Goal: Task Accomplishment & Management: Complete application form

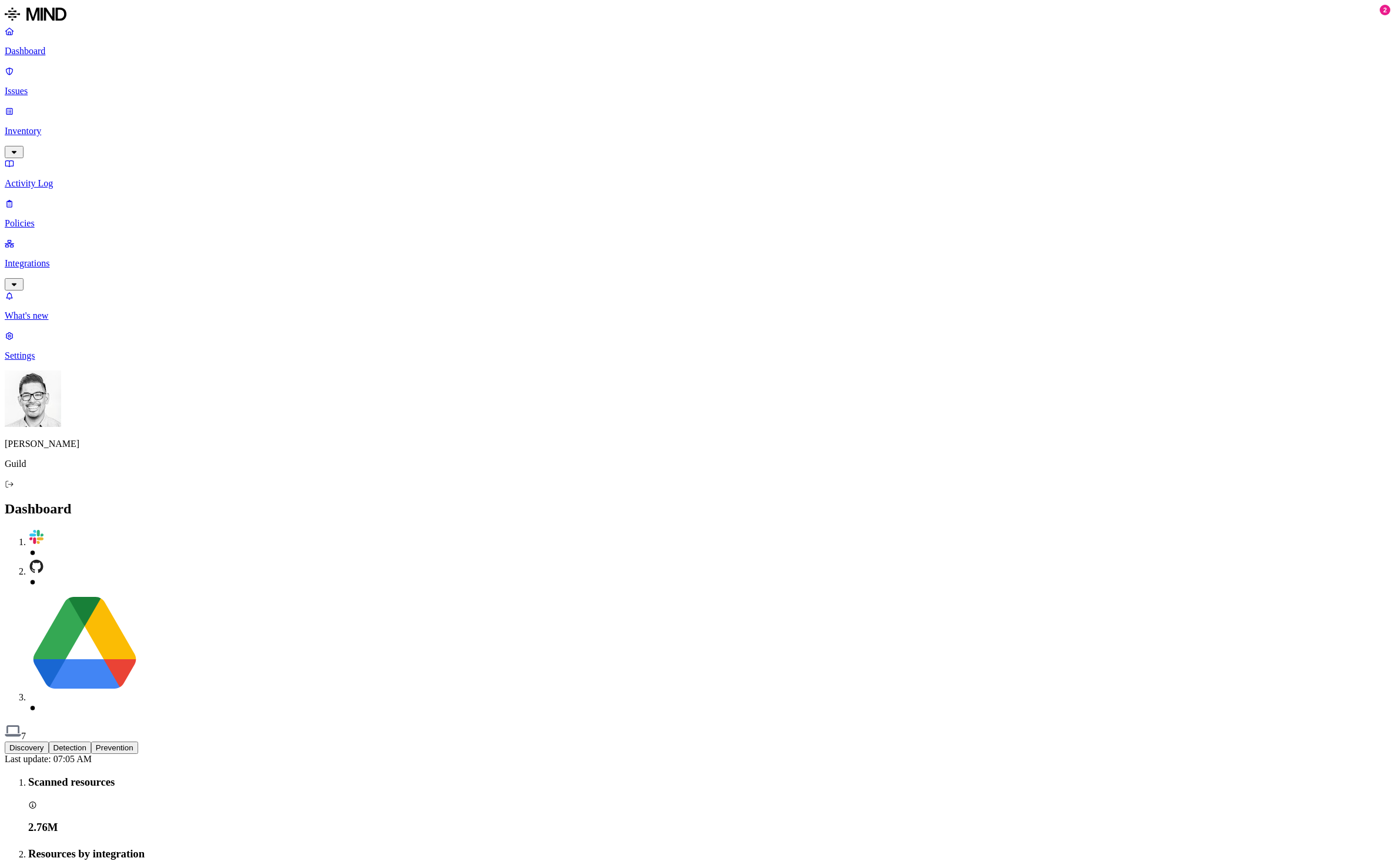
click at [67, 86] on p "Issues" at bounding box center [697, 91] width 1386 height 11
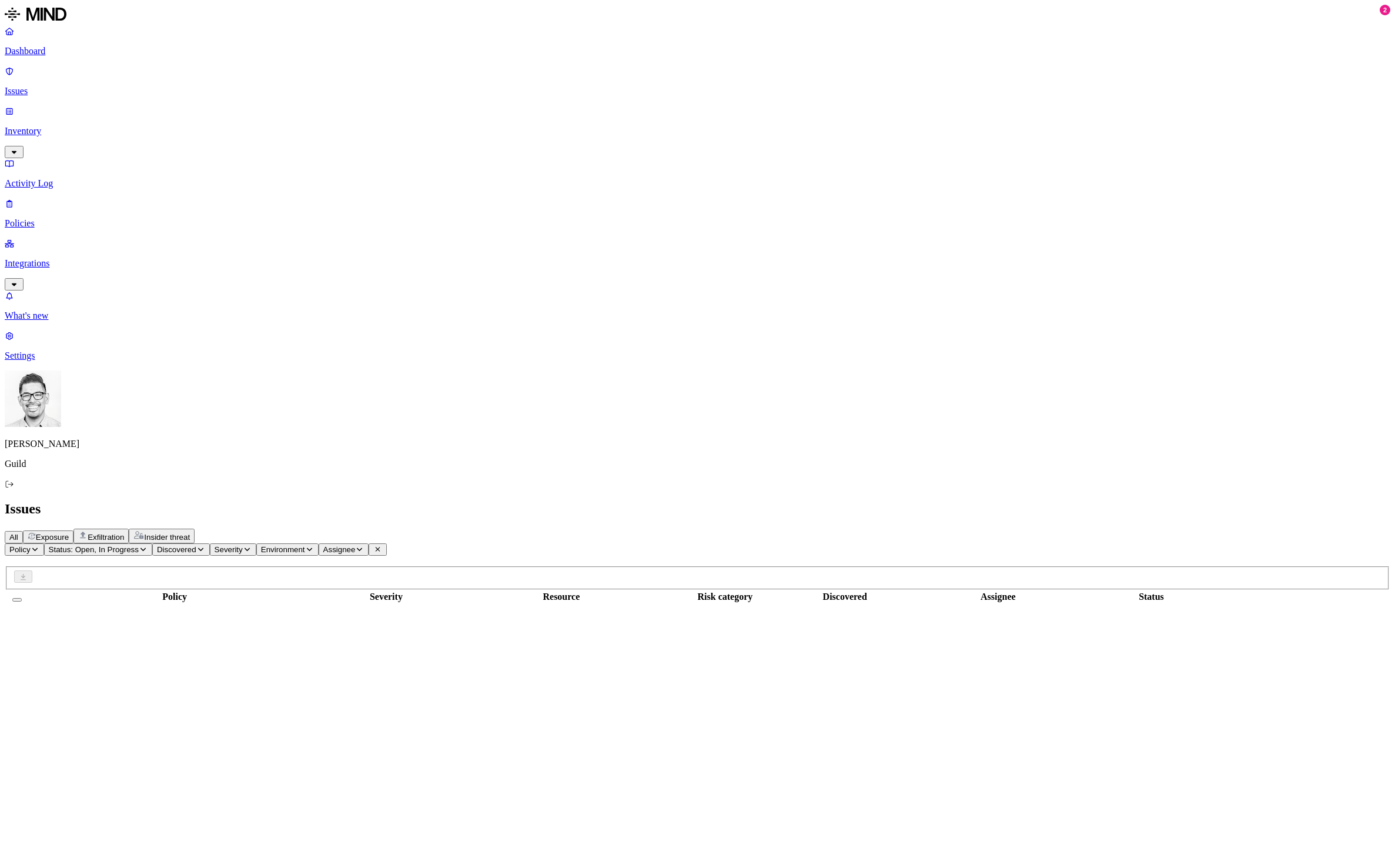
click at [67, 218] on p "Policies" at bounding box center [697, 224] width 1386 height 11
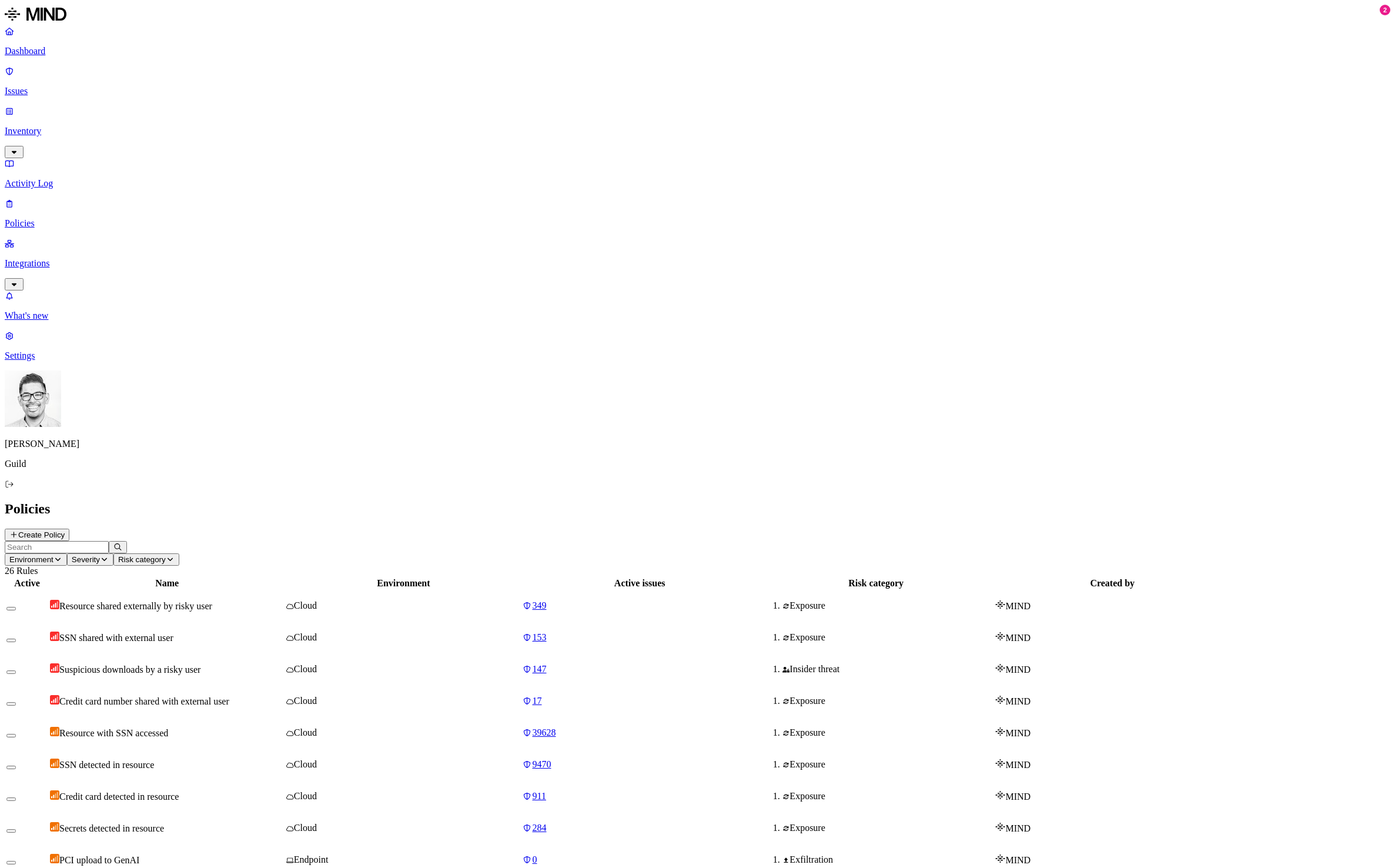
click at [51, 178] on p "Activity Log" at bounding box center [697, 183] width 1386 height 11
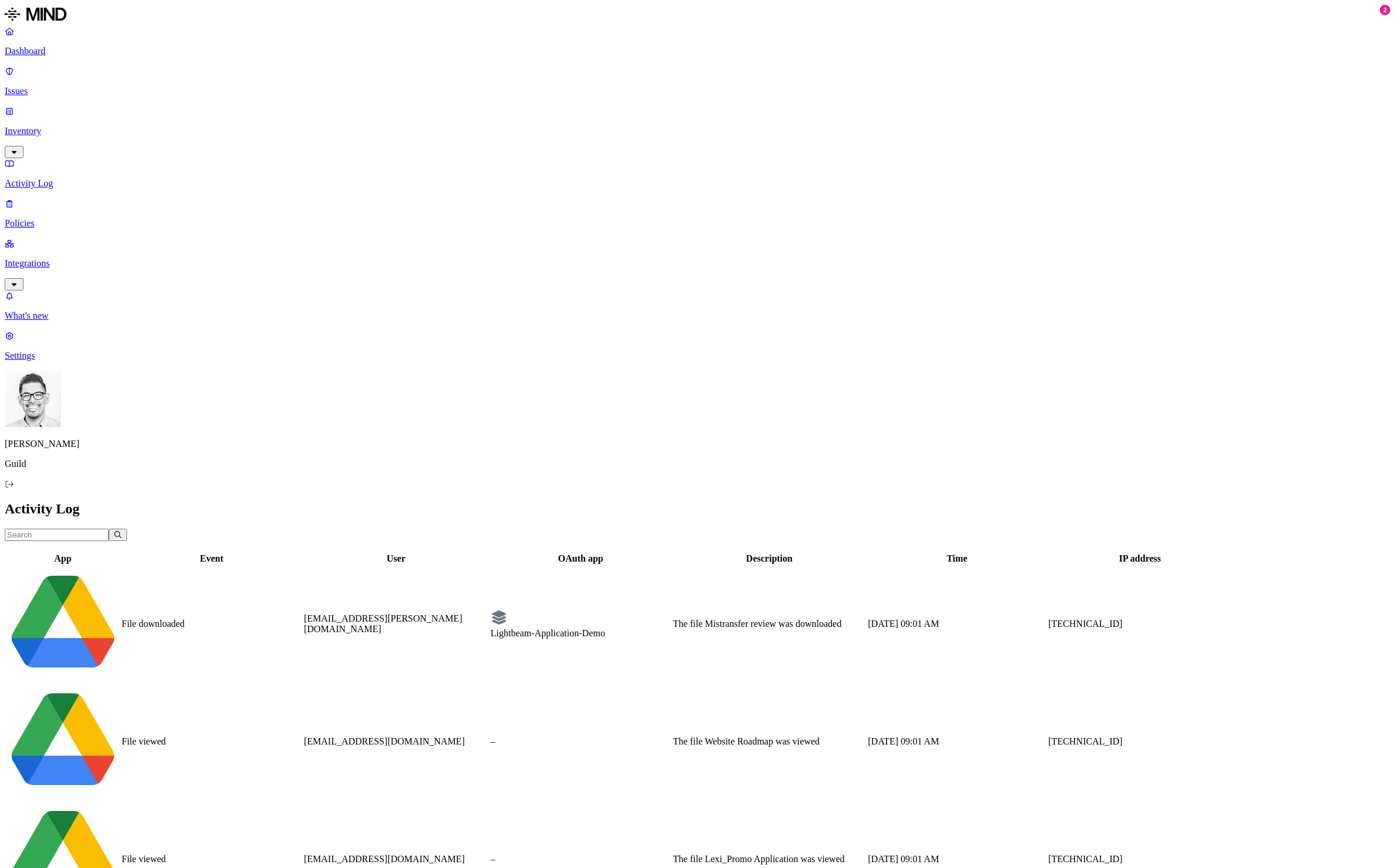
click at [73, 106] on link "Inventory" at bounding box center [697, 131] width 1386 height 51
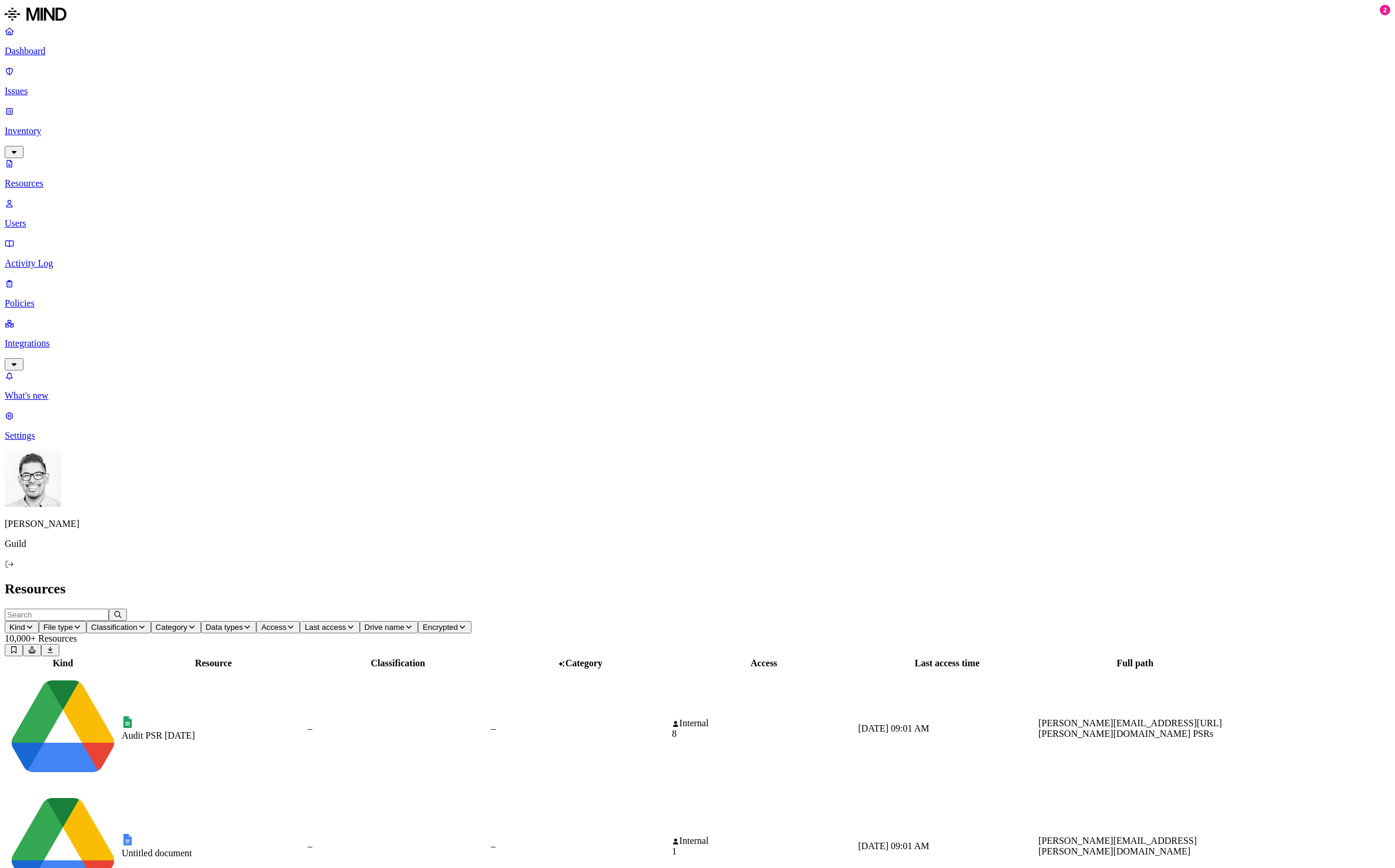
click at [61, 86] on p "Issues" at bounding box center [697, 91] width 1386 height 11
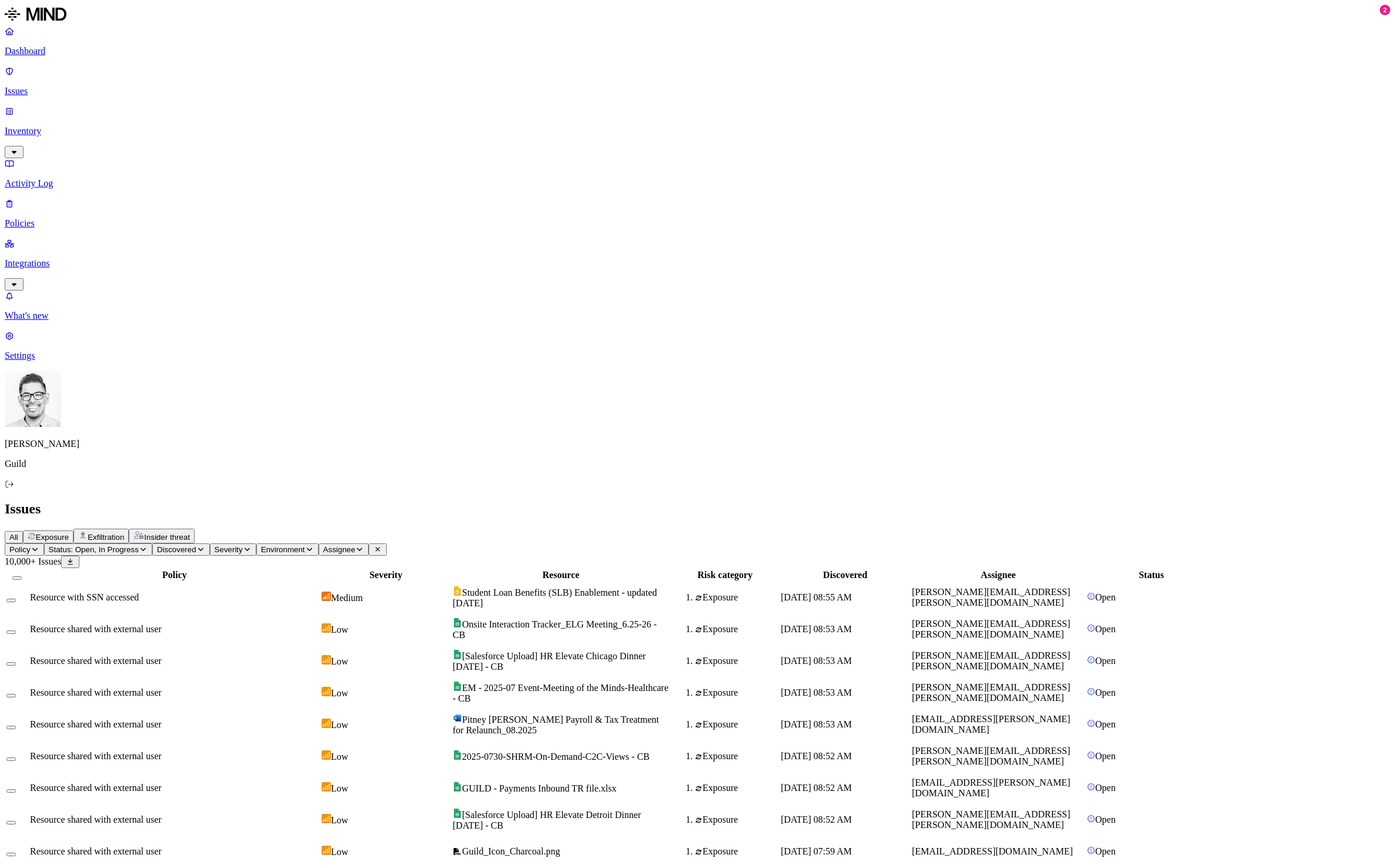
click at [81, 277] on nav "Dashboard Issues Inventory Activity Log Policies Integrations What's new 2 Sett…" at bounding box center [697, 193] width 1386 height 335
click at [190, 533] on span "Insider threat" at bounding box center [167, 537] width 46 height 9
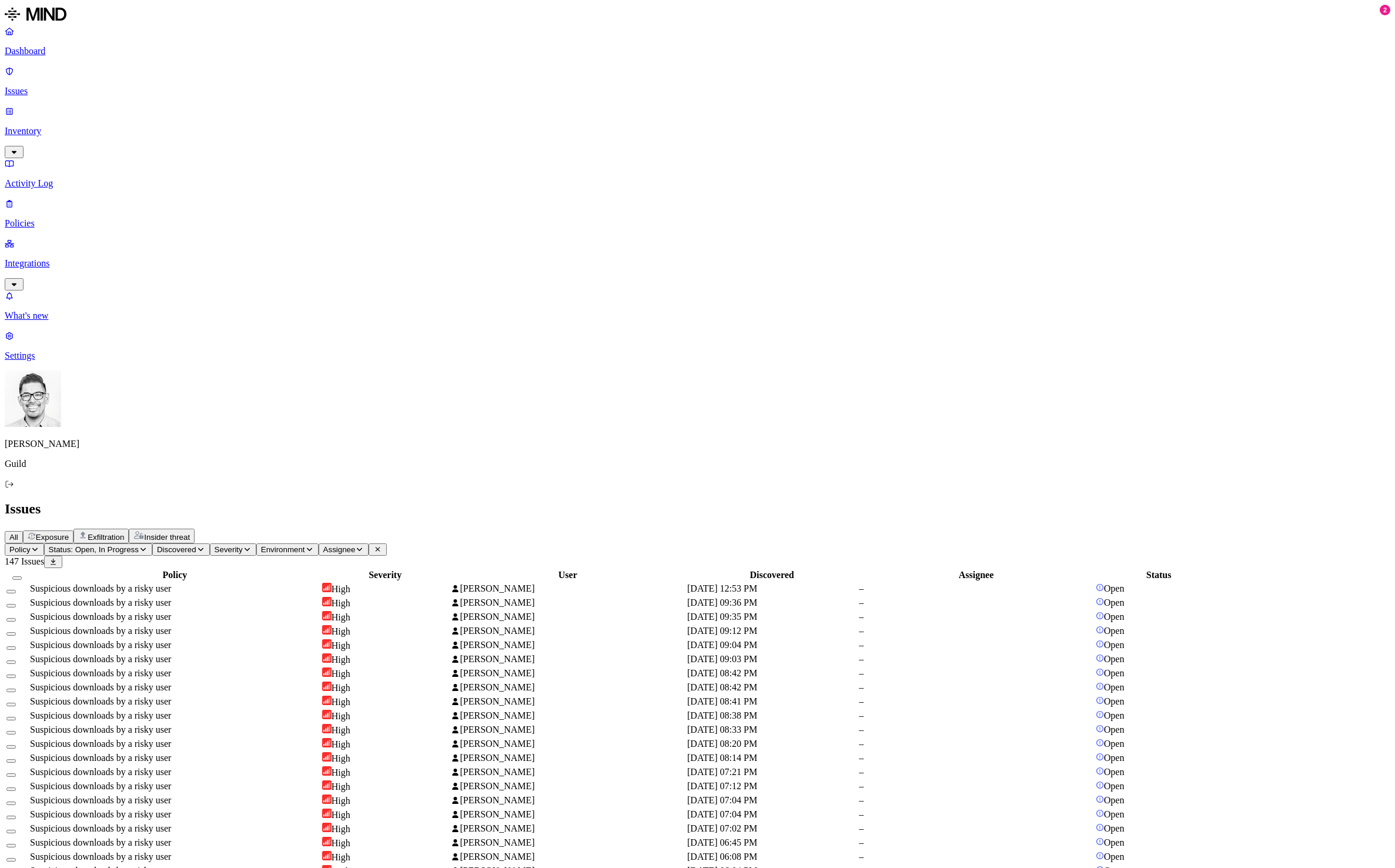
click at [18, 533] on span "All" at bounding box center [13, 537] width 9 height 9
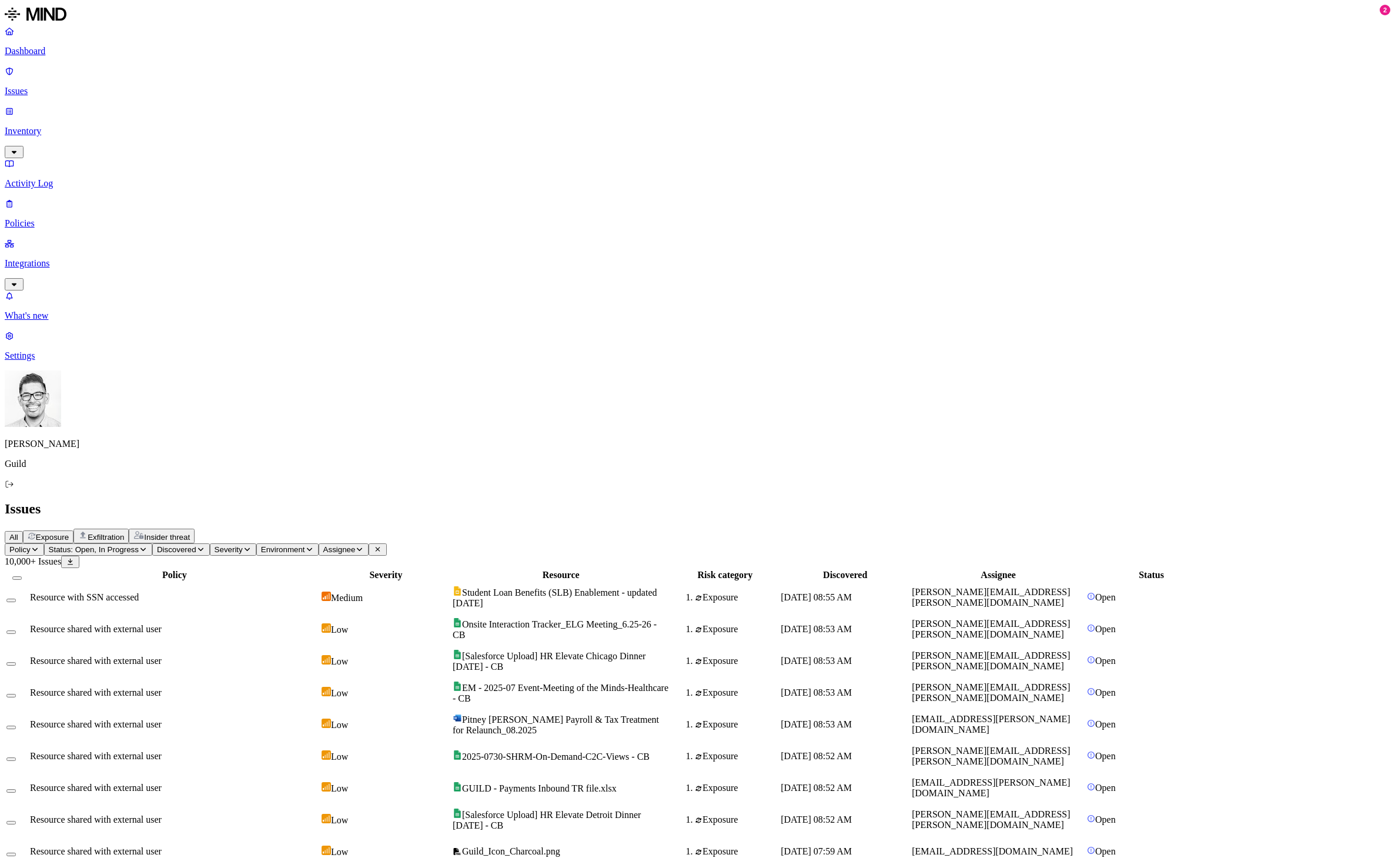
click at [74, 218] on p "Policies" at bounding box center [697, 224] width 1386 height 11
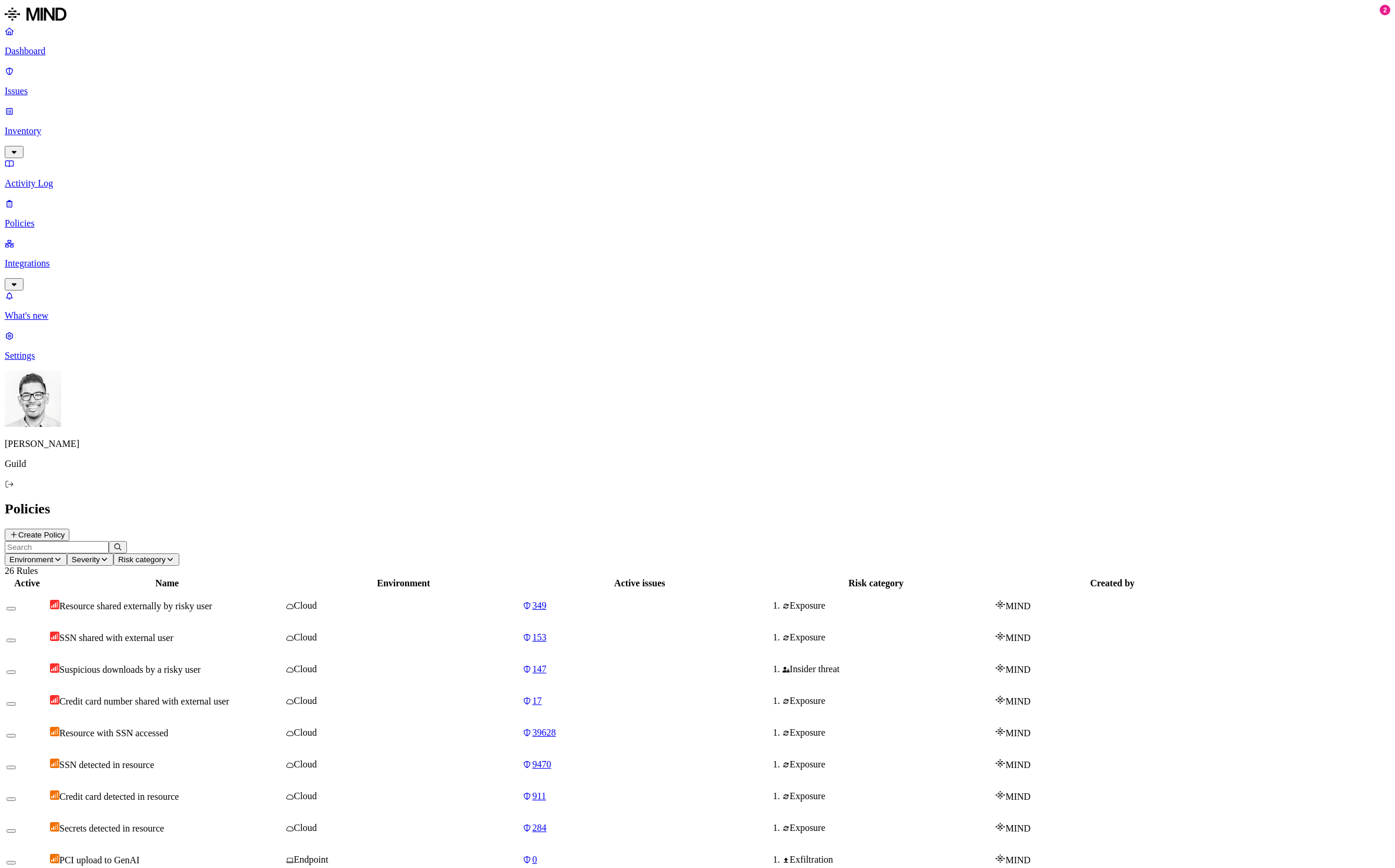
click at [53, 178] on p "Activity Log" at bounding box center [697, 183] width 1386 height 11
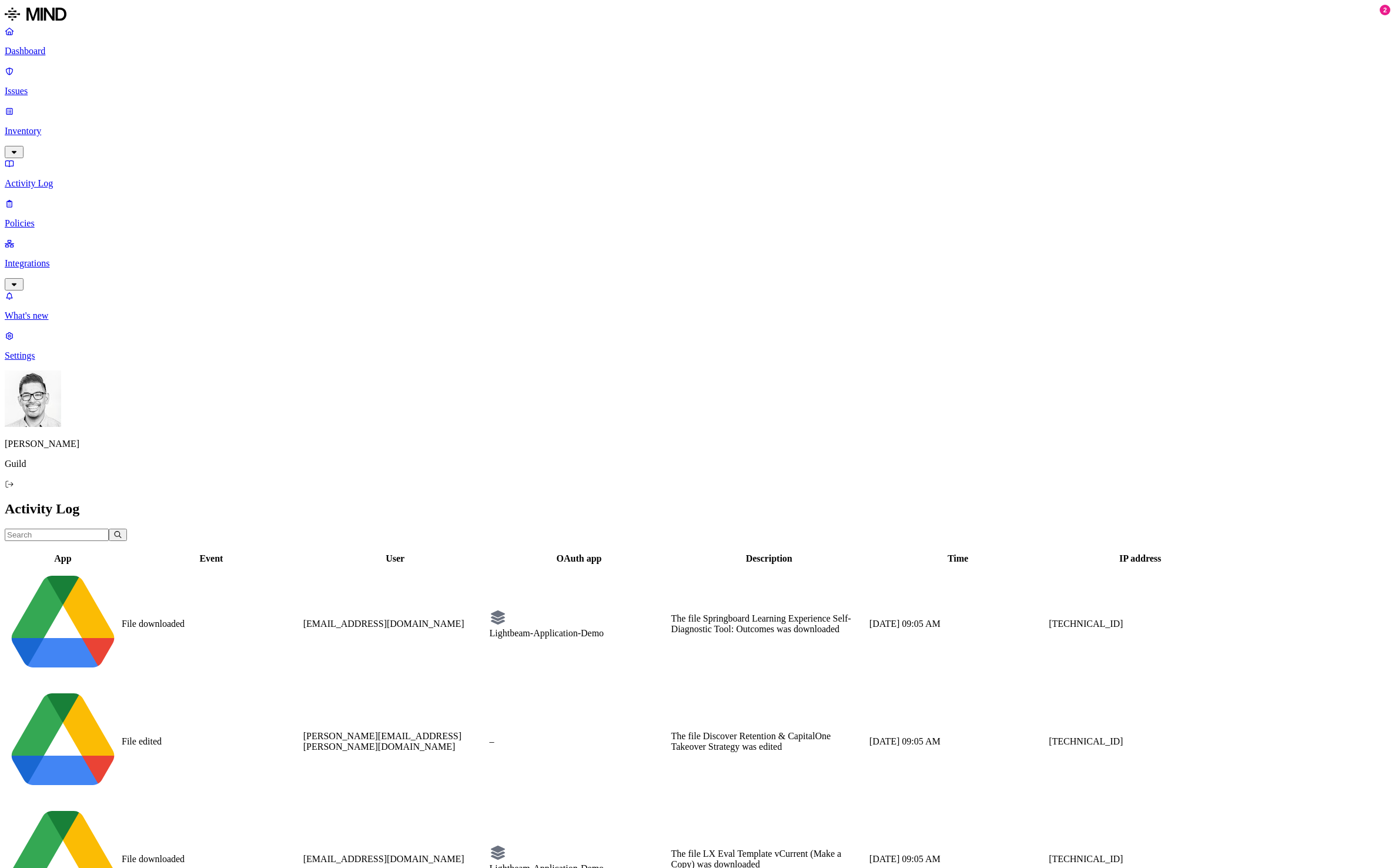
click at [60, 126] on p "Inventory" at bounding box center [697, 131] width 1386 height 11
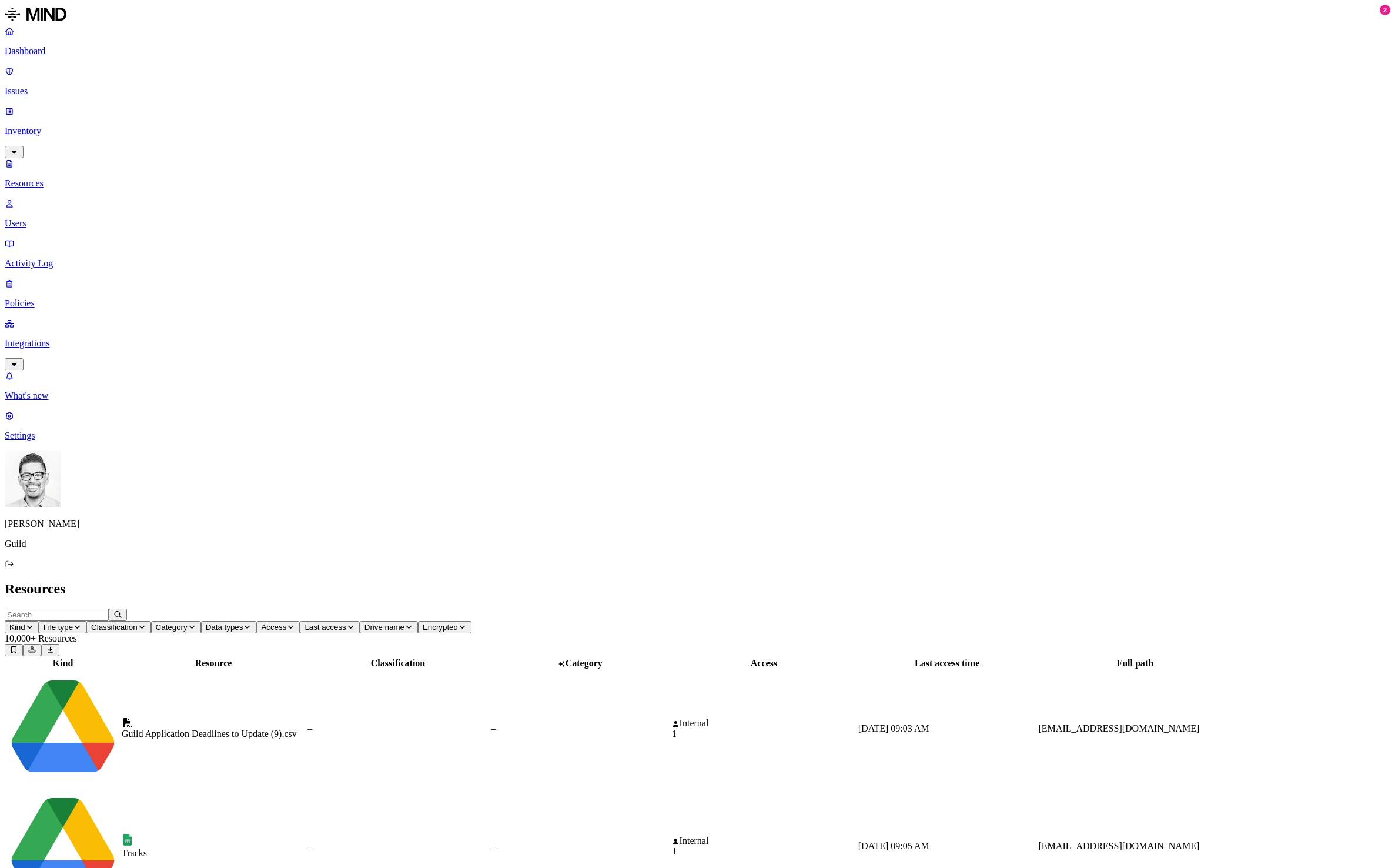
click at [52, 86] on p "Issues" at bounding box center [697, 91] width 1386 height 11
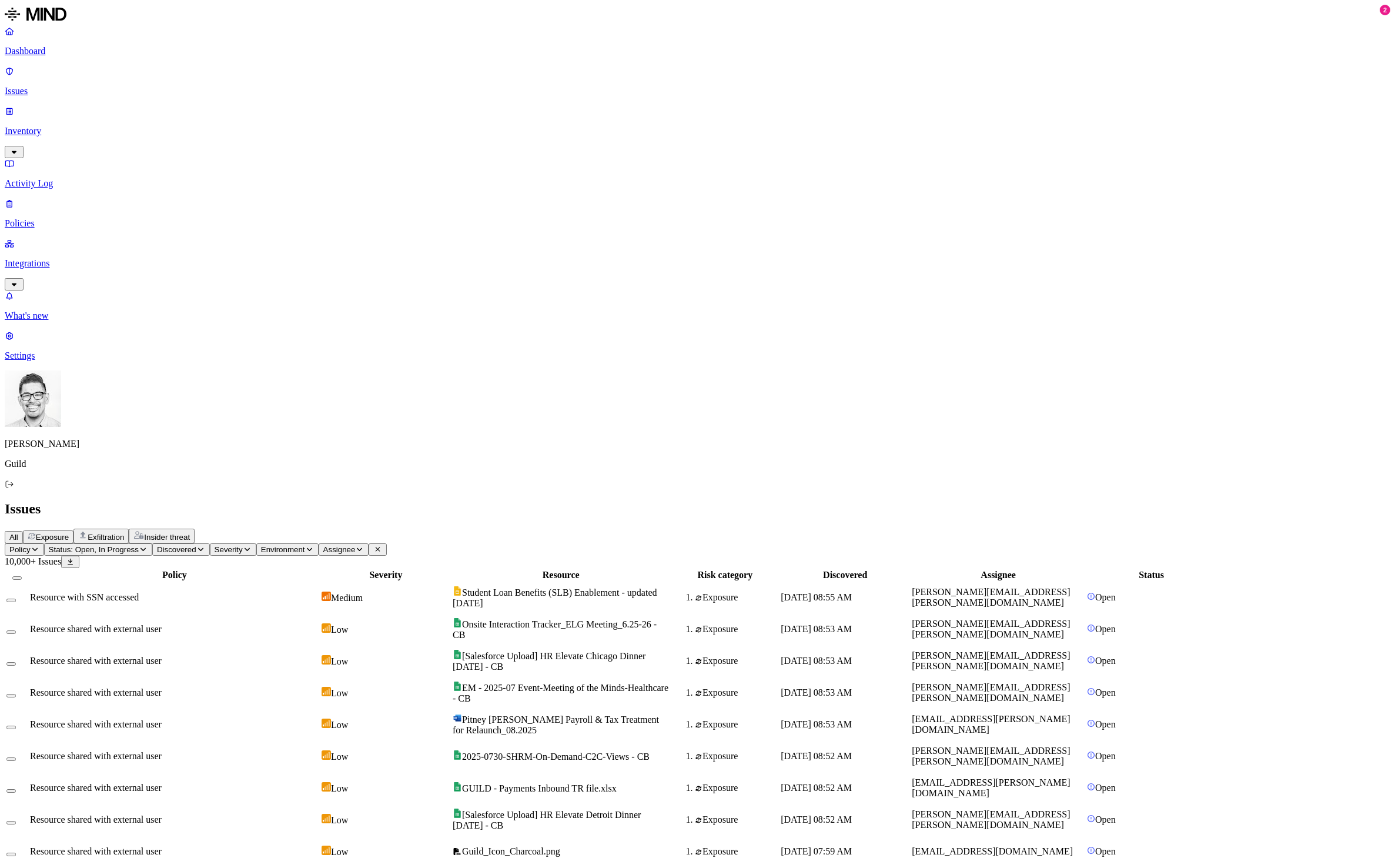
click at [59, 126] on p "Inventory" at bounding box center [697, 131] width 1386 height 11
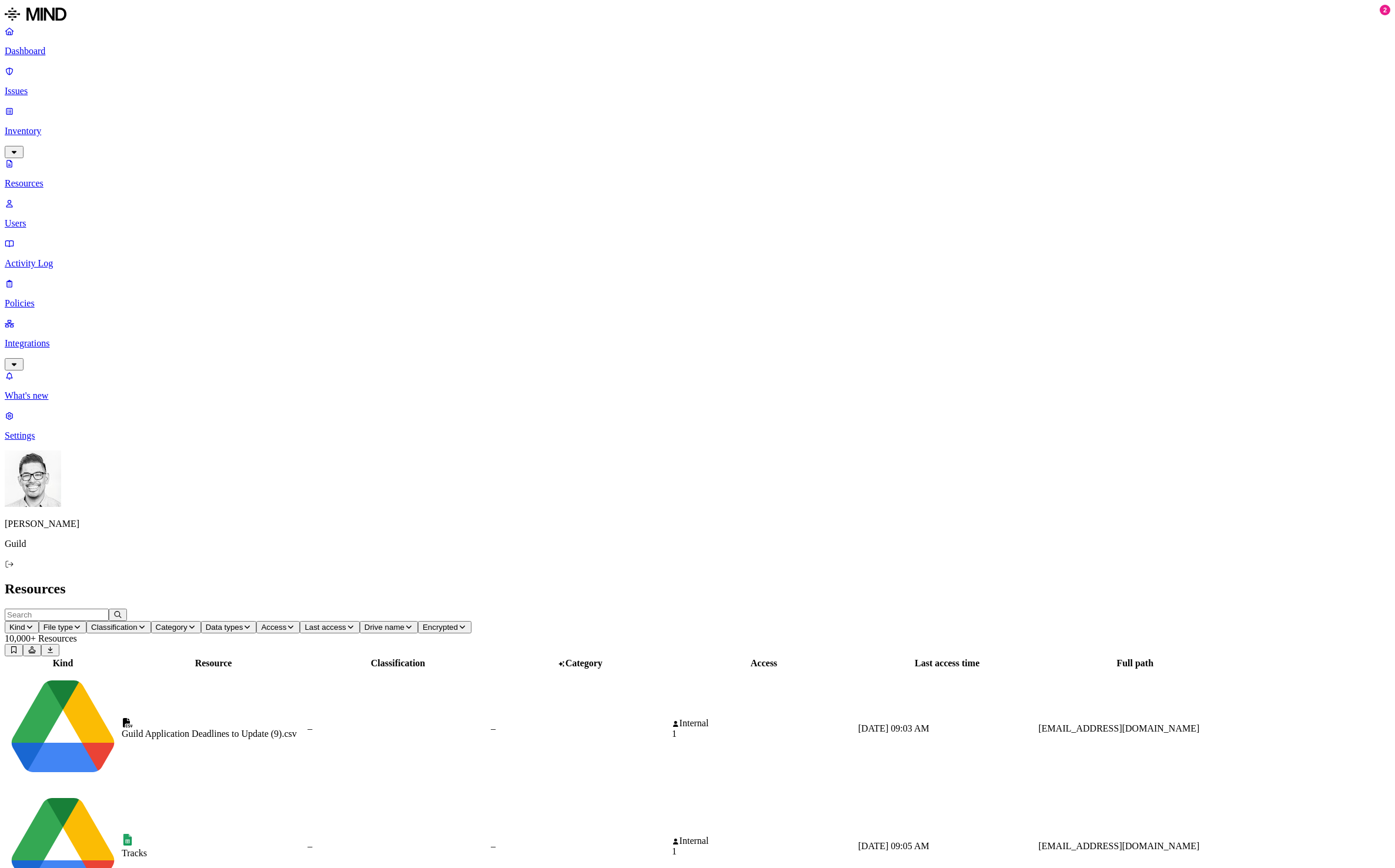
click at [48, 298] on p "Policies" at bounding box center [697, 303] width 1386 height 11
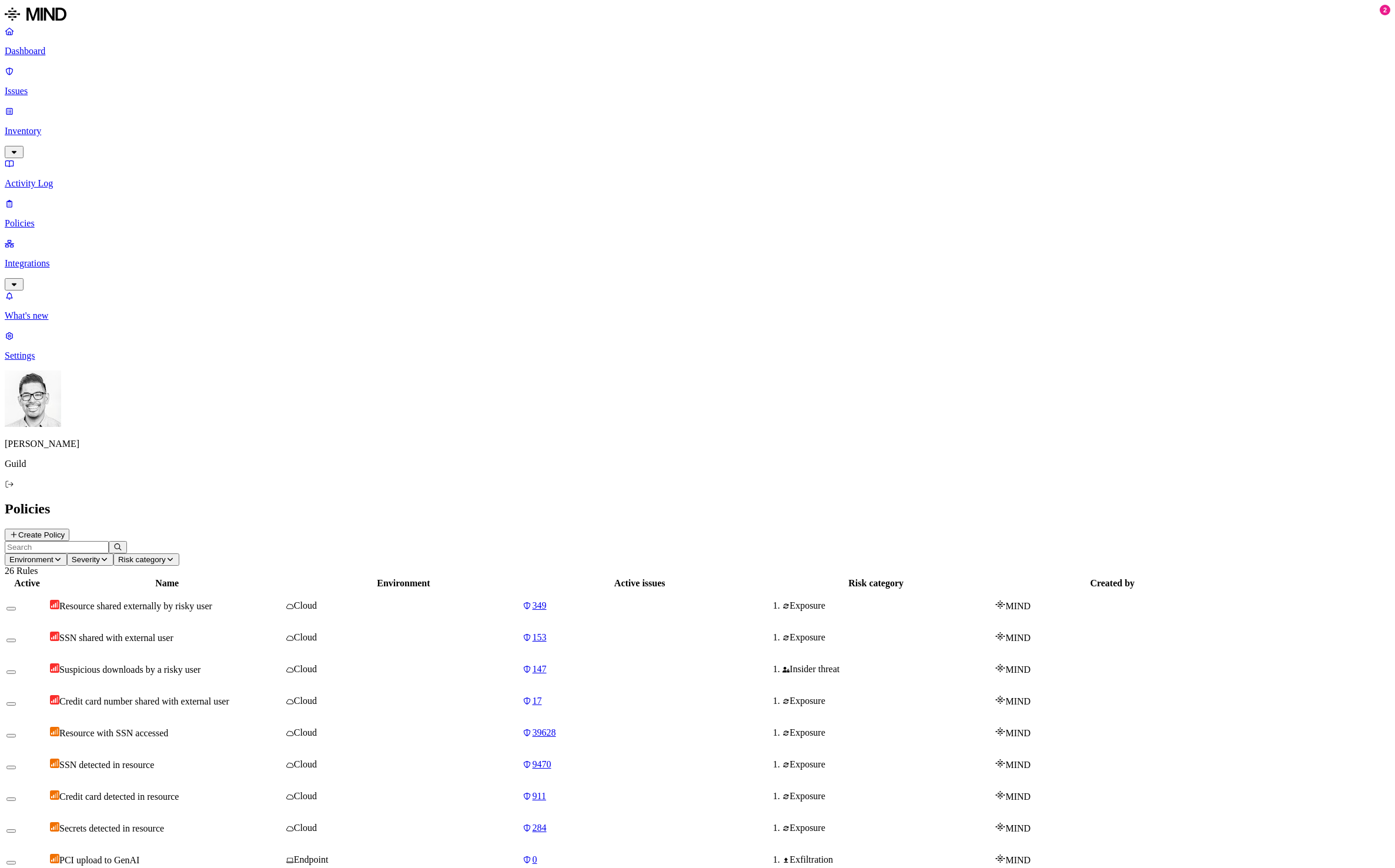
click at [69, 529] on button "Create Policy" at bounding box center [37, 535] width 65 height 12
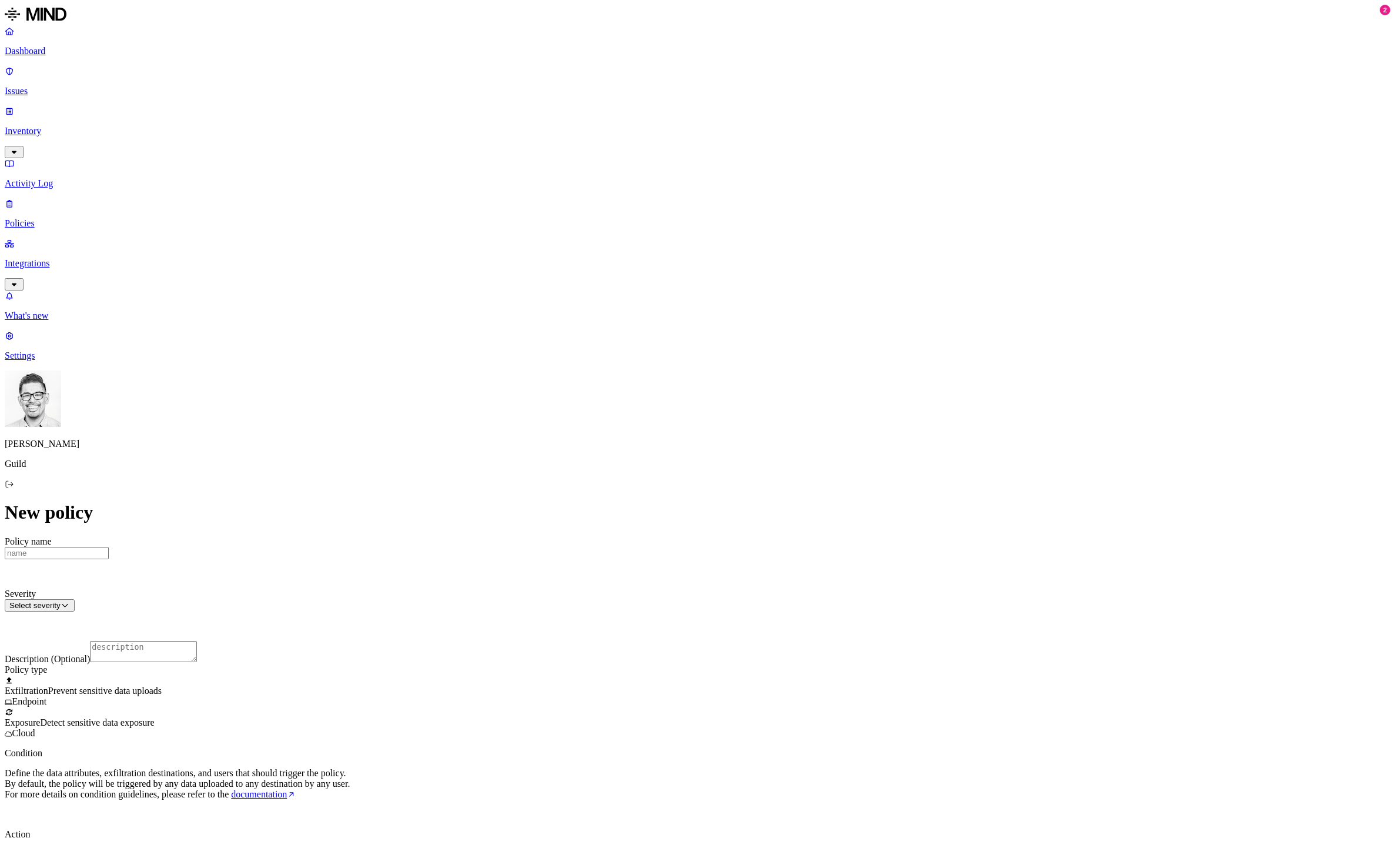
click at [108, 547] on input "Policy name" at bounding box center [56, 553] width 104 height 12
click at [572, 707] on div "Exposure Detect sensitive data exposure Cloud" at bounding box center [697, 722] width 1386 height 32
click at [565, 707] on div at bounding box center [697, 707] width 1386 height 0
click at [755, 657] on html "Dashboard Issues Inventory Activity Log Policies Integrations What's new 2 Sett…" at bounding box center [697, 564] width 1395 height 1128
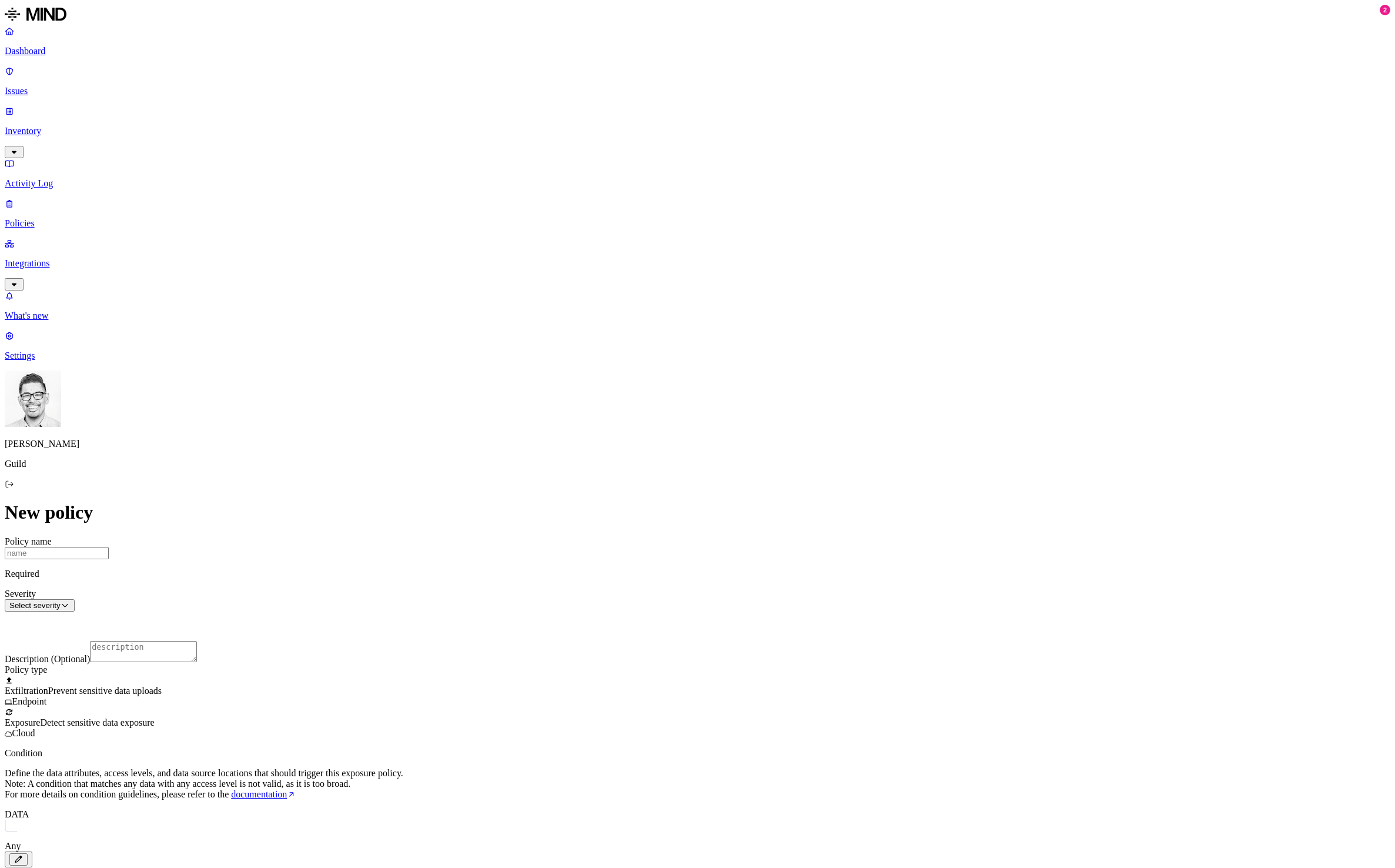
click at [763, 509] on html "Dashboard Issues Inventory Activity Log Policies Integrations What's new 2 Sett…" at bounding box center [697, 564] width 1395 height 1128
click at [23, 856] on icon "button" at bounding box center [18, 859] width 9 height 7
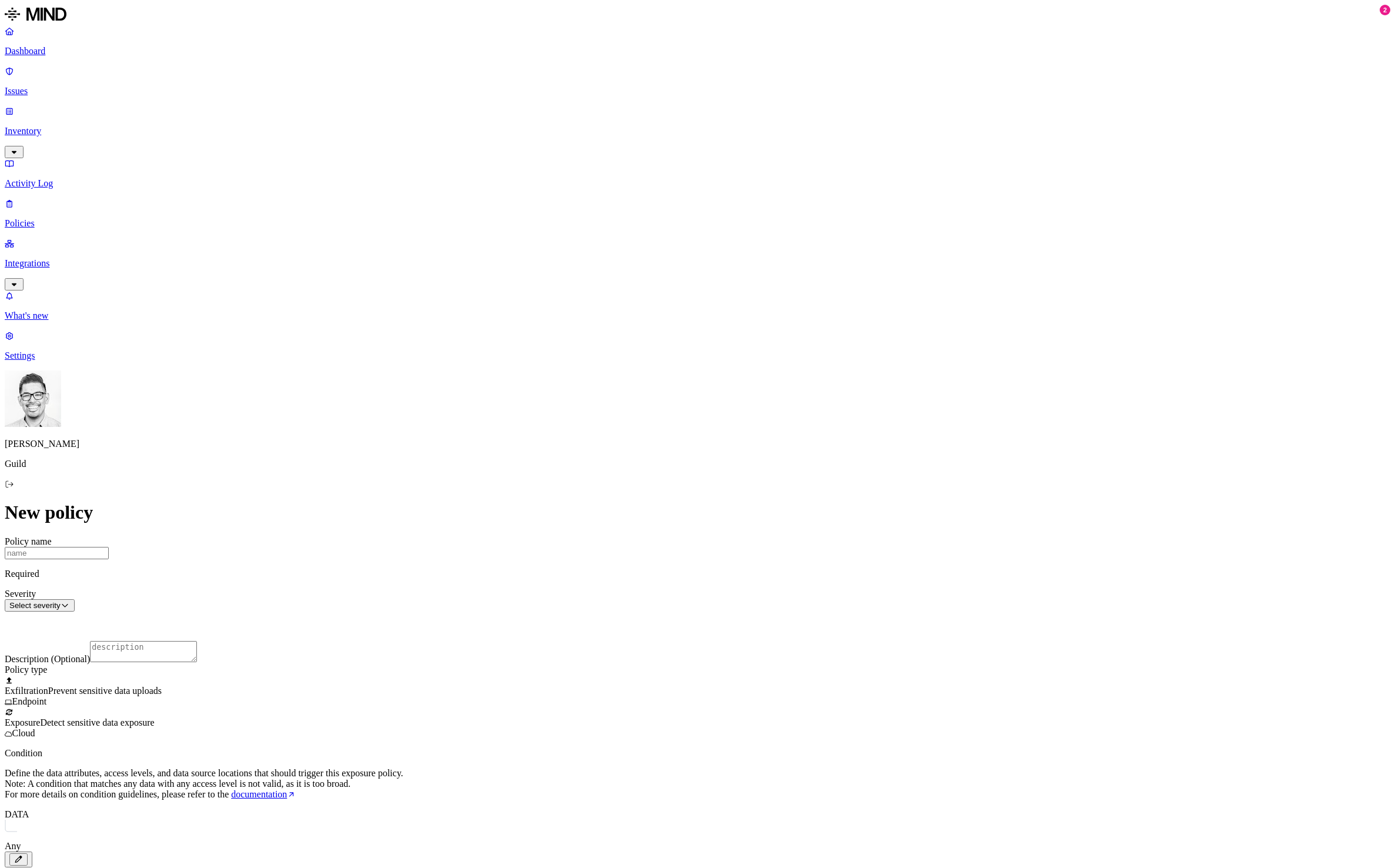
drag, startPoint x: 713, startPoint y: 512, endPoint x: 685, endPoint y: 501, distance: 30.1
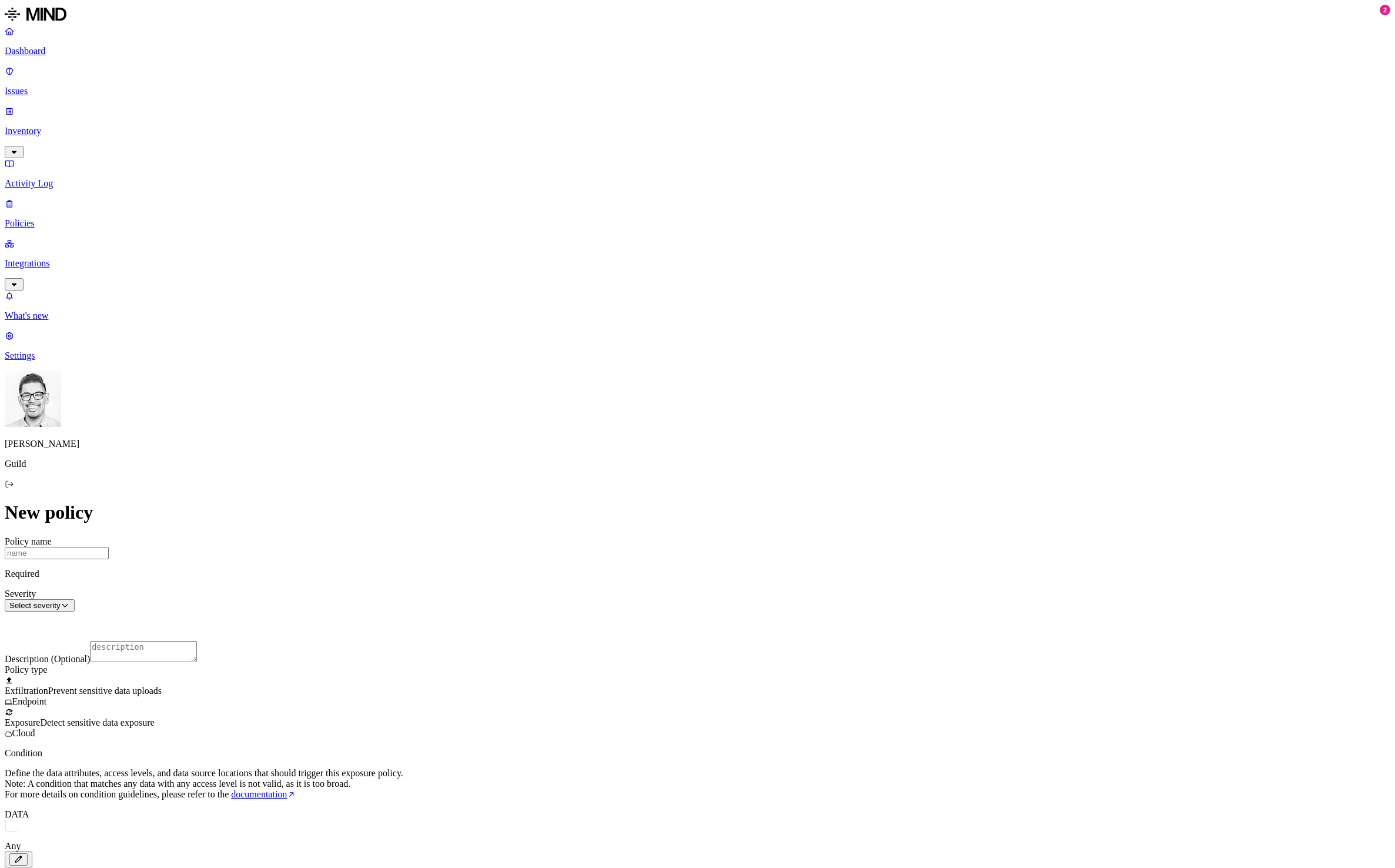
scroll to position [0, 0]
click at [66, 56] on p "Dashboard" at bounding box center [697, 51] width 1386 height 11
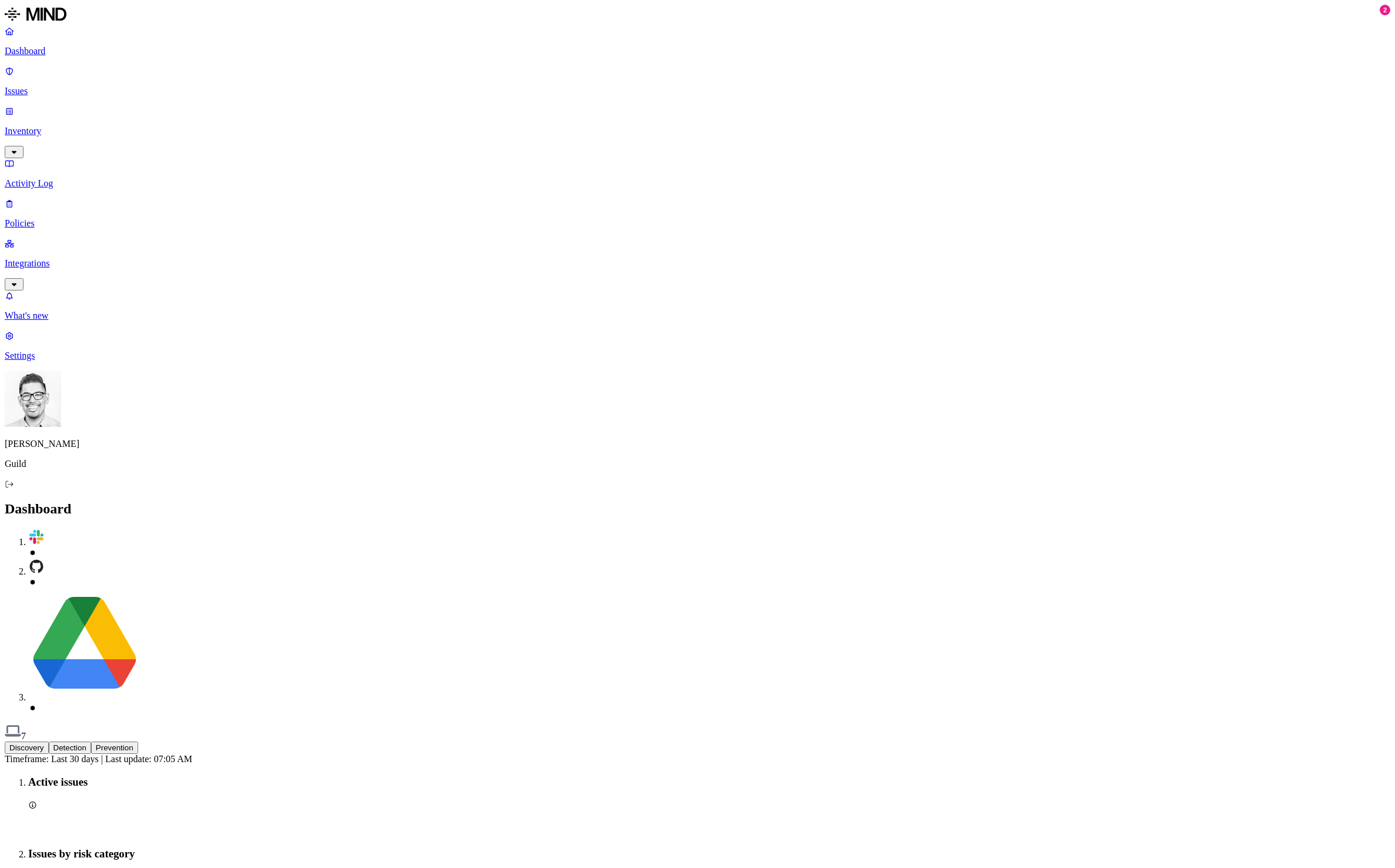
click at [91, 742] on button "Detection" at bounding box center [70, 748] width 42 height 12
click at [138, 742] on button "Prevention" at bounding box center [115, 748] width 47 height 12
click at [49, 742] on button "Discovery" at bounding box center [27, 748] width 44 height 12
click at [65, 81] on link "Issues" at bounding box center [697, 80] width 1386 height 30
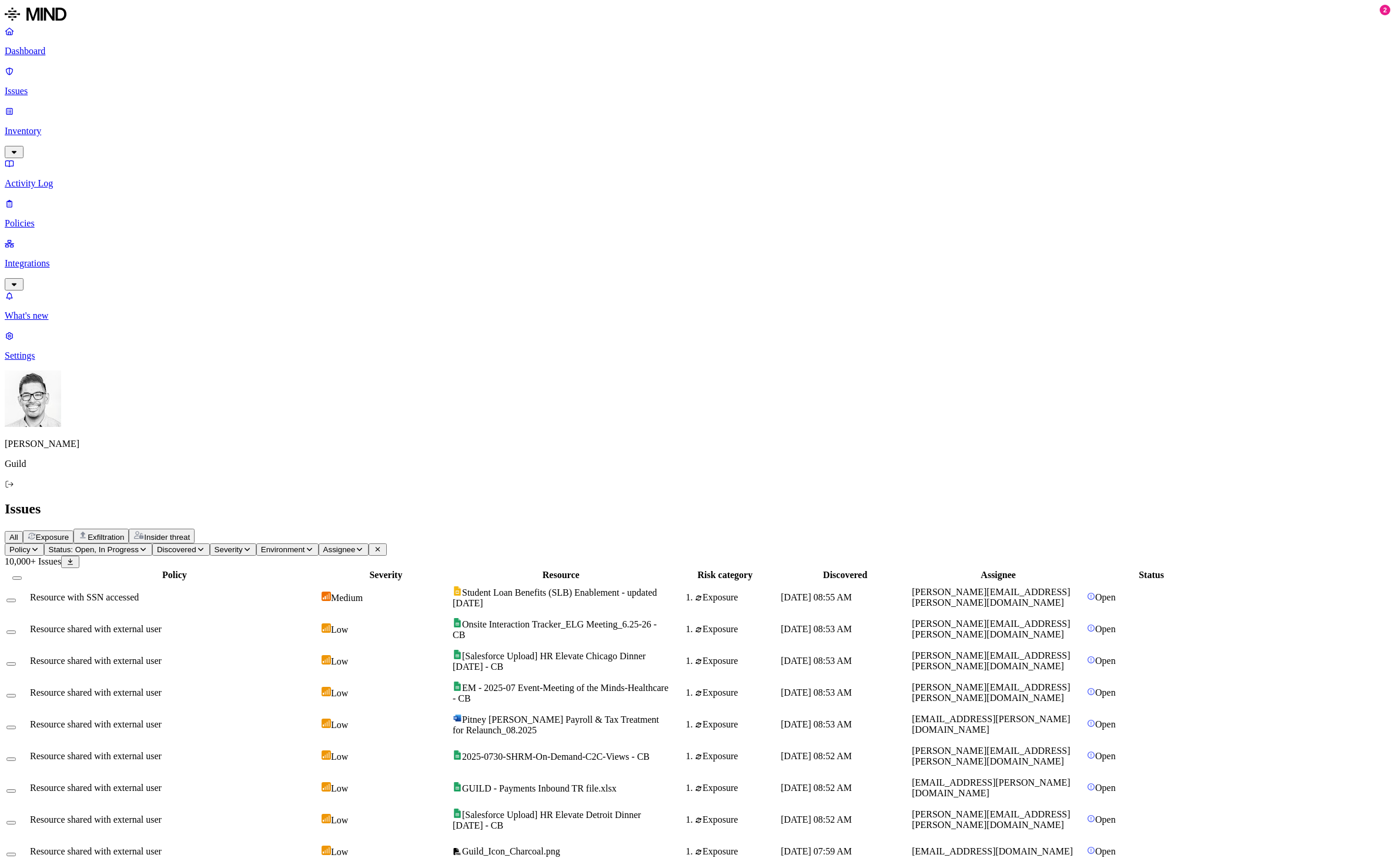
click at [54, 51] on p "Dashboard" at bounding box center [697, 51] width 1386 height 11
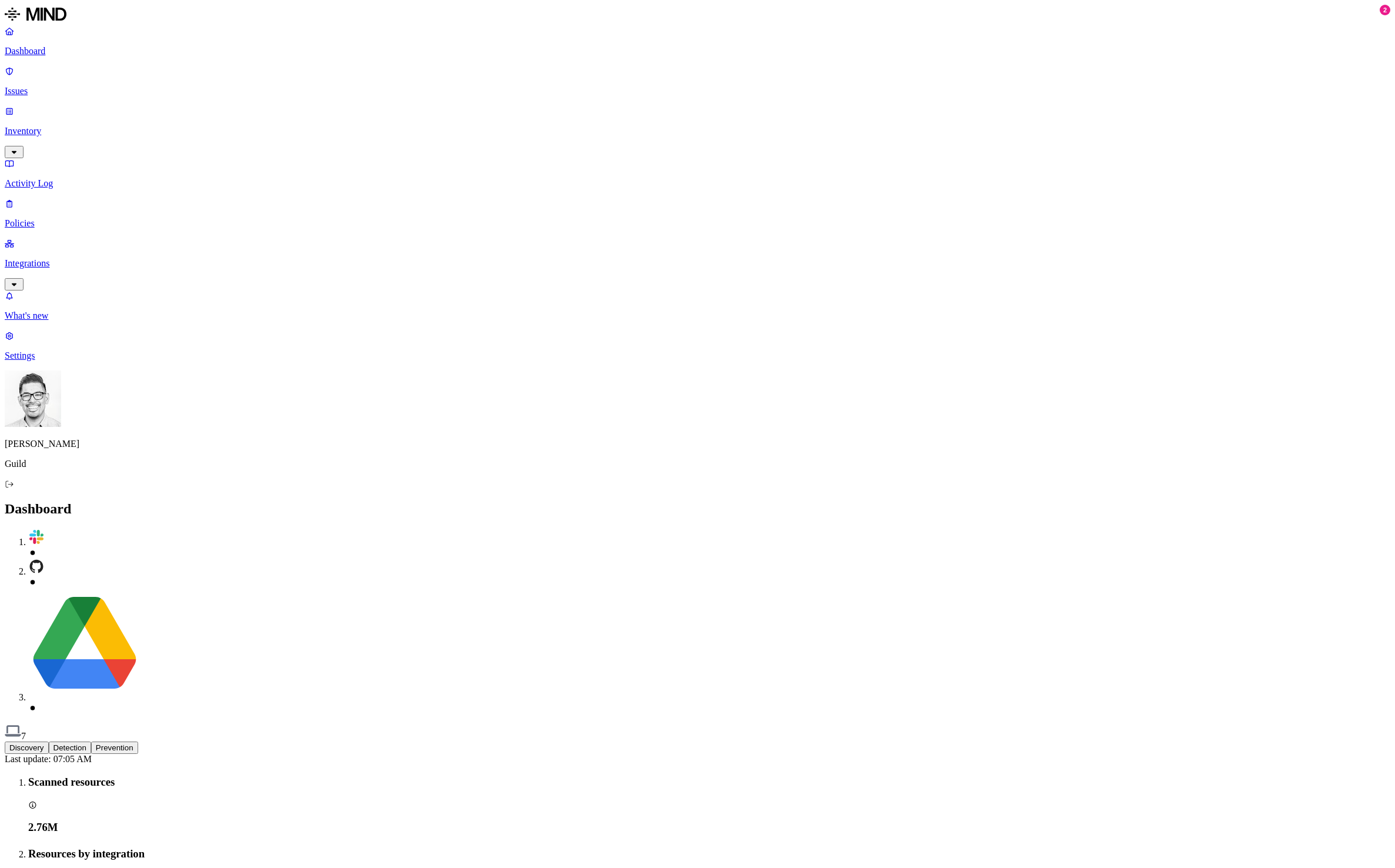
click at [16, 283] on icon "button" at bounding box center [14, 285] width 5 height 3
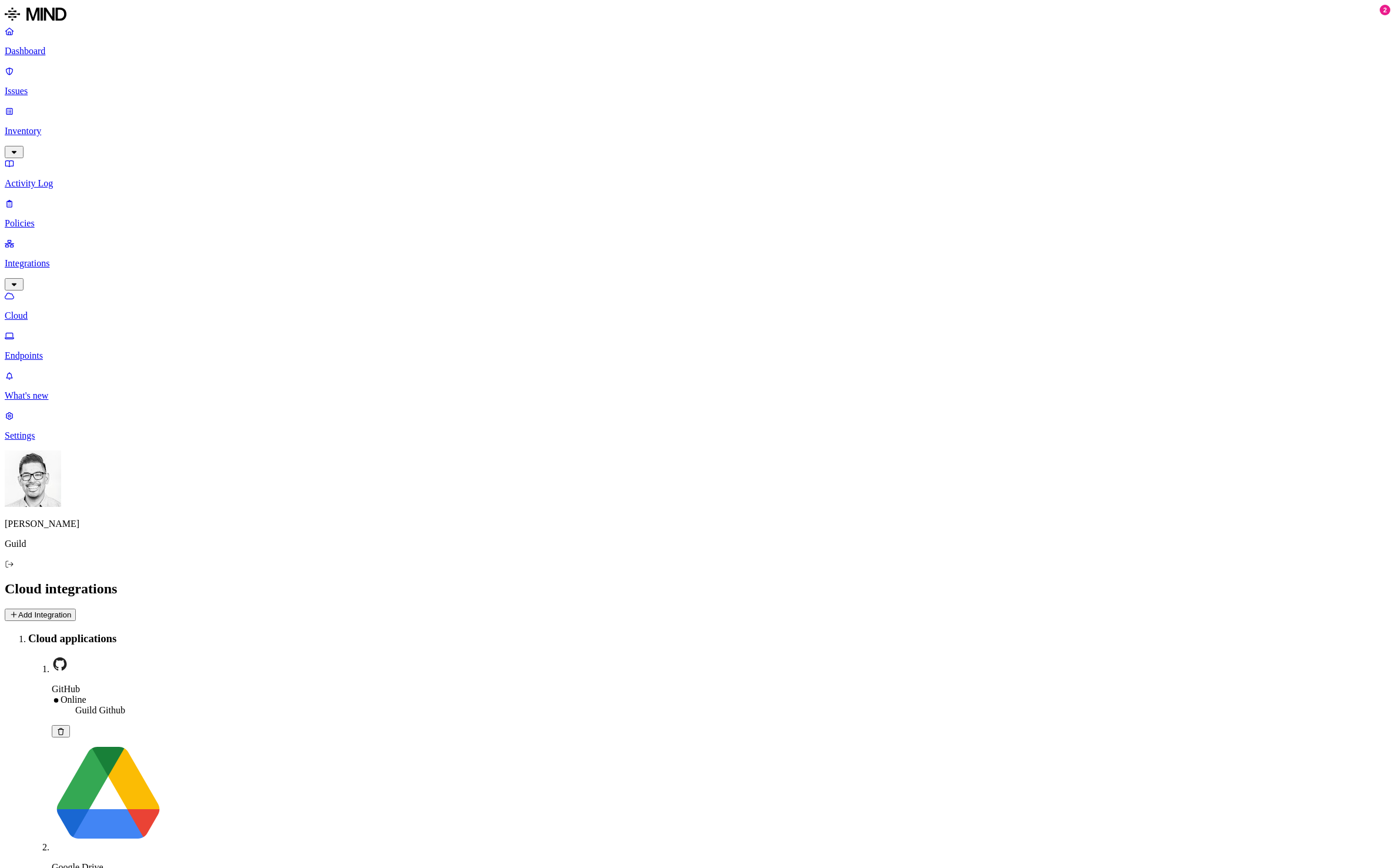
click at [94, 304] on nav "Dashboard Issues Inventory Activity Log Policies Integrations Cloud Endpoints W…" at bounding box center [697, 233] width 1386 height 415
click at [42, 441] on p "Settings" at bounding box center [697, 436] width 1386 height 11
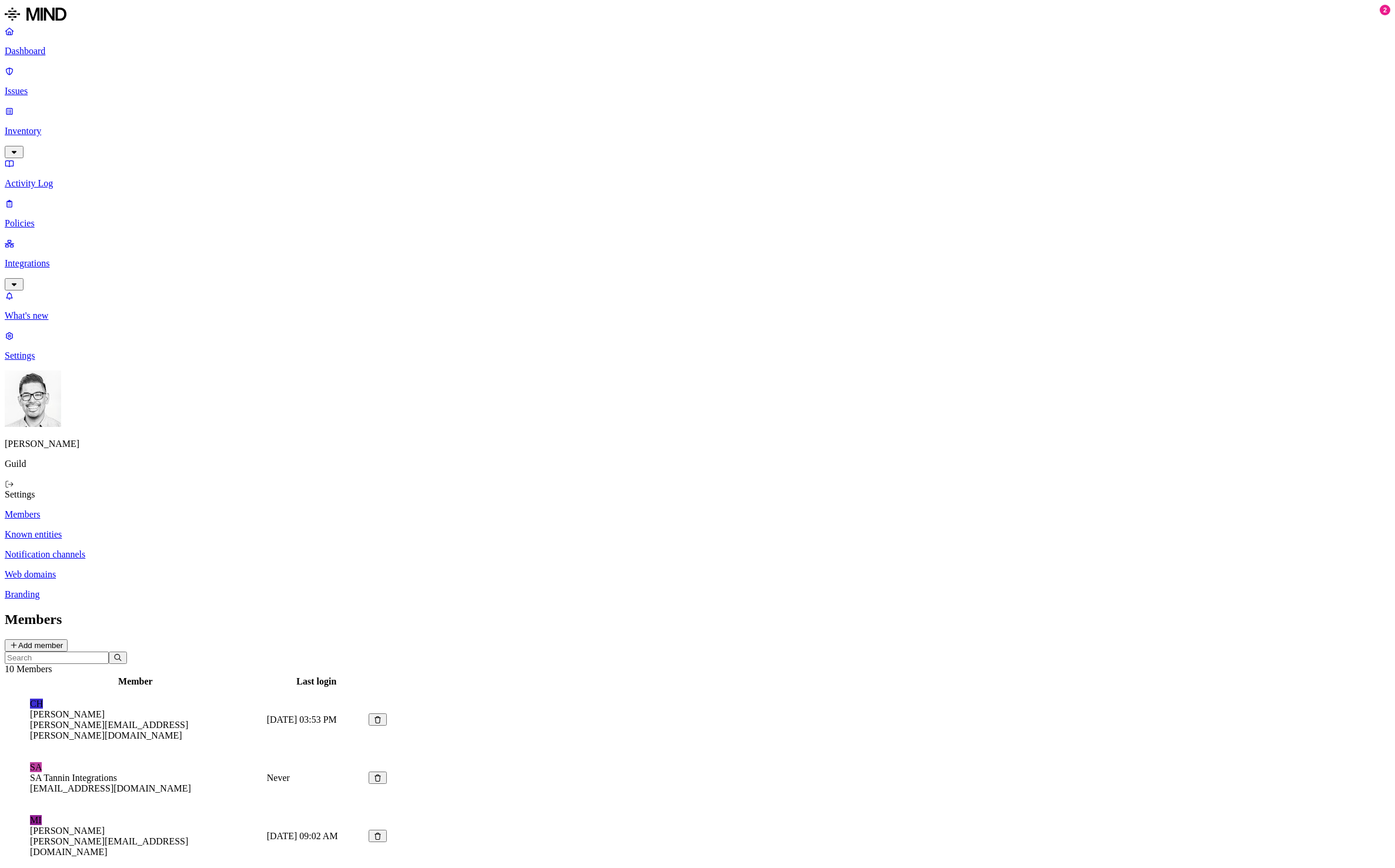
click at [183, 530] on p "Known entities" at bounding box center [697, 535] width 1386 height 11
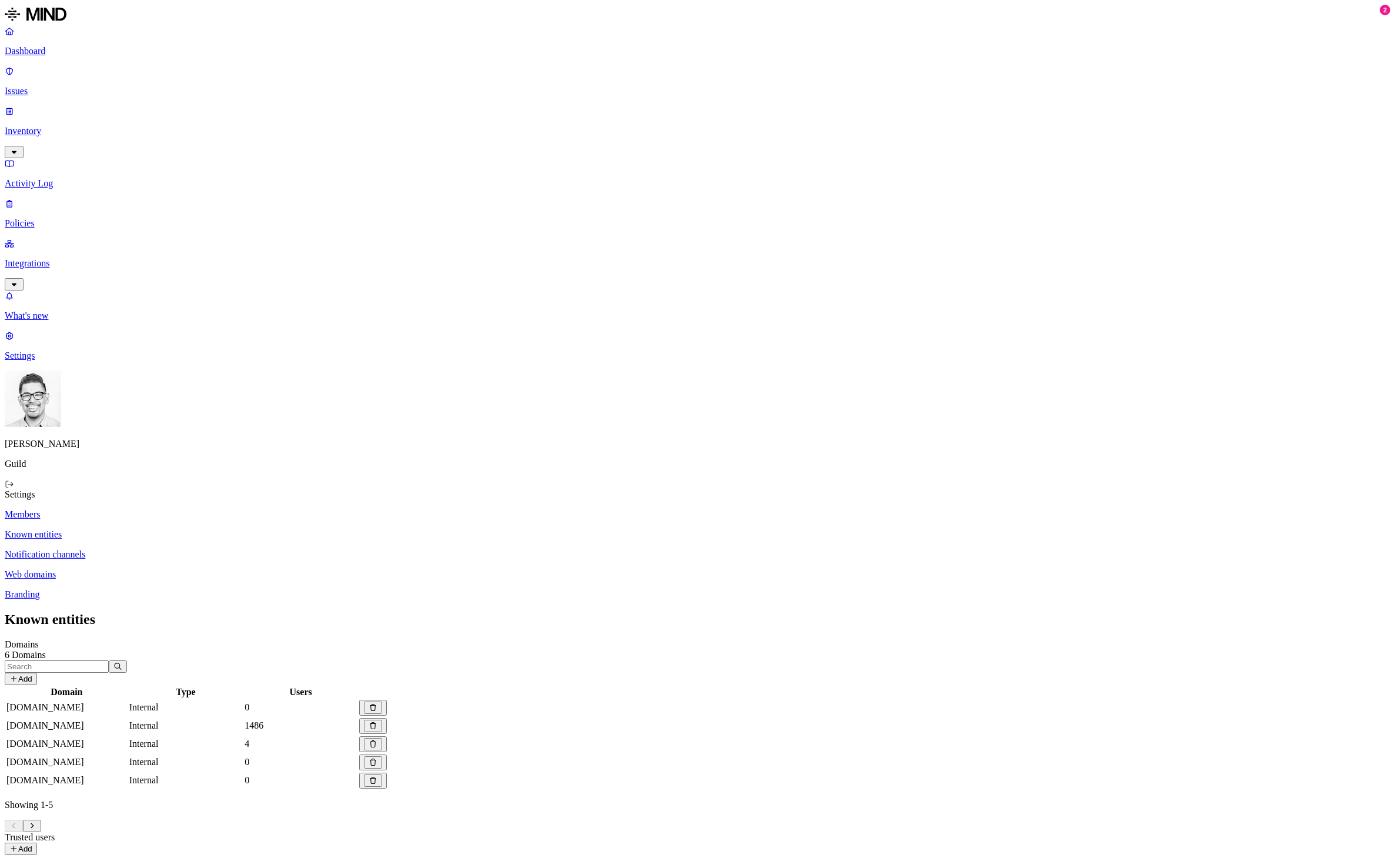
click at [166, 549] on p "Notification channels" at bounding box center [697, 554] width 1386 height 11
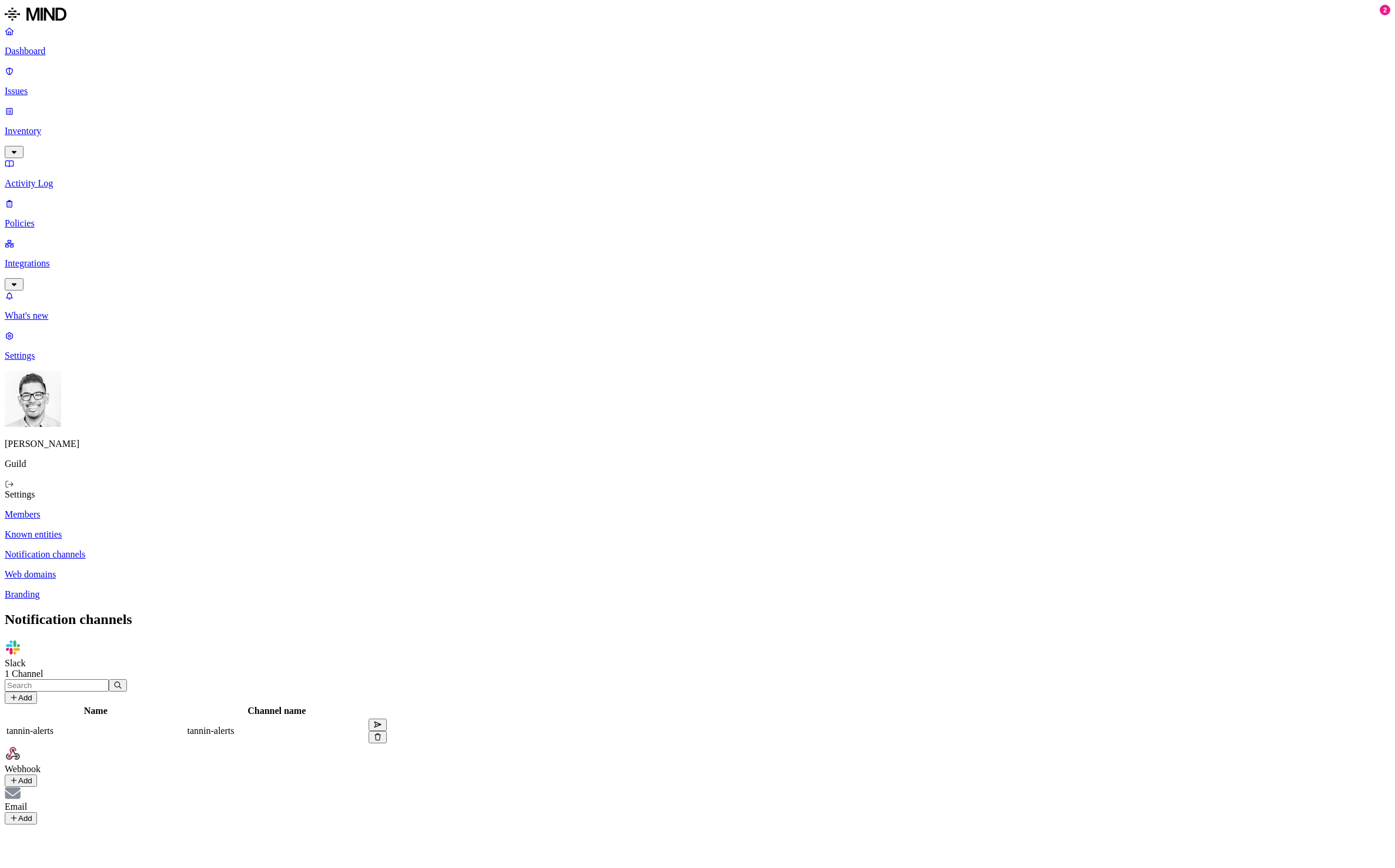
click at [171, 569] on p "Web domains" at bounding box center [697, 575] width 1386 height 11
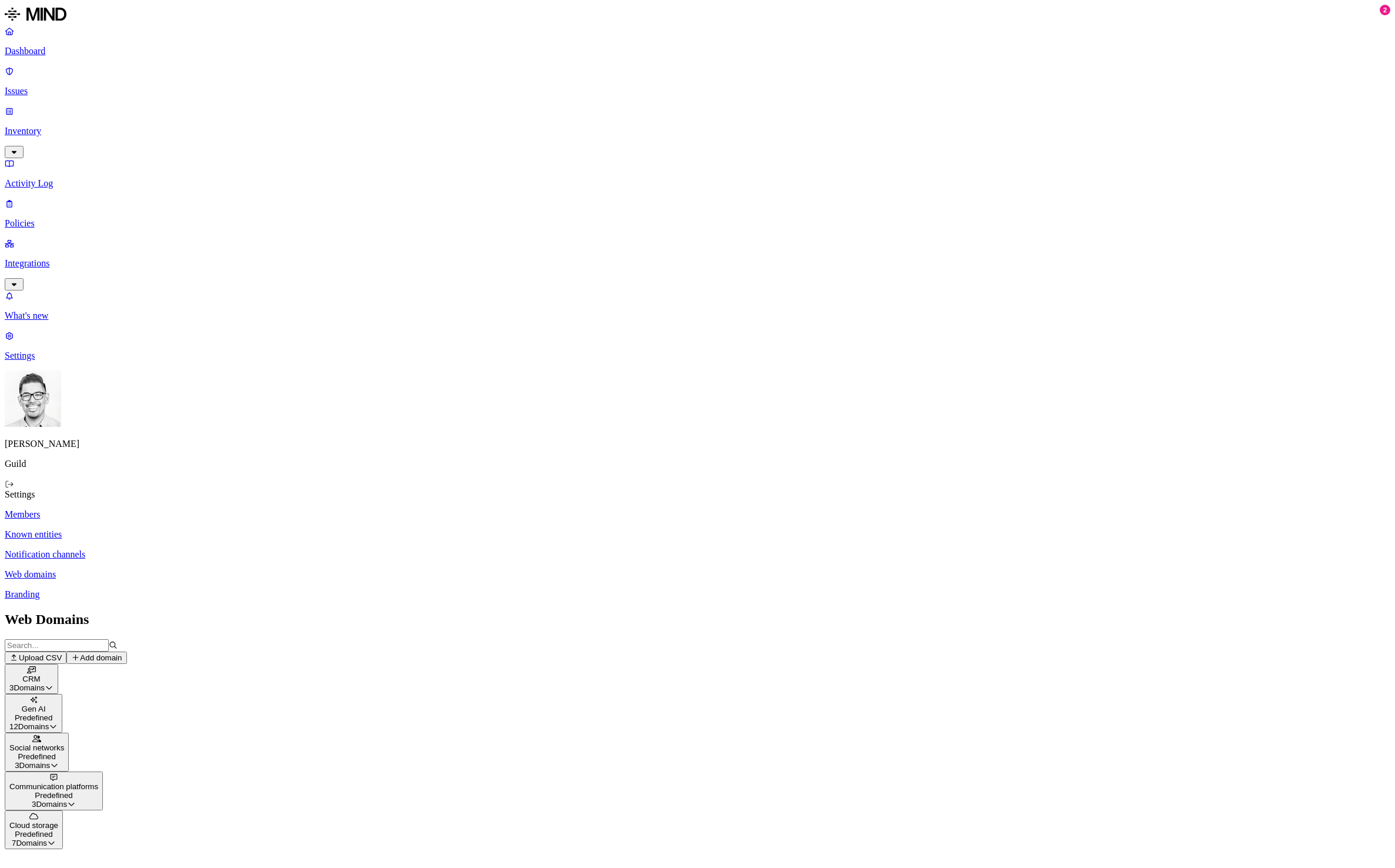
click at [167, 590] on p "Branding" at bounding box center [697, 595] width 1386 height 11
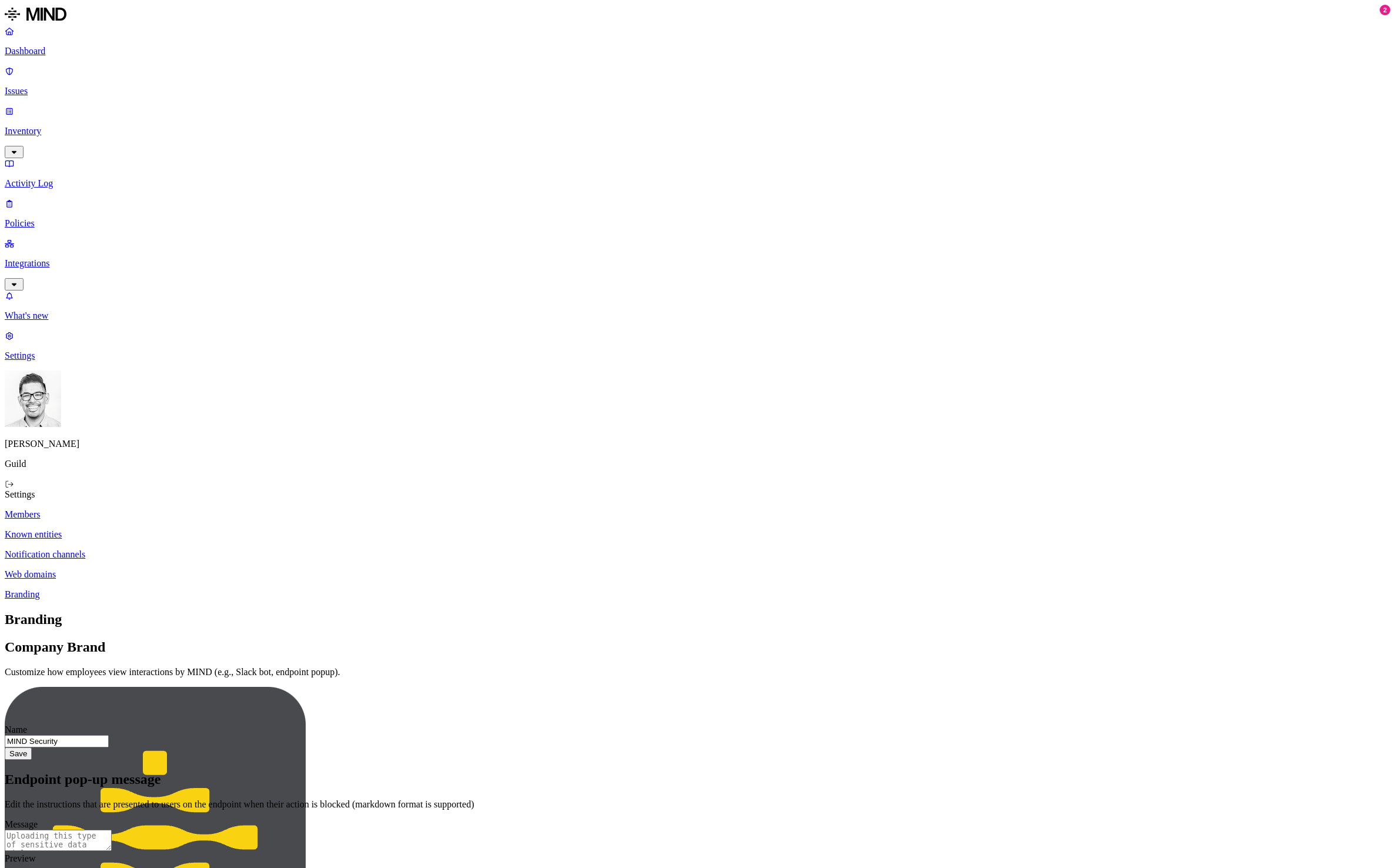
click at [172, 509] on p "Members" at bounding box center [697, 515] width 1386 height 11
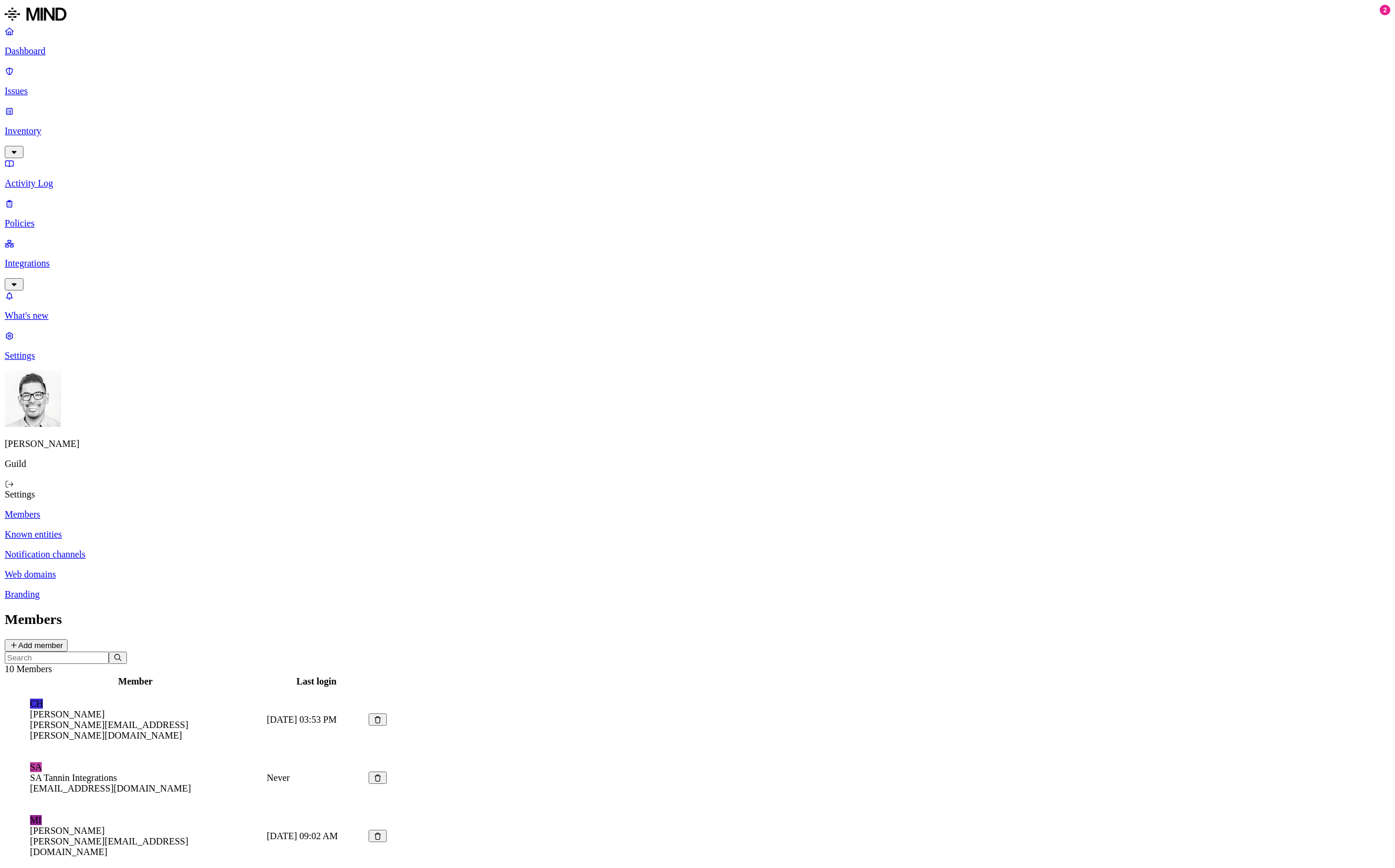
click at [55, 86] on p "Issues" at bounding box center [697, 91] width 1386 height 11
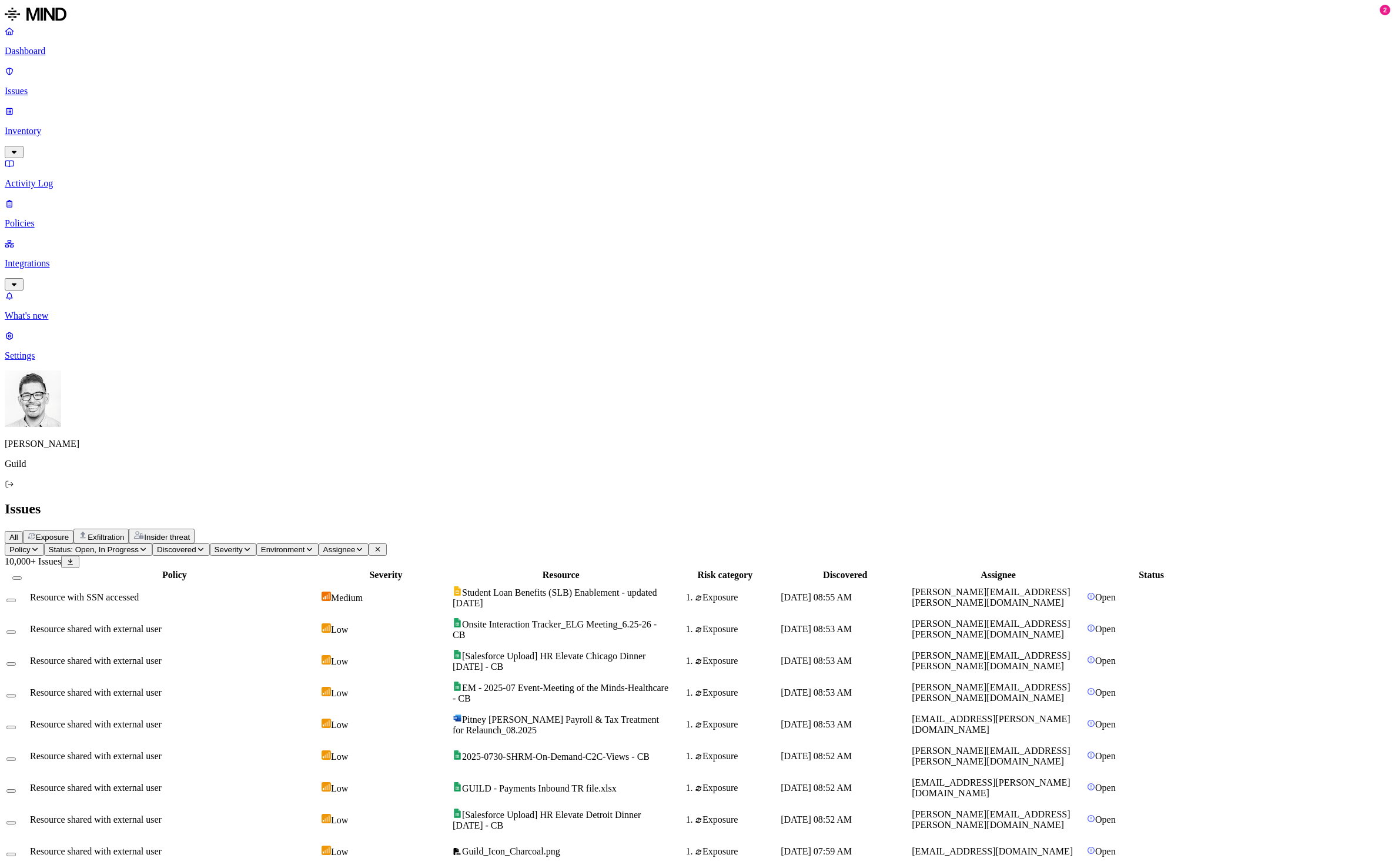
click at [72, 54] on p "Dashboard" at bounding box center [697, 51] width 1386 height 11
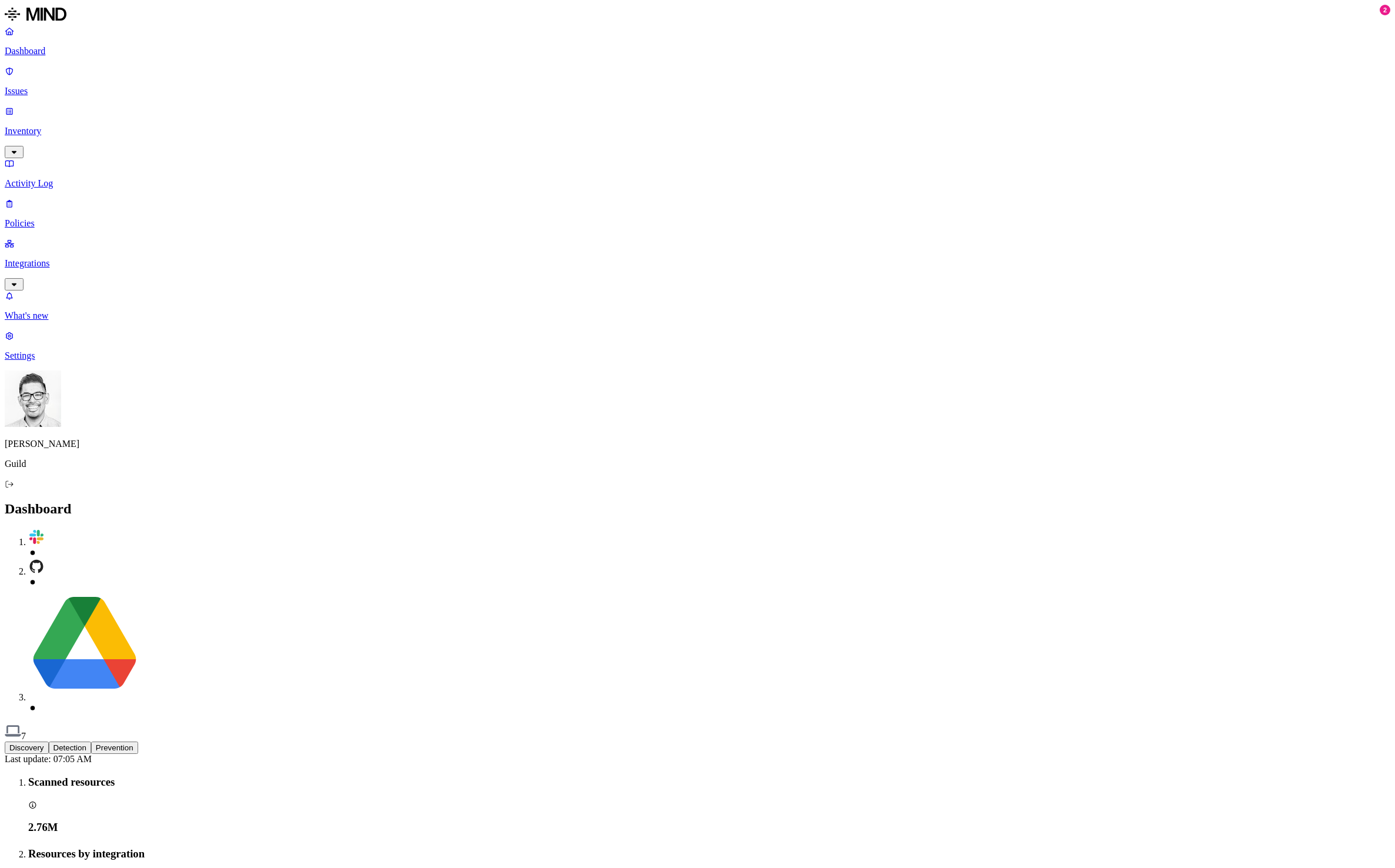
click at [71, 86] on p "Issues" at bounding box center [697, 91] width 1386 height 11
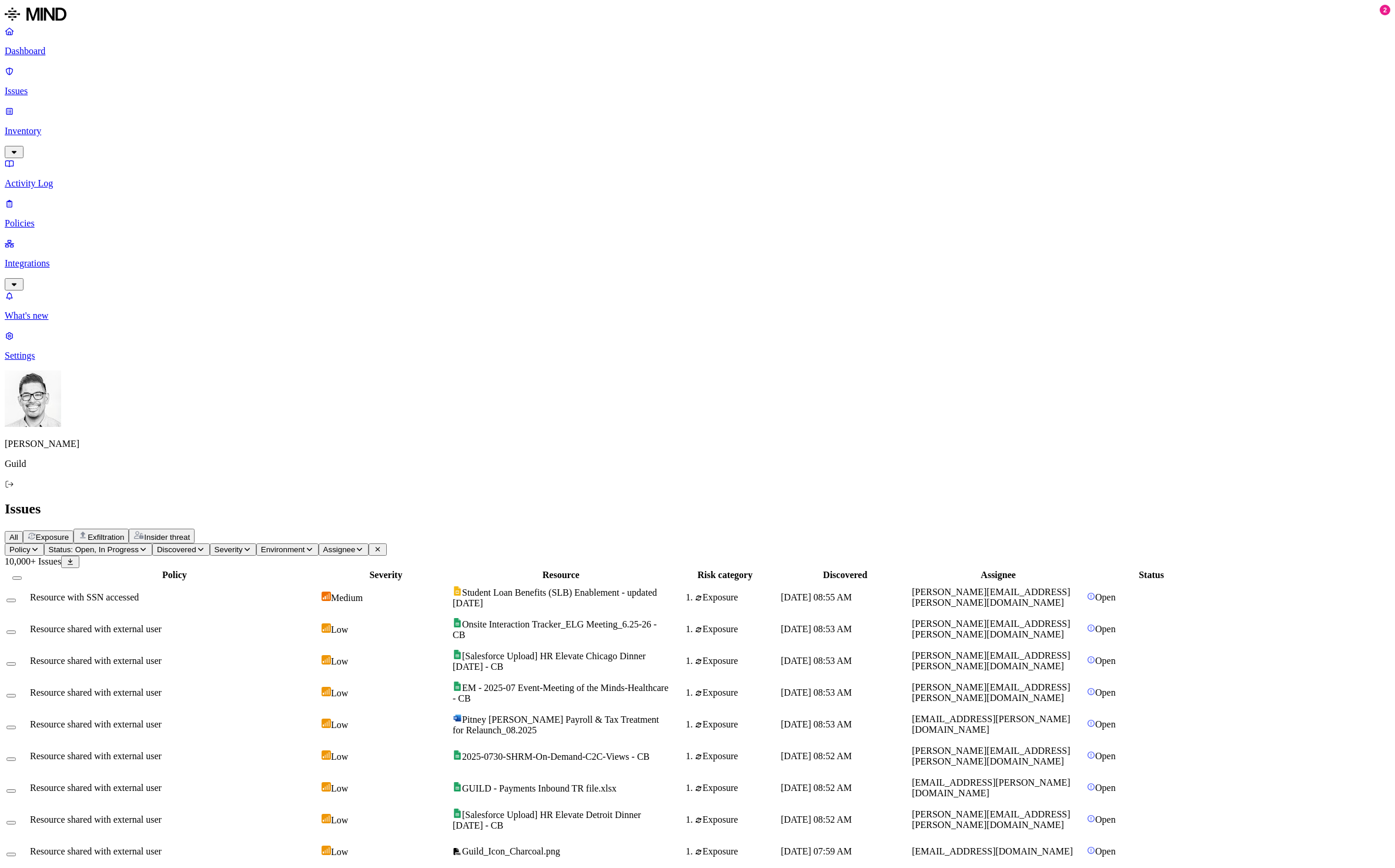
click at [65, 126] on p "Inventory" at bounding box center [697, 131] width 1386 height 11
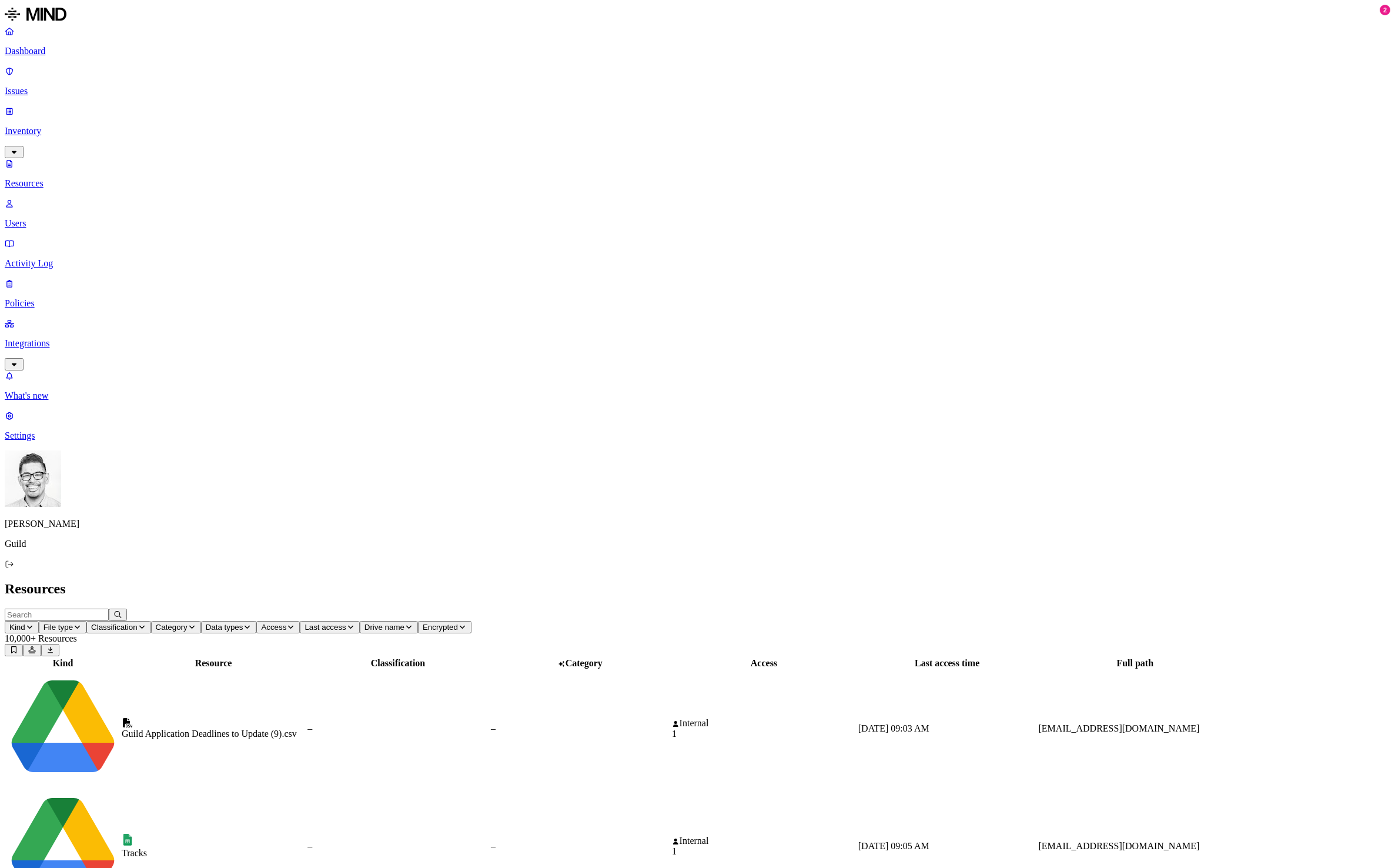
click at [63, 218] on p "Users" at bounding box center [697, 224] width 1386 height 11
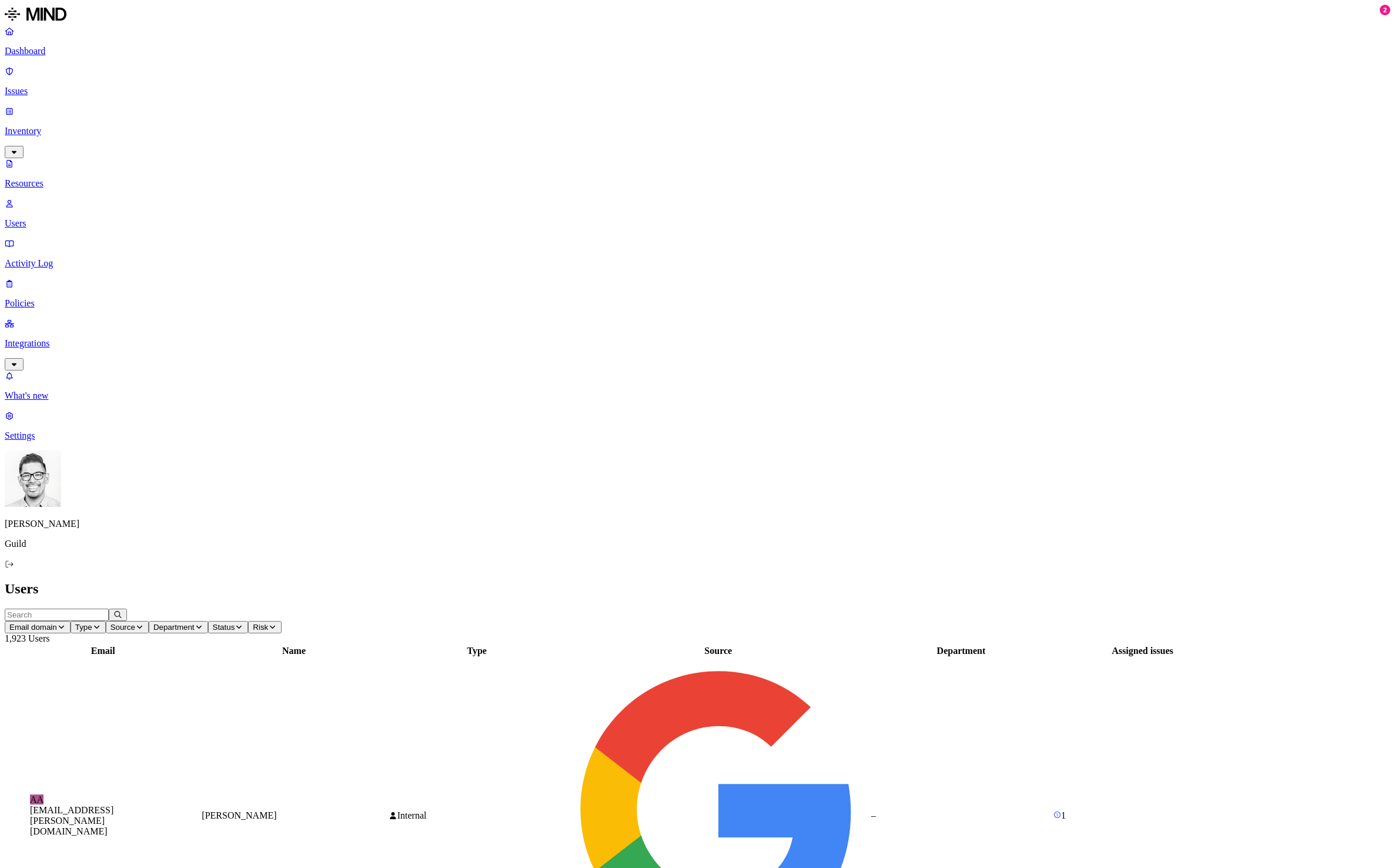
click at [108, 608] on input "text" at bounding box center [56, 615] width 104 height 12
type input "elsita"
click at [1051, 810] on div "–" at bounding box center [961, 816] width 180 height 11
click at [581, 658] on tbody "EL [EMAIL_ADDRESS][DOMAIN_NAME] [PERSON_NAME] Internal Google – 180" at bounding box center [619, 816] width 1227 height 315
click at [70, 178] on p "Resources" at bounding box center [697, 183] width 1386 height 11
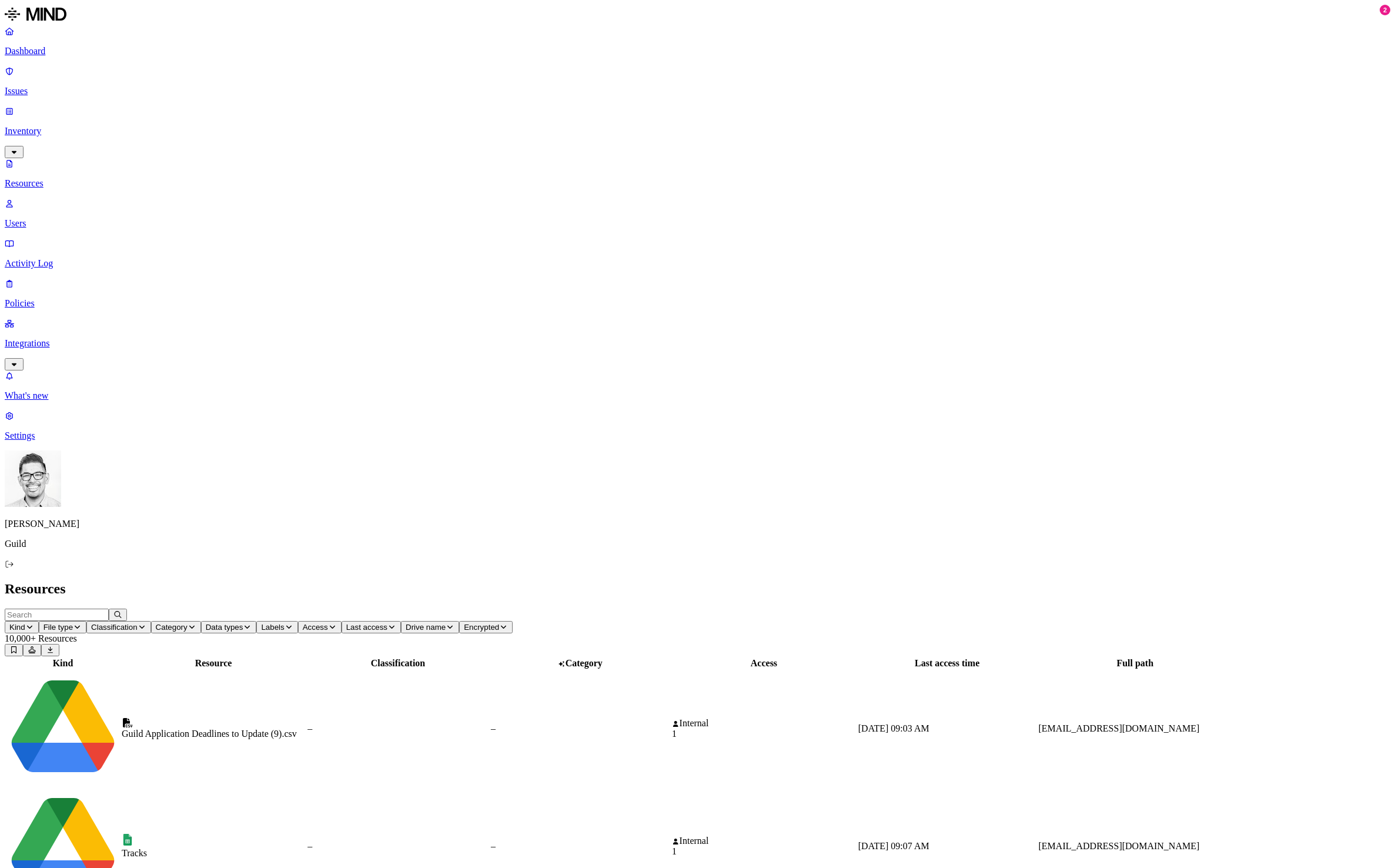
click at [65, 218] on p "Users" at bounding box center [697, 224] width 1386 height 11
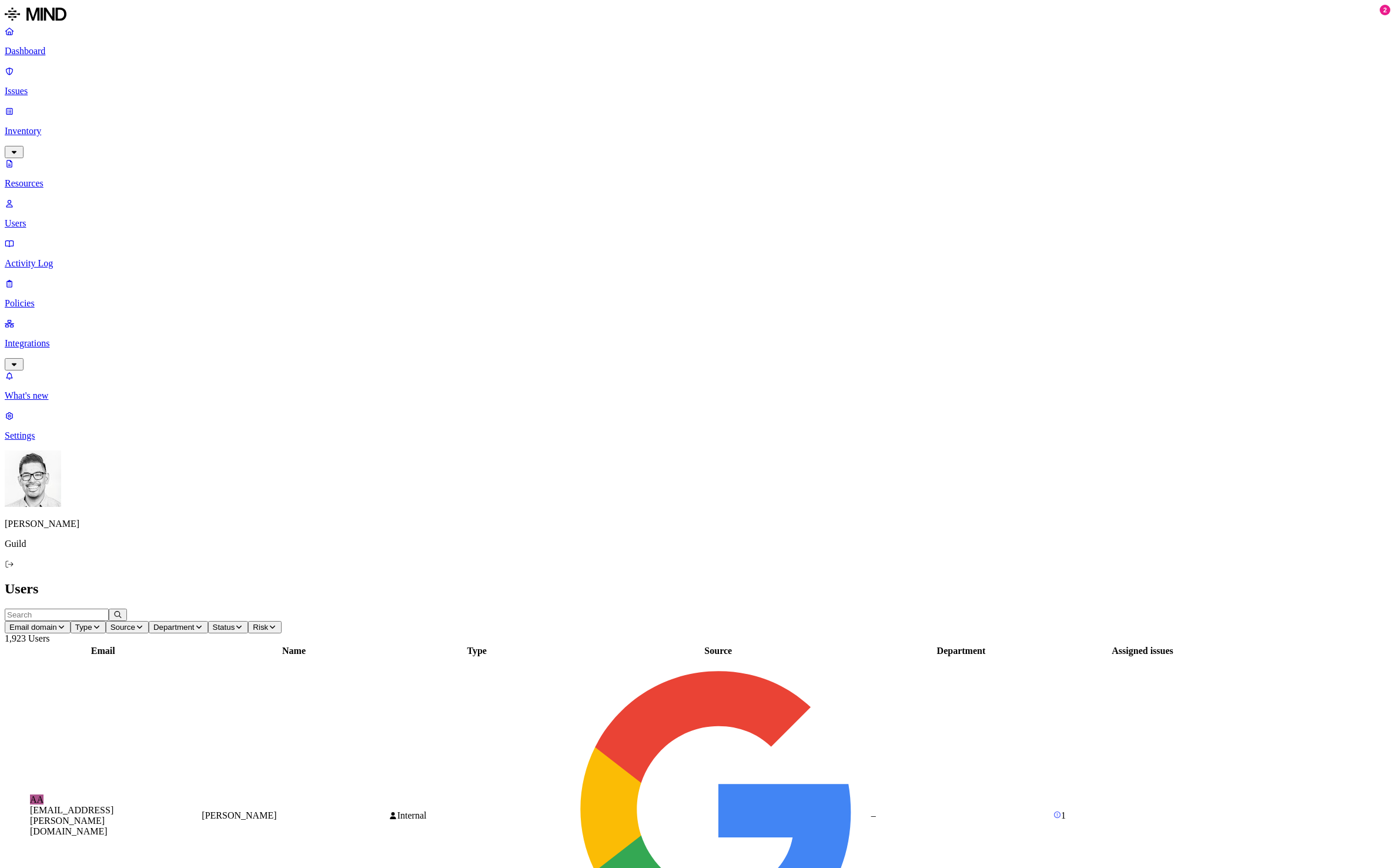
click at [66, 258] on p "Activity Log" at bounding box center [697, 264] width 1386 height 11
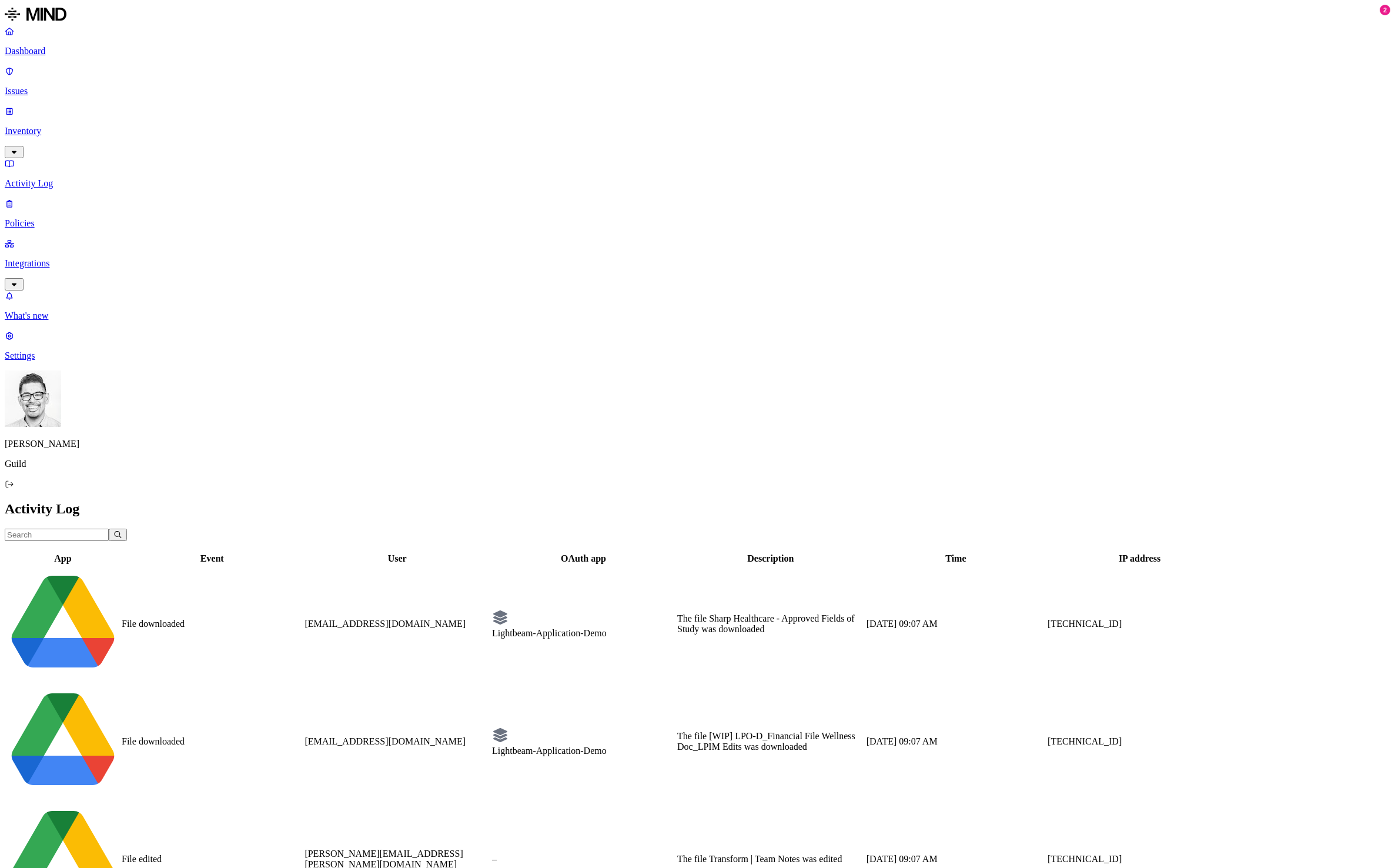
click at [51, 218] on p "Policies" at bounding box center [697, 224] width 1386 height 11
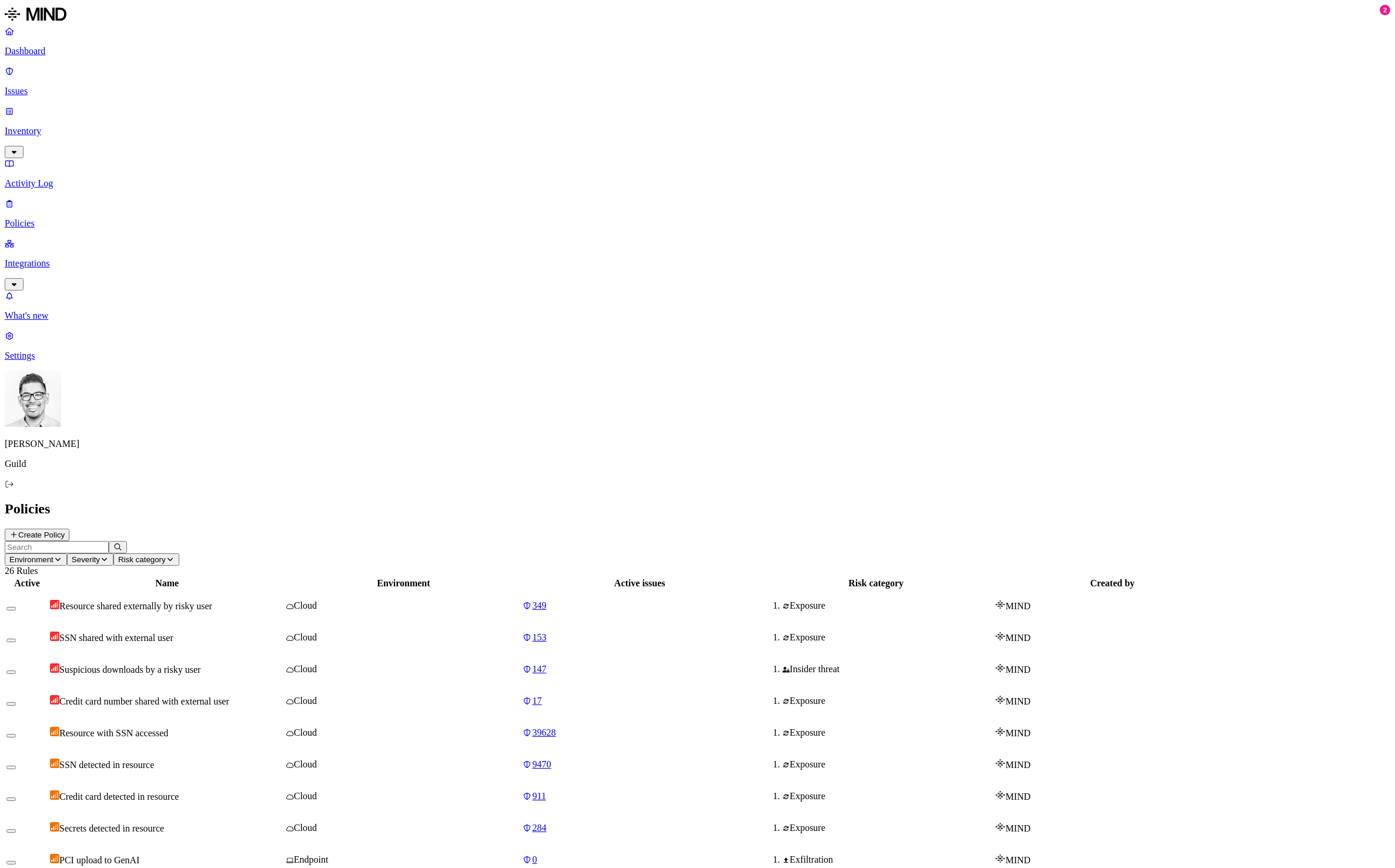
click at [51, 258] on p "Integrations" at bounding box center [697, 264] width 1386 height 11
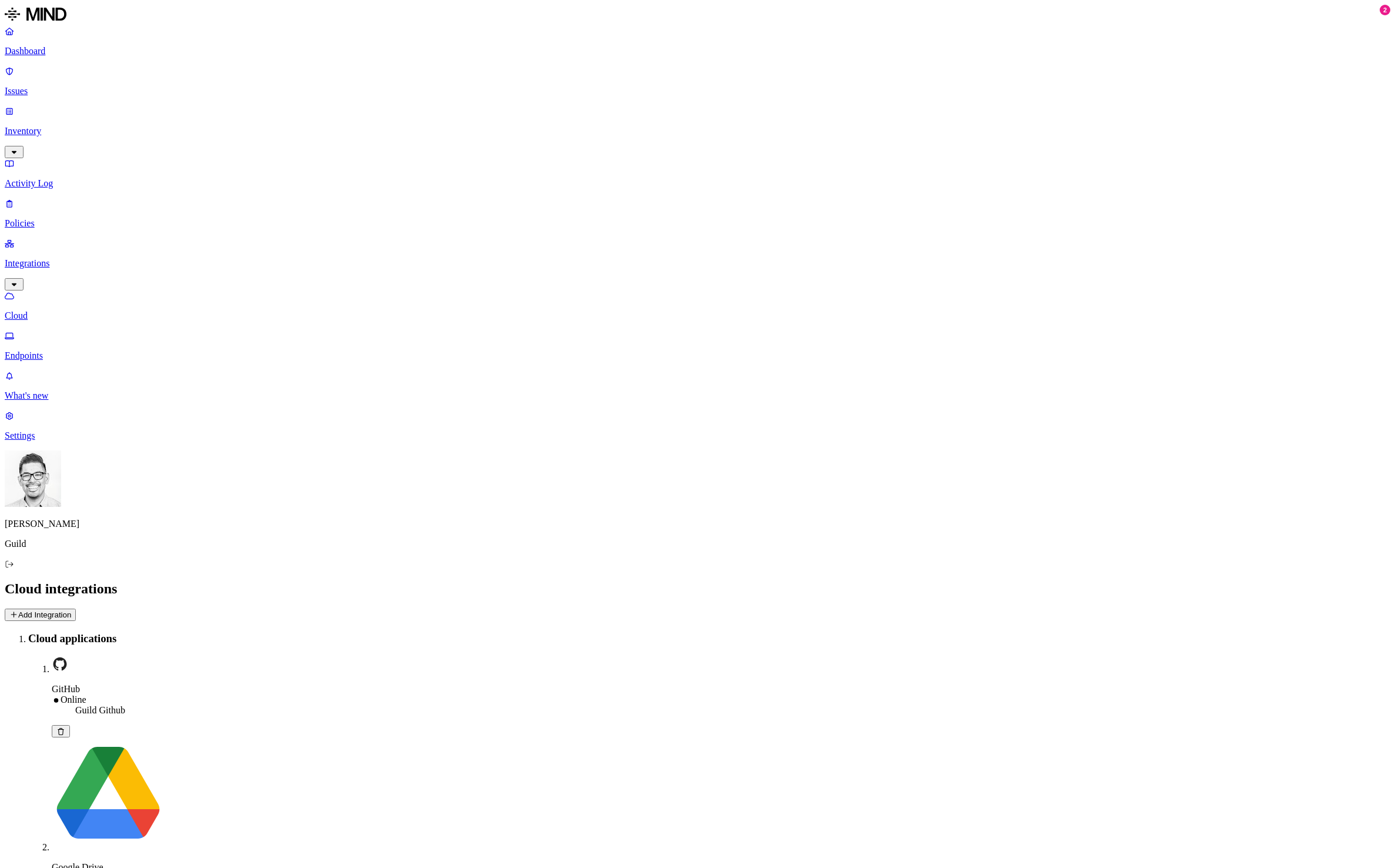
click at [56, 350] on p "Endpoints" at bounding box center [697, 356] width 1386 height 11
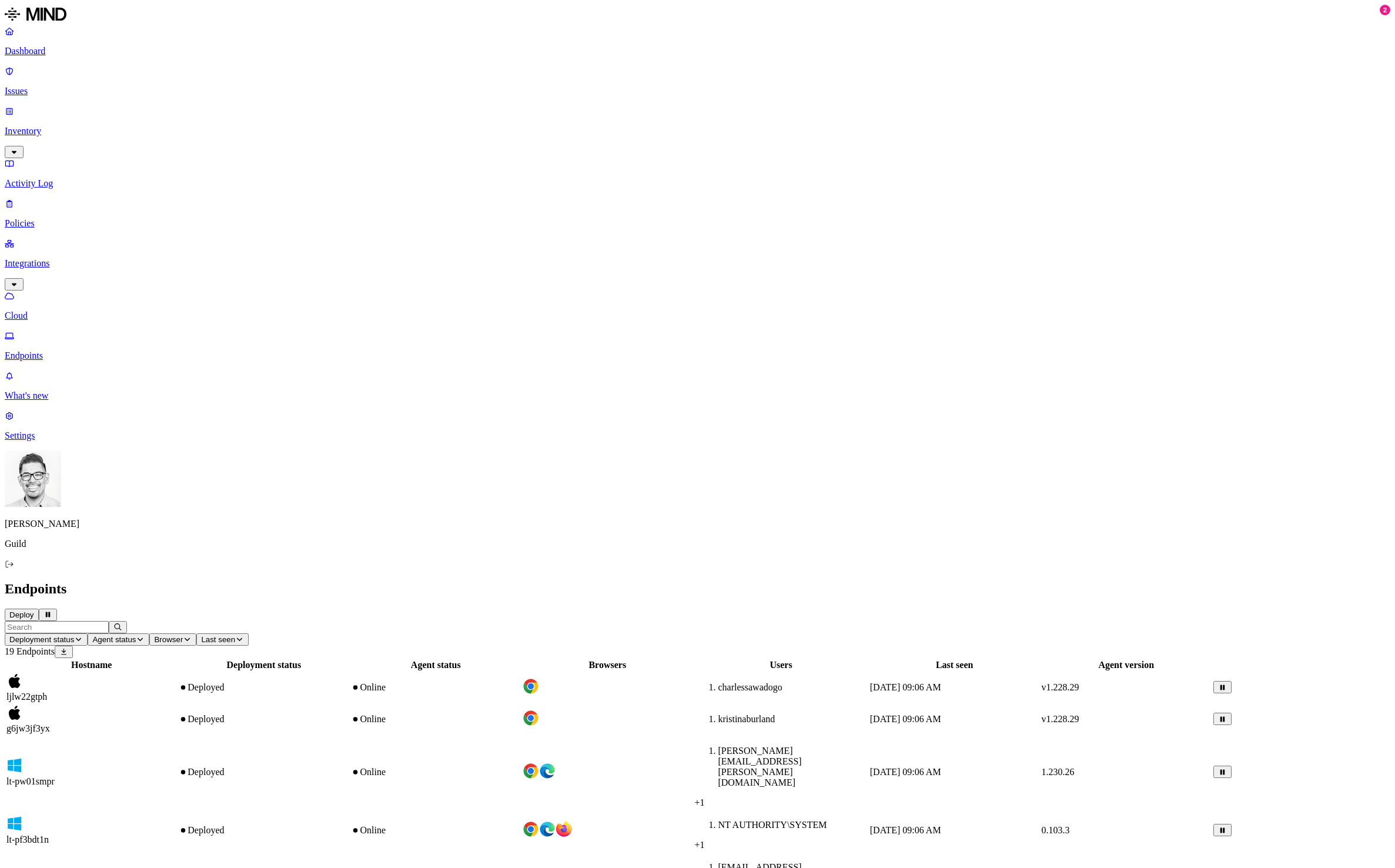
click at [48, 310] on p "Cloud" at bounding box center [697, 316] width 1386 height 11
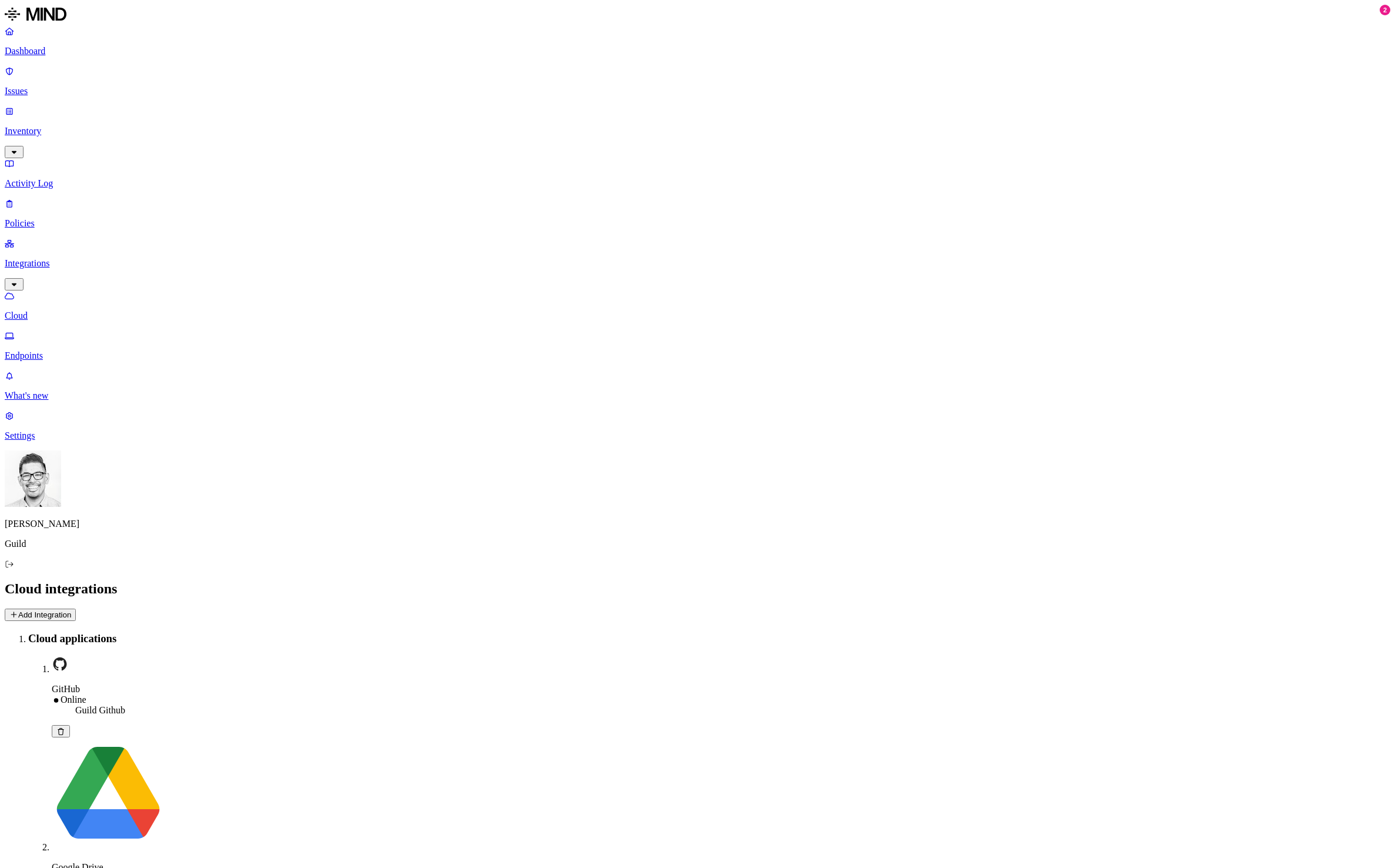
click at [57, 441] on p "Settings" at bounding box center [697, 436] width 1386 height 11
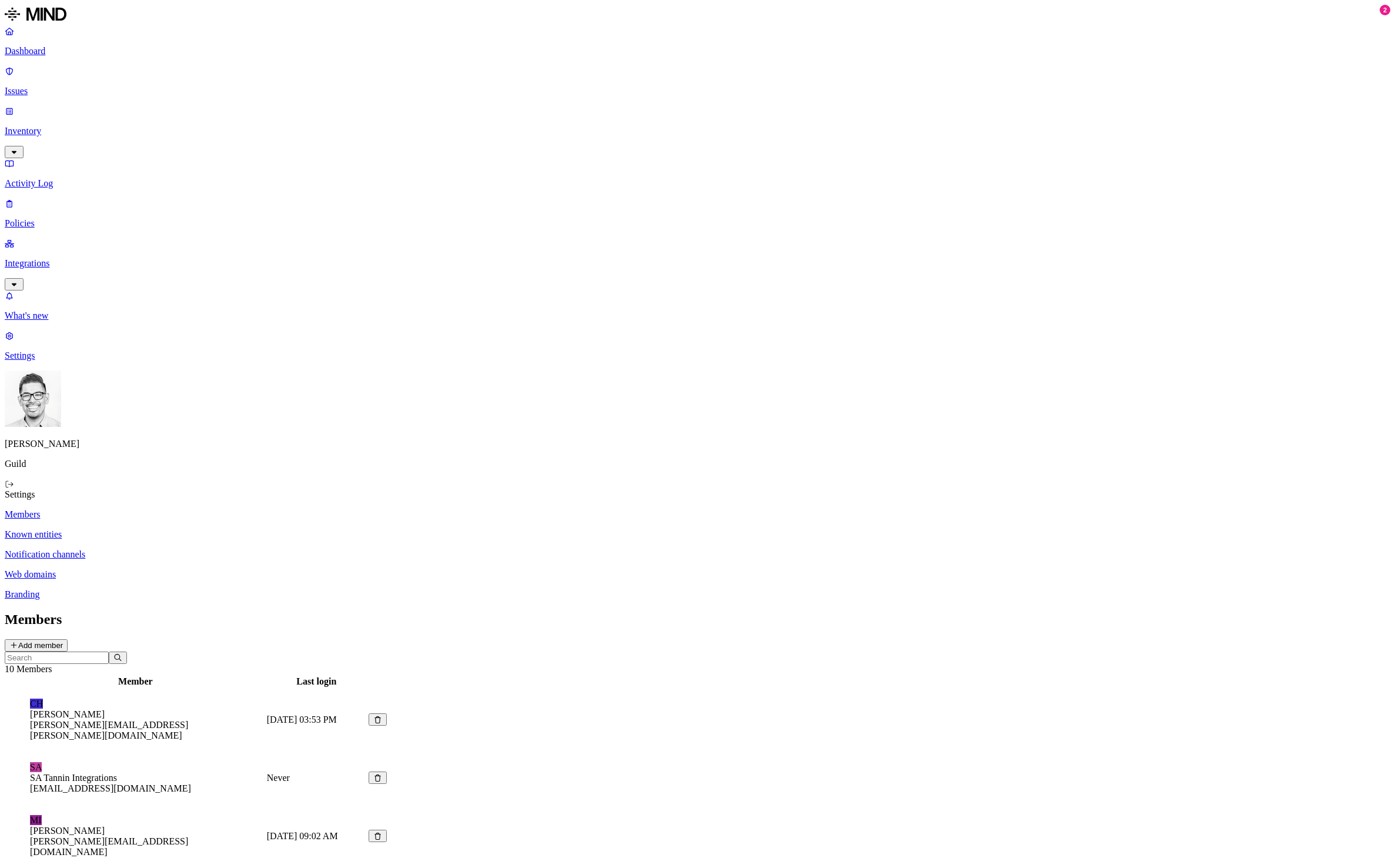
click at [172, 530] on p "Known entities" at bounding box center [697, 535] width 1386 height 11
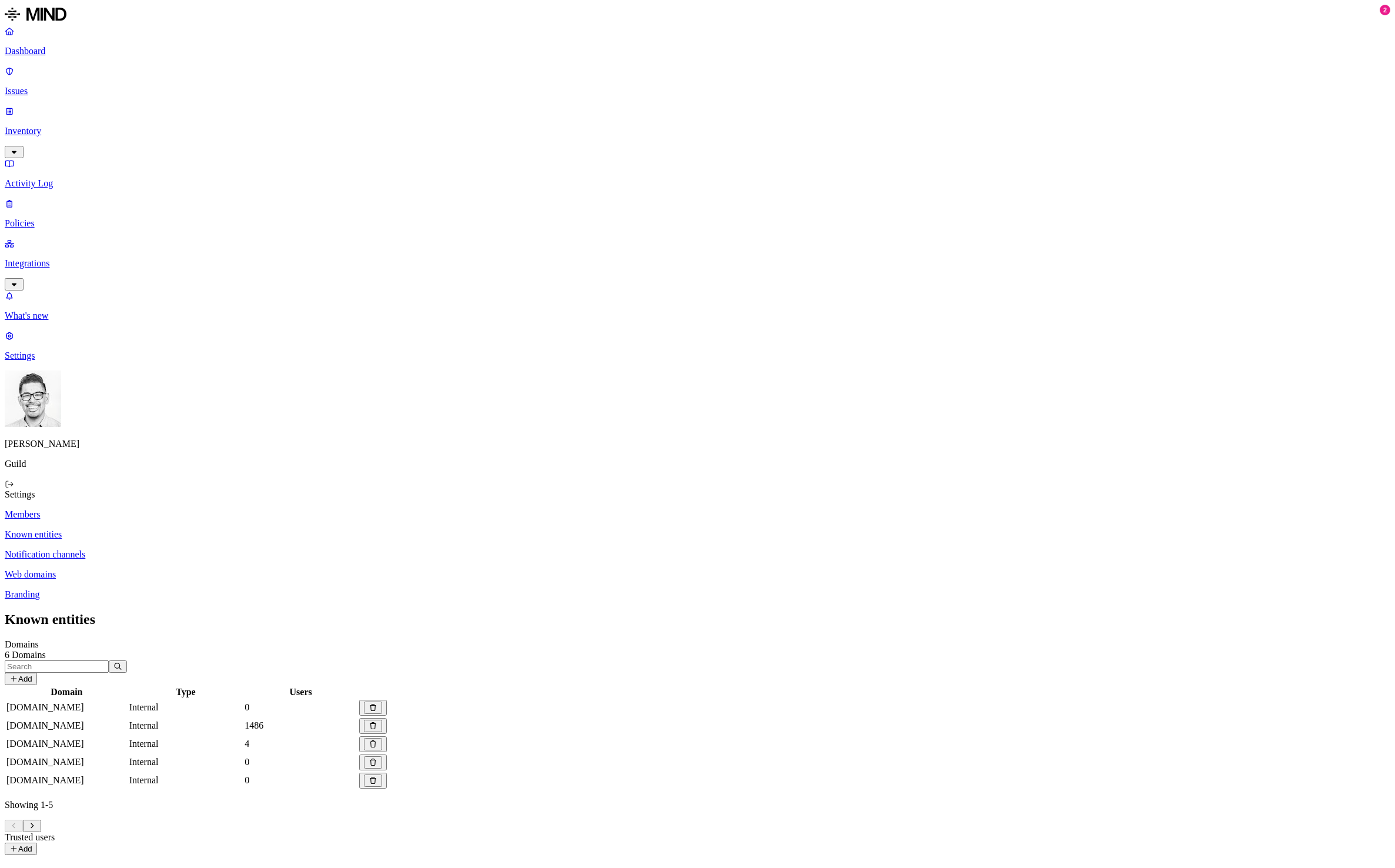
click at [175, 549] on p "Notification channels" at bounding box center [697, 554] width 1386 height 11
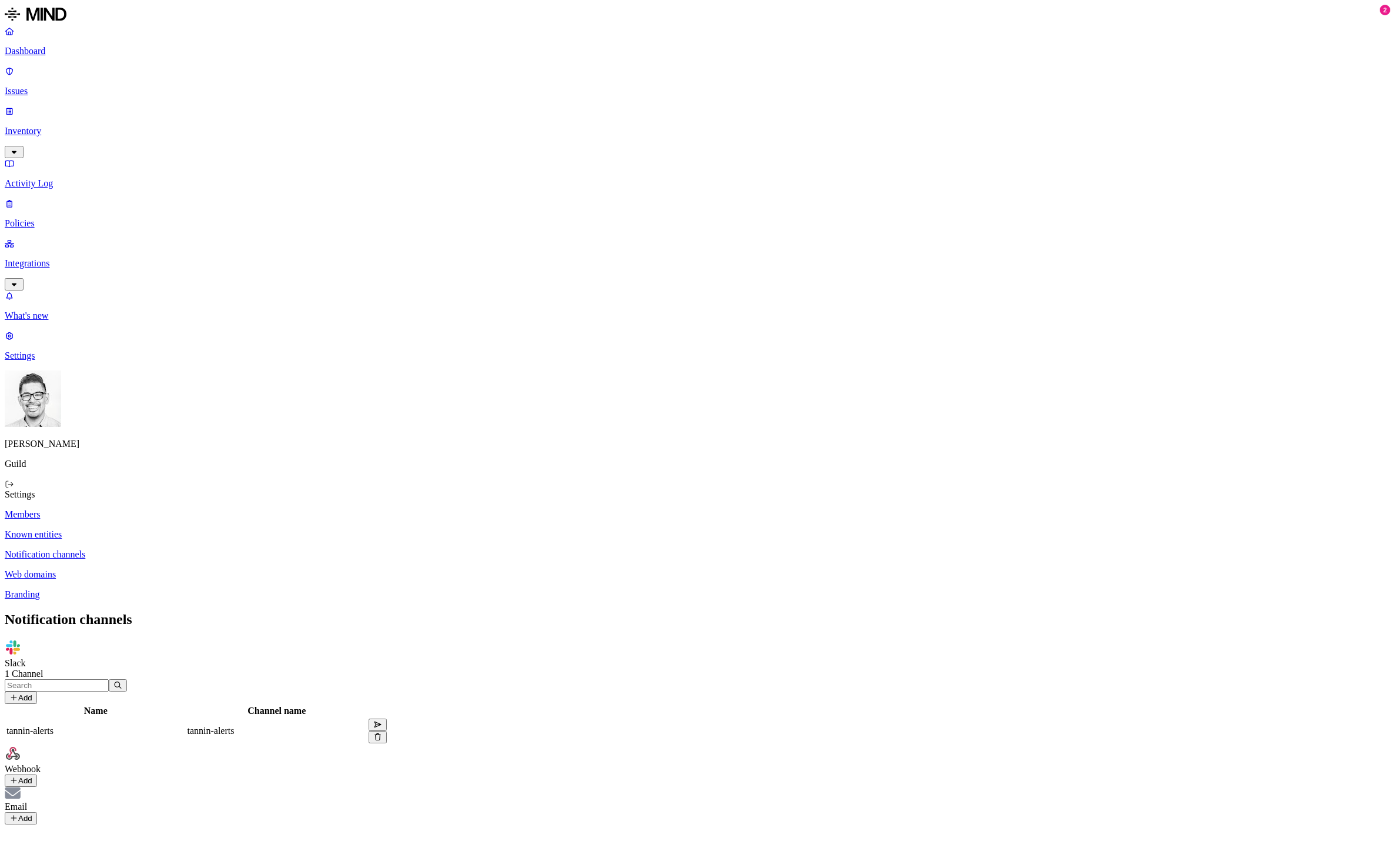
click at [173, 569] on p "Web domains" at bounding box center [697, 575] width 1386 height 11
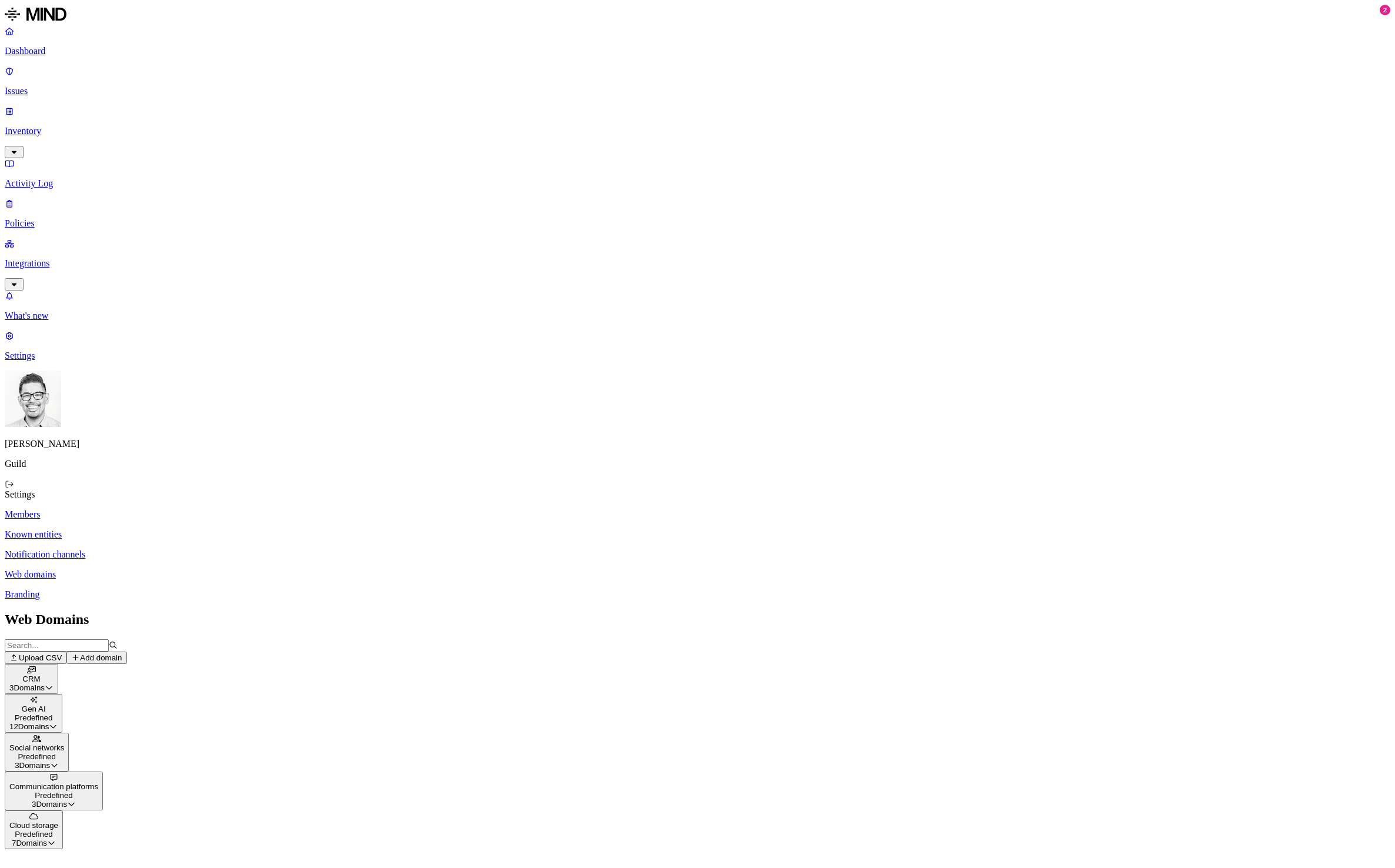
click at [164, 590] on p "Branding" at bounding box center [697, 595] width 1386 height 11
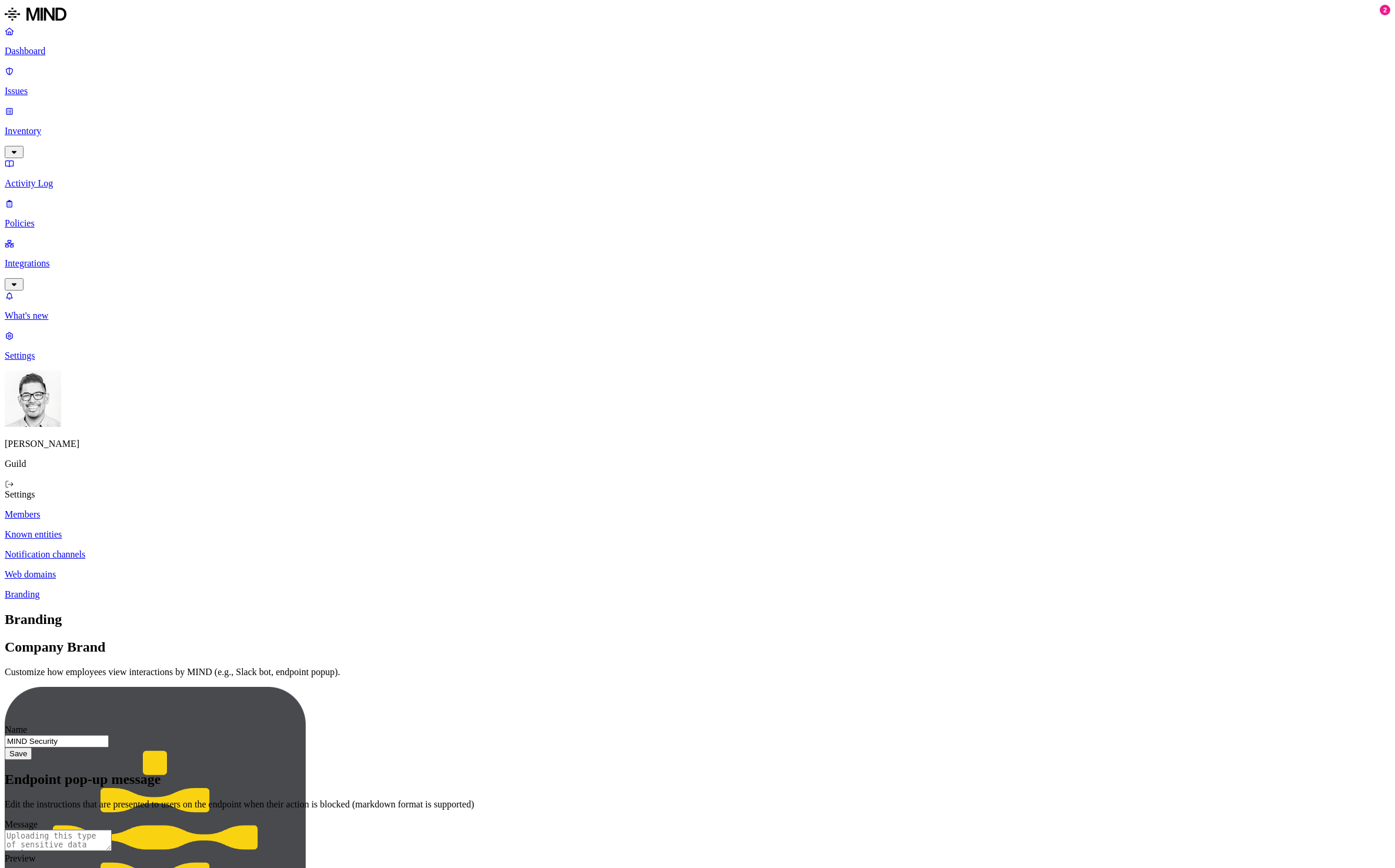
click at [51, 50] on p "Dashboard" at bounding box center [697, 51] width 1386 height 11
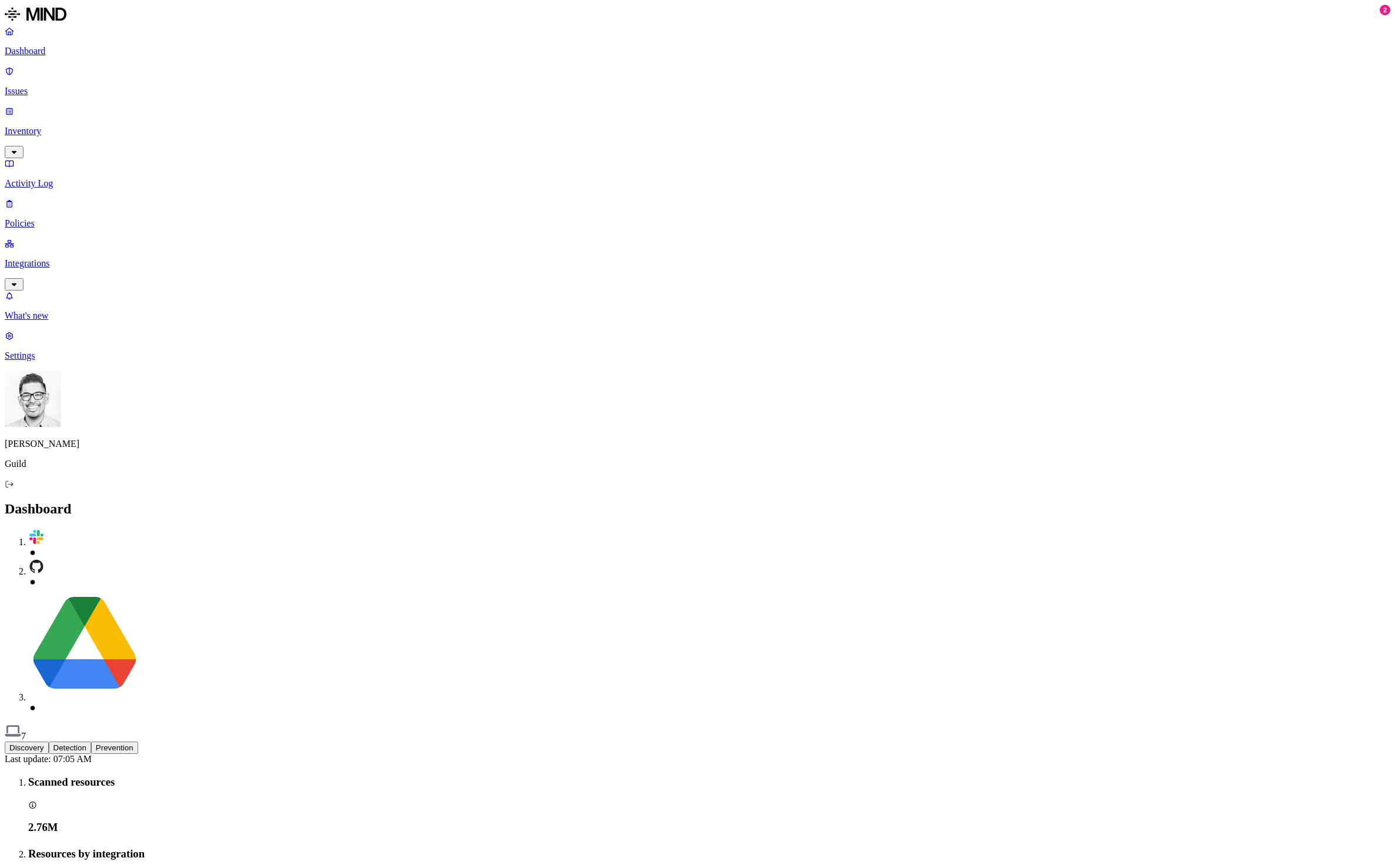
click at [57, 126] on p "Inventory" at bounding box center [697, 131] width 1386 height 11
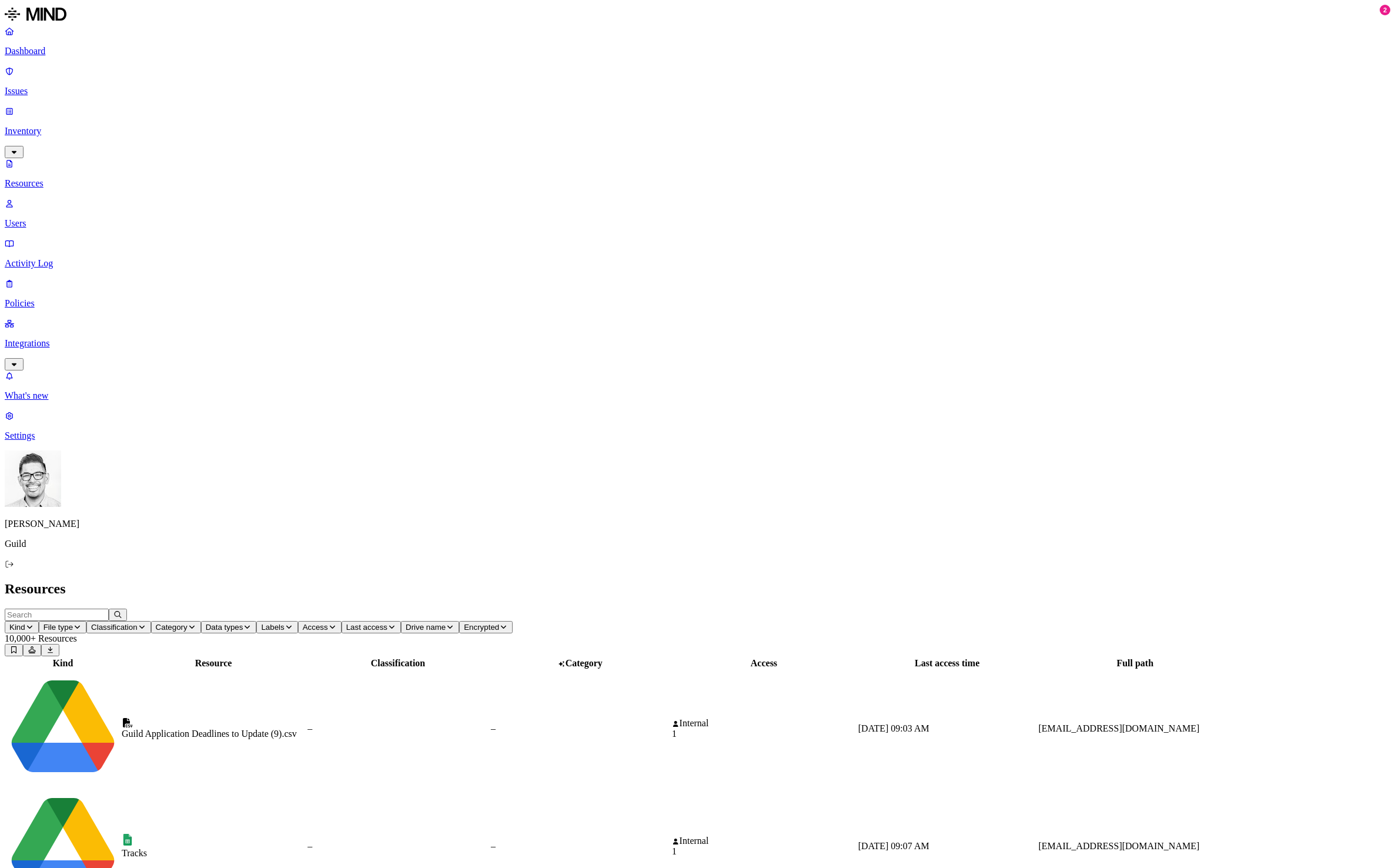
click at [56, 218] on p "Users" at bounding box center [697, 224] width 1386 height 11
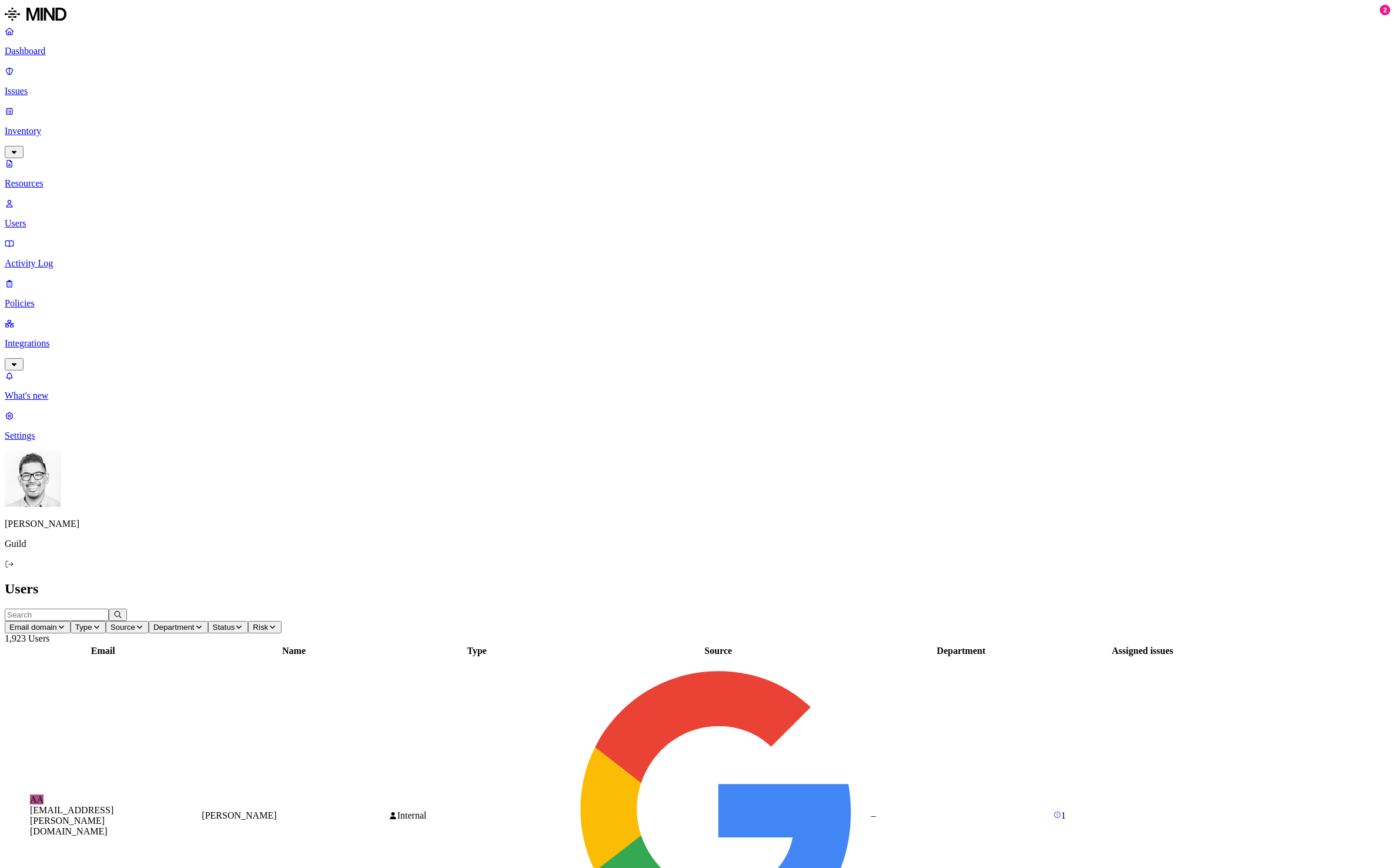
click at [63, 298] on p "Policies" at bounding box center [697, 303] width 1386 height 11
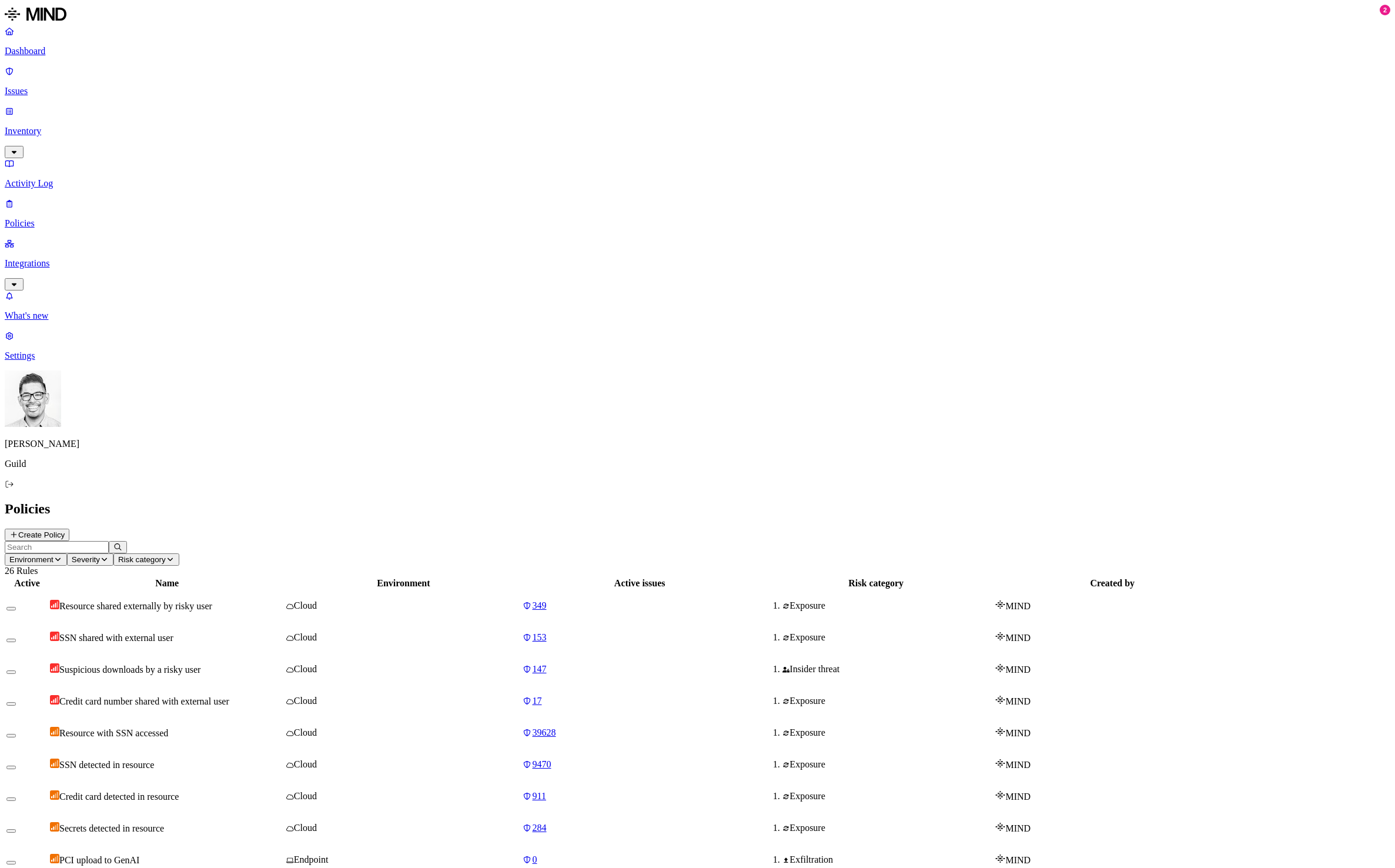
click at [80, 306] on nav "Dashboard Issues Inventory Activity Log Policies Integrations What's new 2 Sett…" at bounding box center [697, 193] width 1386 height 335
click at [69, 529] on button "Create Policy" at bounding box center [37, 535] width 65 height 12
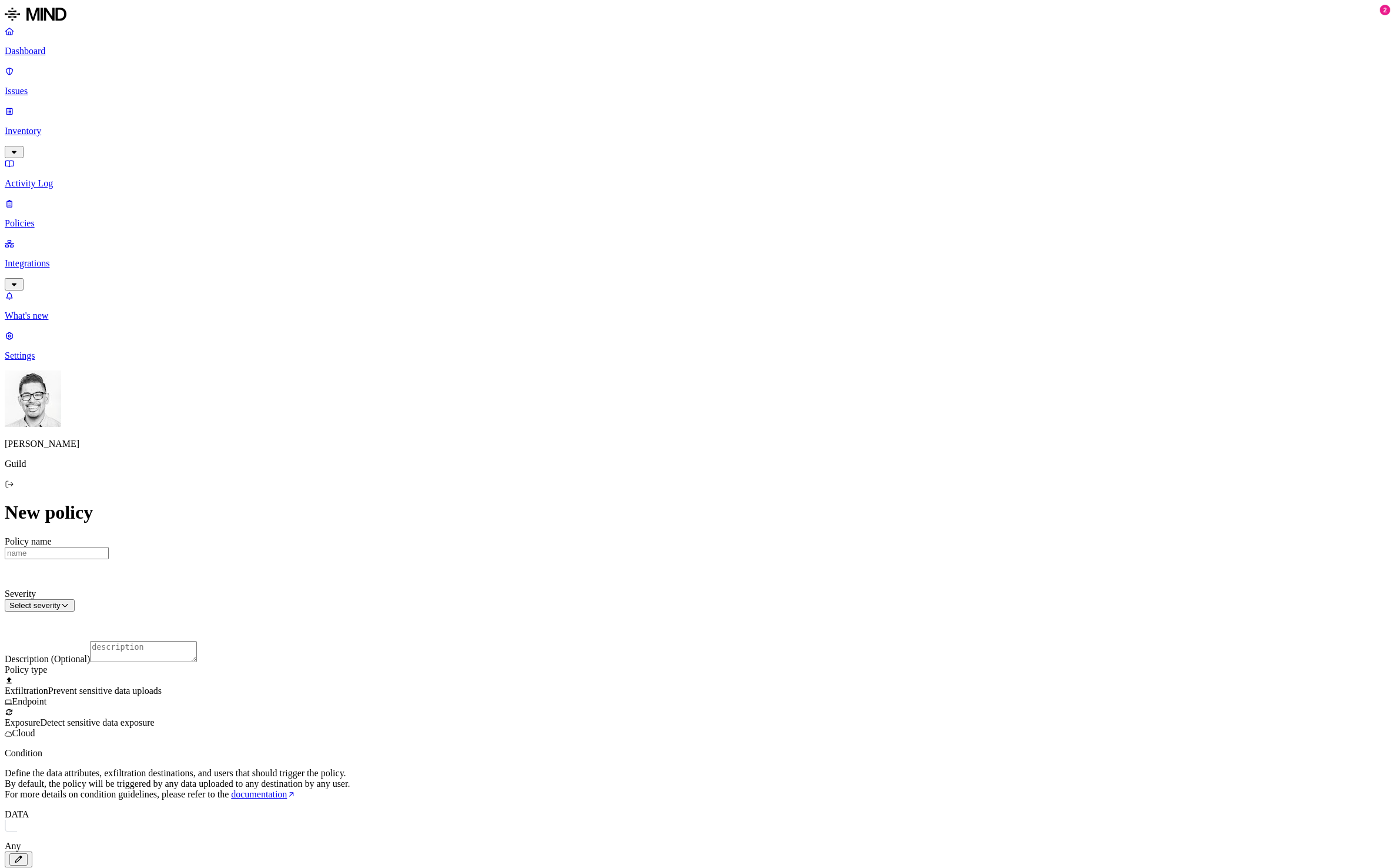
drag, startPoint x: 1036, startPoint y: 179, endPoint x: 967, endPoint y: 158, distance: 72.1
click at [1036, 501] on div "New policy Policy name Severity Select severity Low Medium High Critical Descri…" at bounding box center [697, 863] width 1386 height 722
click at [108, 547] on input "Policy name" at bounding box center [56, 553] width 104 height 12
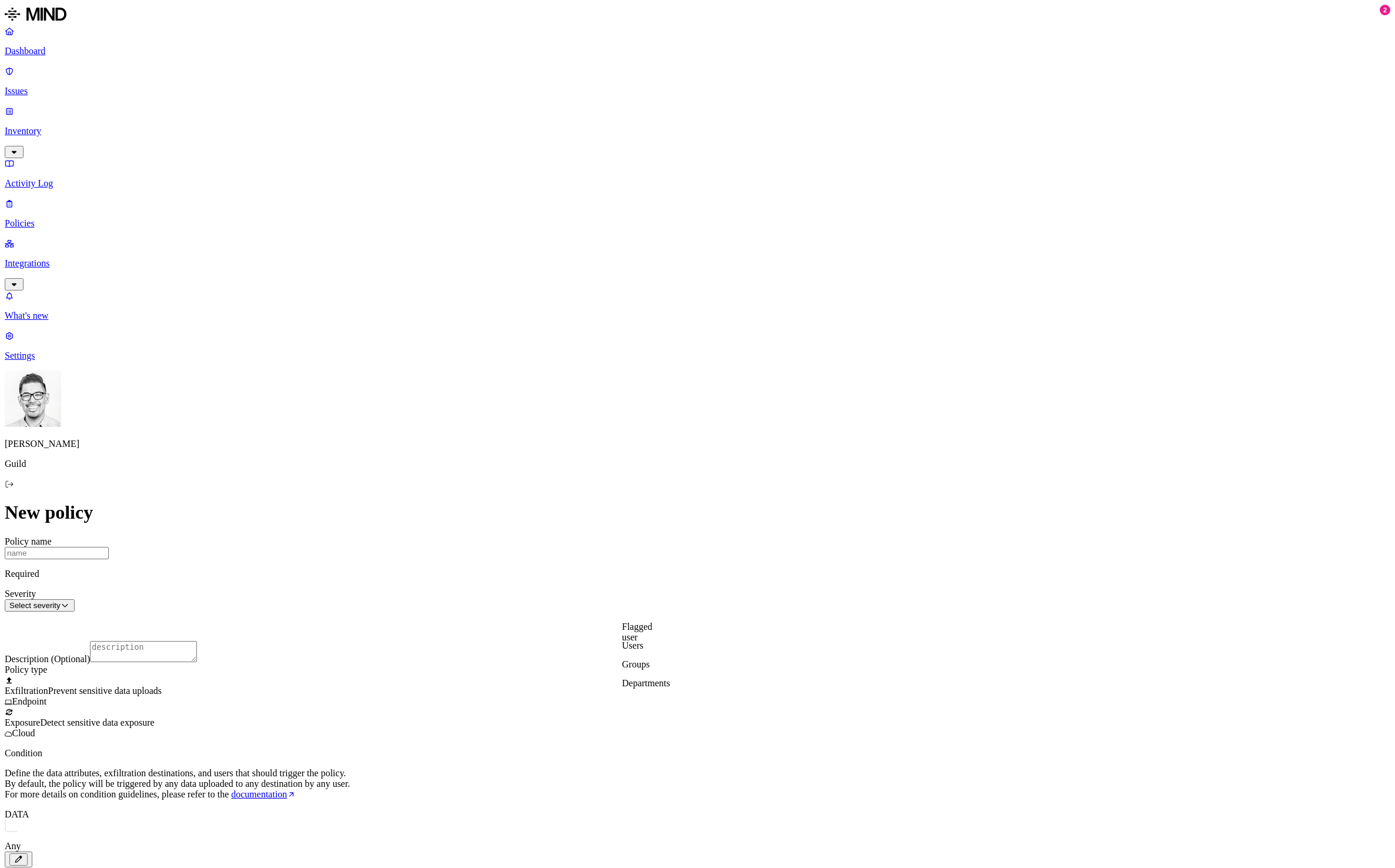
click at [643, 650] on label "Users" at bounding box center [632, 645] width 21 height 10
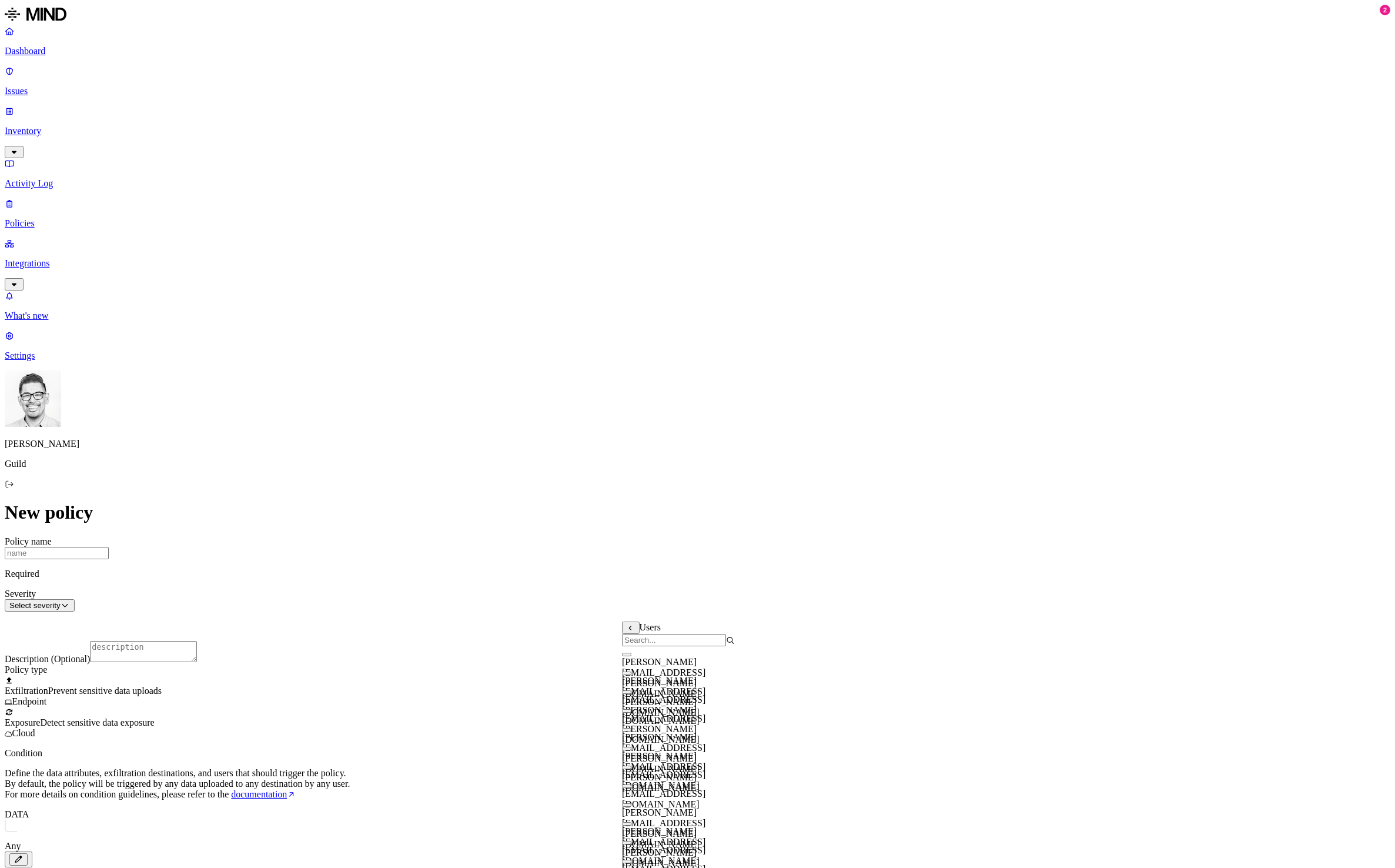
click at [687, 647] on input "search" at bounding box center [674, 640] width 104 height 12
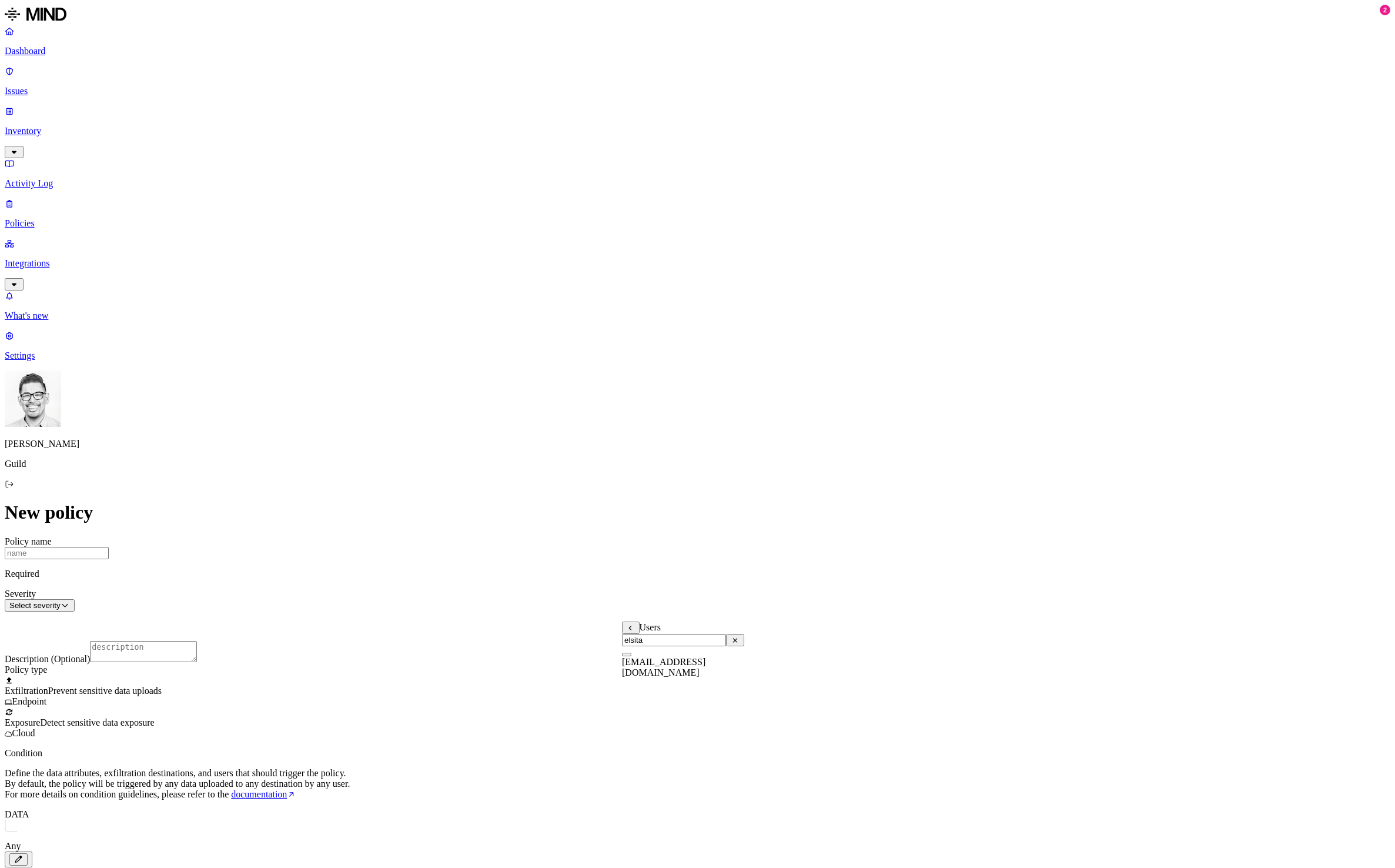
type input "elsita"
click at [632, 673] on div "[EMAIL_ADDRESS][DOMAIN_NAME]" at bounding box center [683, 662] width 122 height 32
click at [21, 841] on label "Any" at bounding box center [12, 845] width 16 height 10
click at [23, 856] on icon "button" at bounding box center [18, 859] width 9 height 7
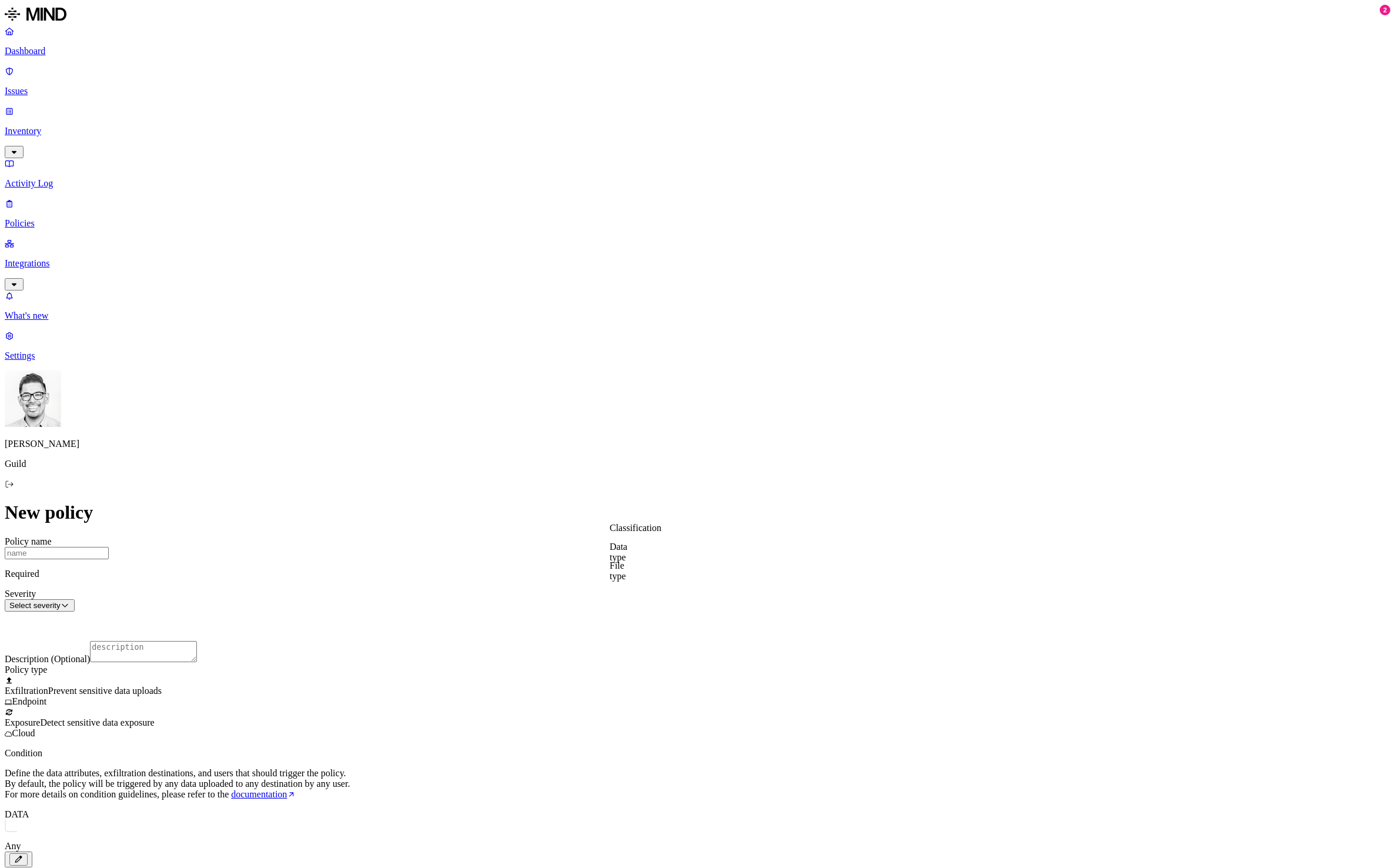
click at [568, 707] on div at bounding box center [697, 707] width 1386 height 0
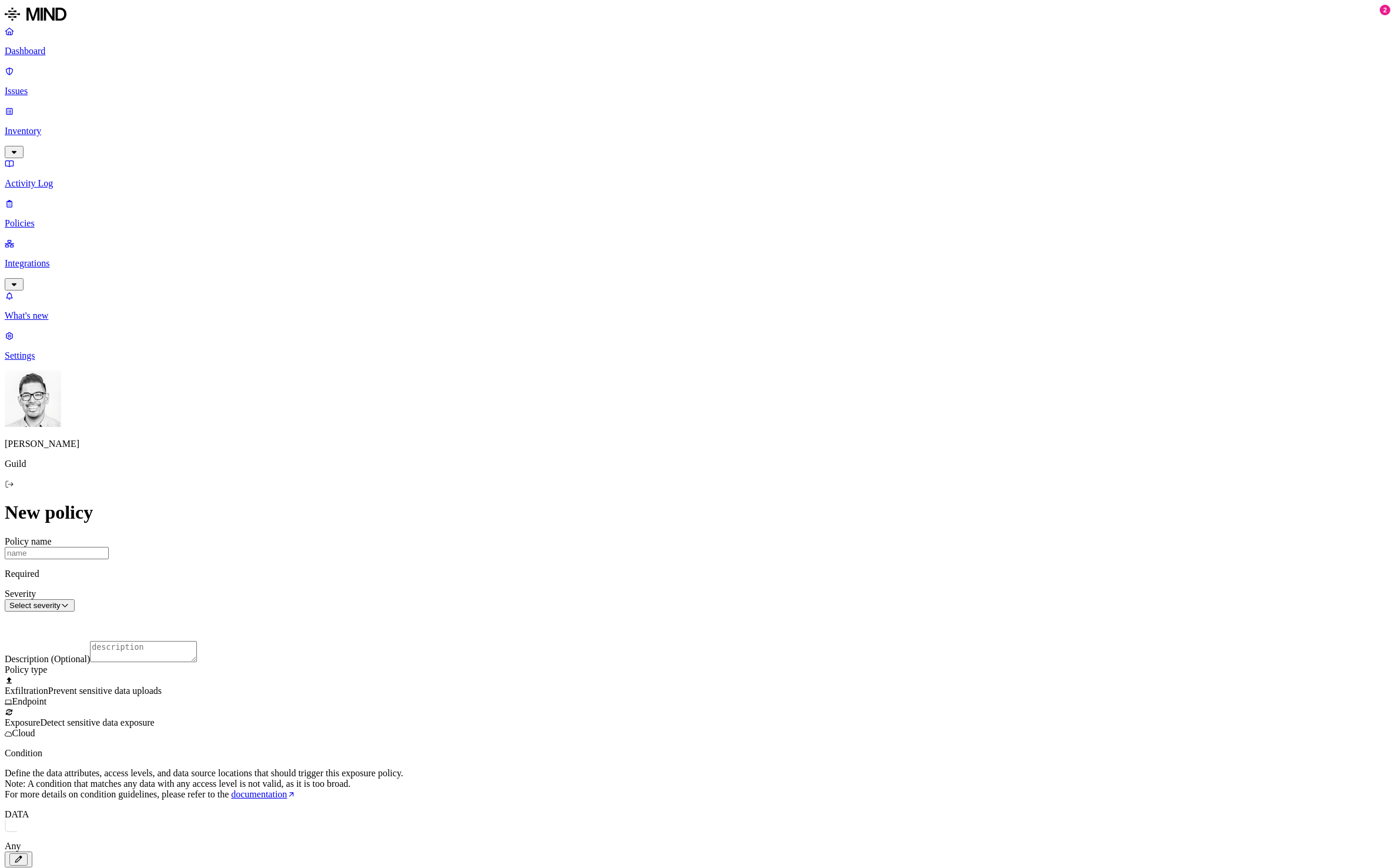
click at [572, 675] on div at bounding box center [697, 675] width 1386 height 0
click at [565, 707] on div at bounding box center [697, 707] width 1386 height 0
drag, startPoint x: 680, startPoint y: 568, endPoint x: 657, endPoint y: 561, distance: 24.0
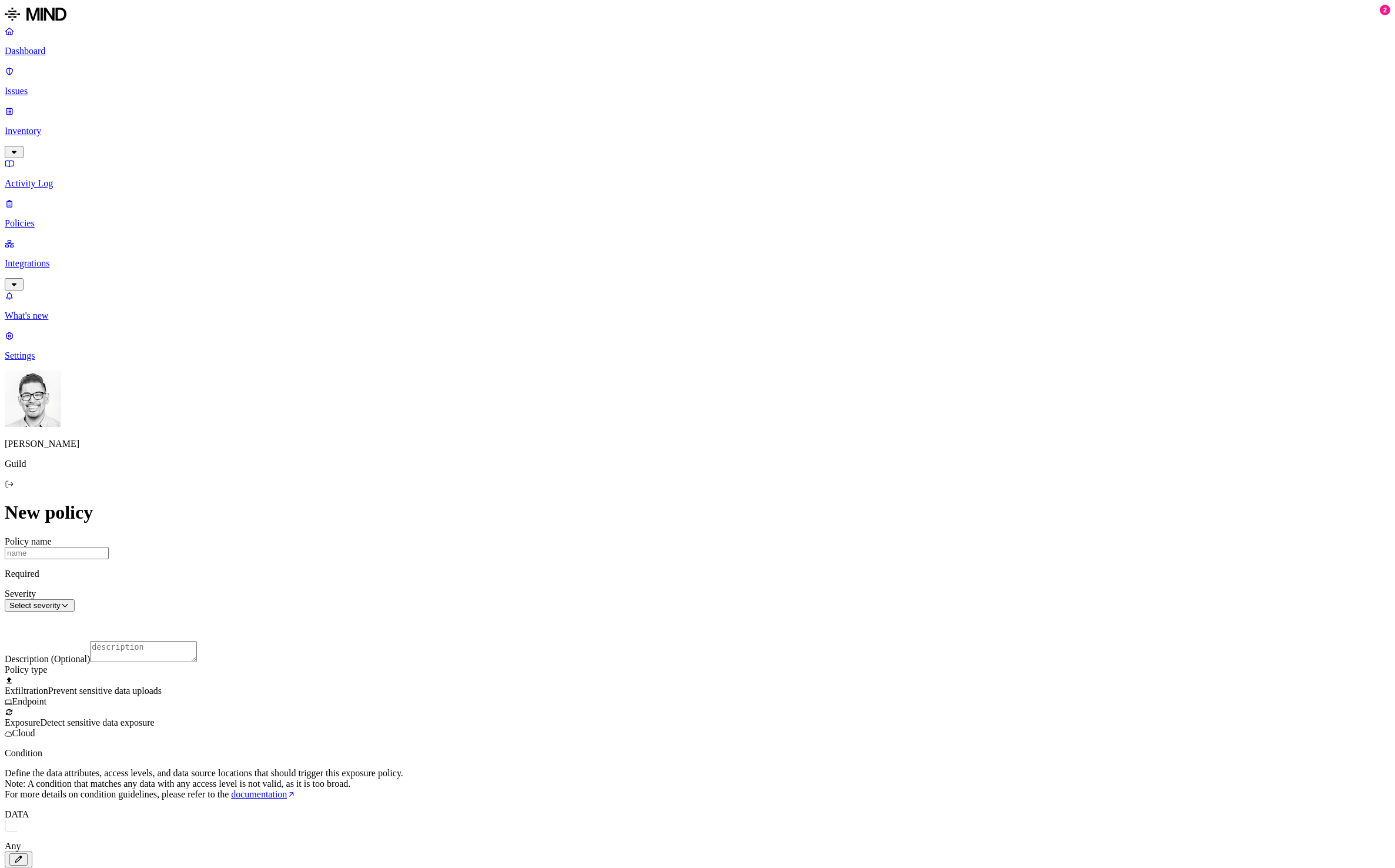
click at [639, 585] on label "Internal access" at bounding box center [625, 583] width 30 height 20
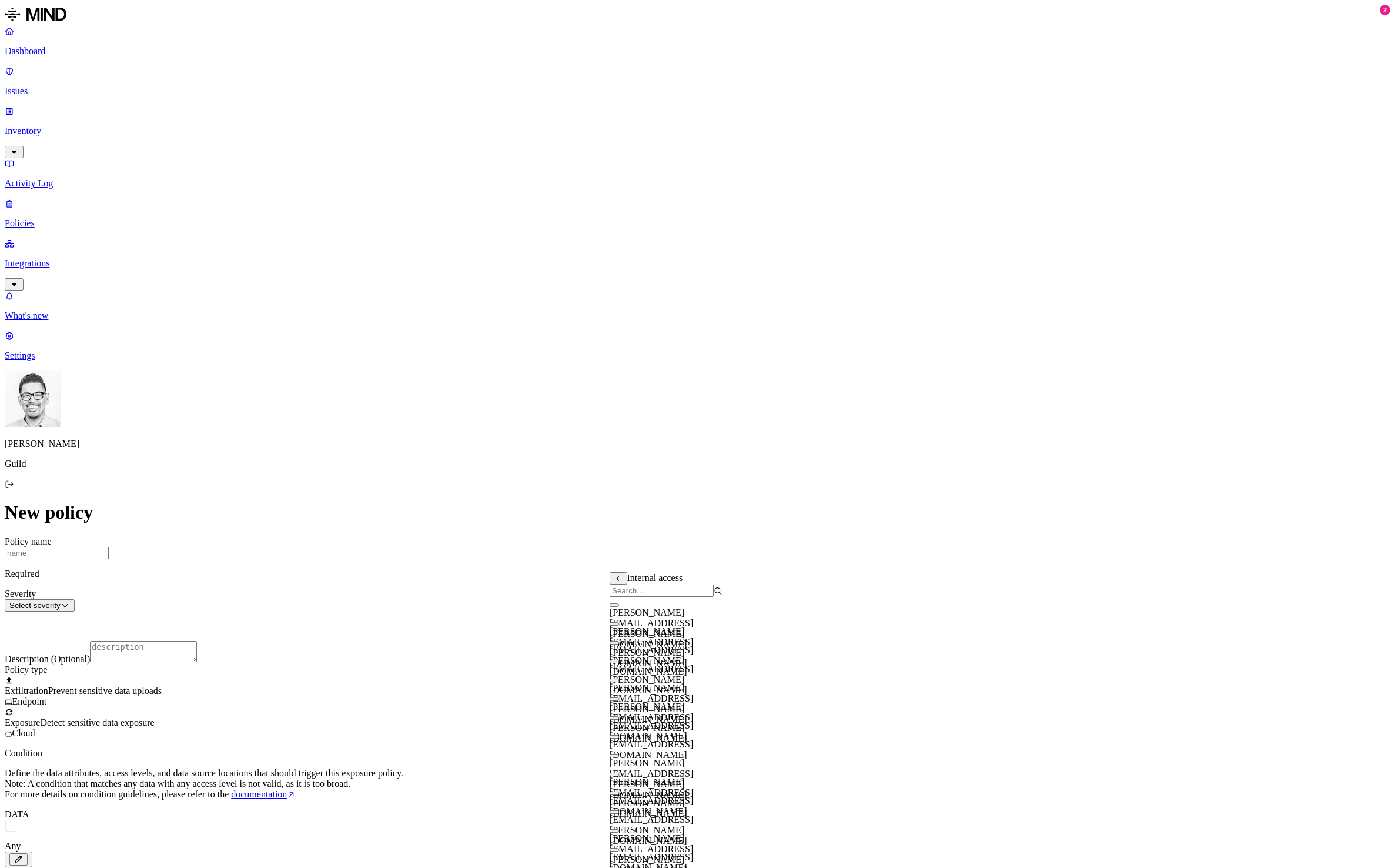
click at [659, 597] on input "search" at bounding box center [661, 591] width 104 height 12
type input "a"
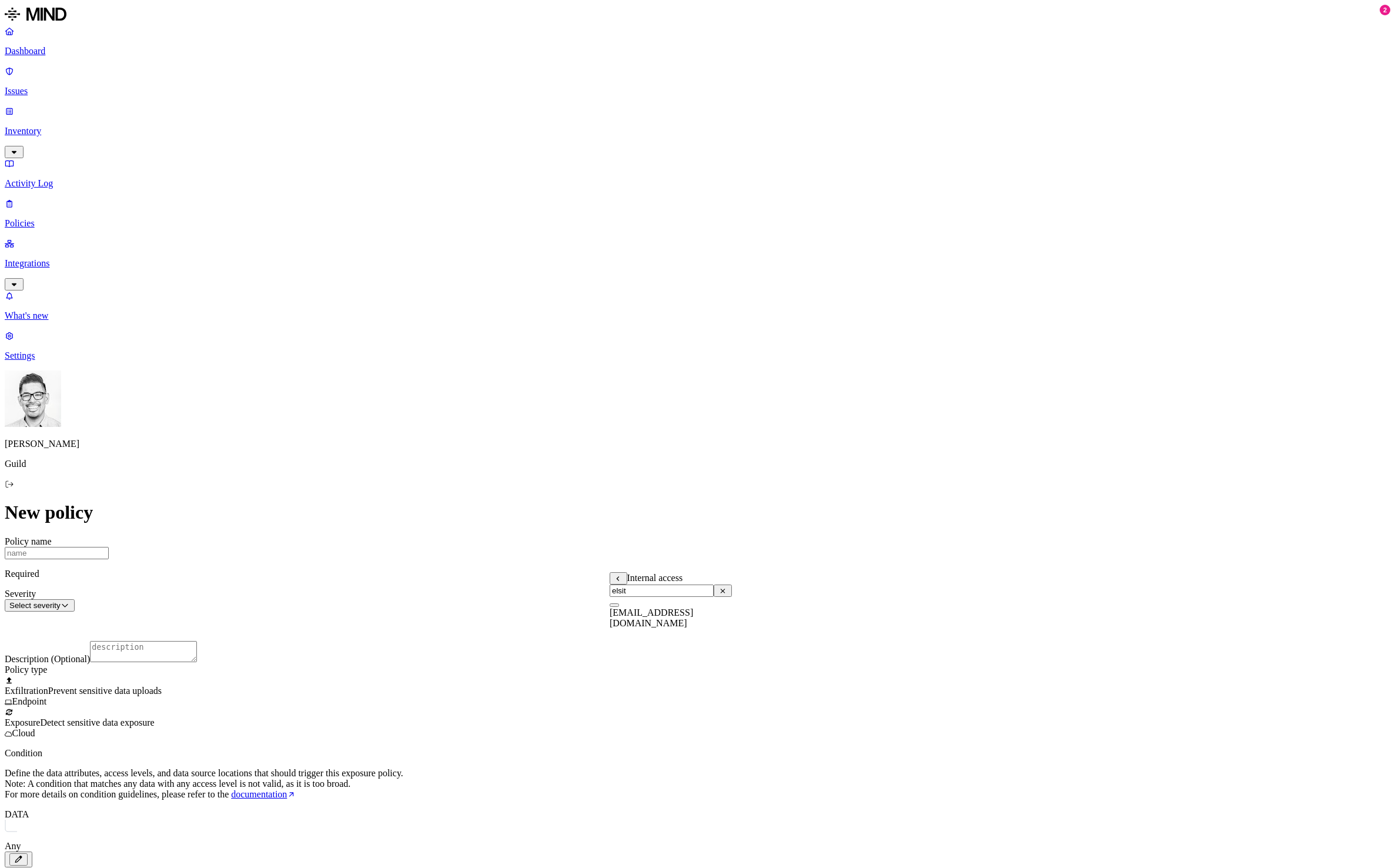
type input "elsit"
click at [619, 607] on button "button" at bounding box center [614, 605] width 9 height 4
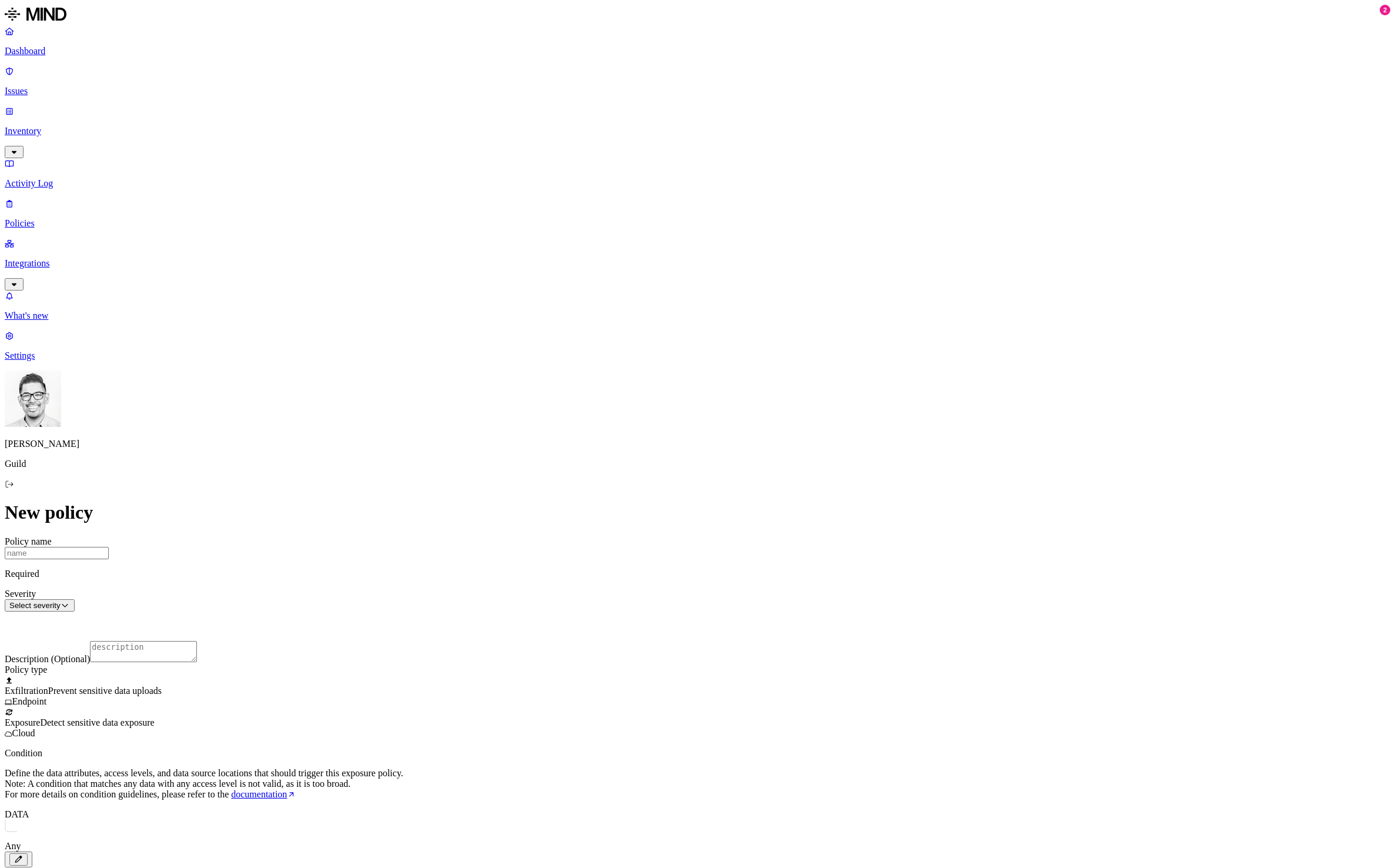
click at [108, 547] on input "Policy name" at bounding box center [56, 553] width 104 height 12
type input "S"
type input "ES Sensitive"
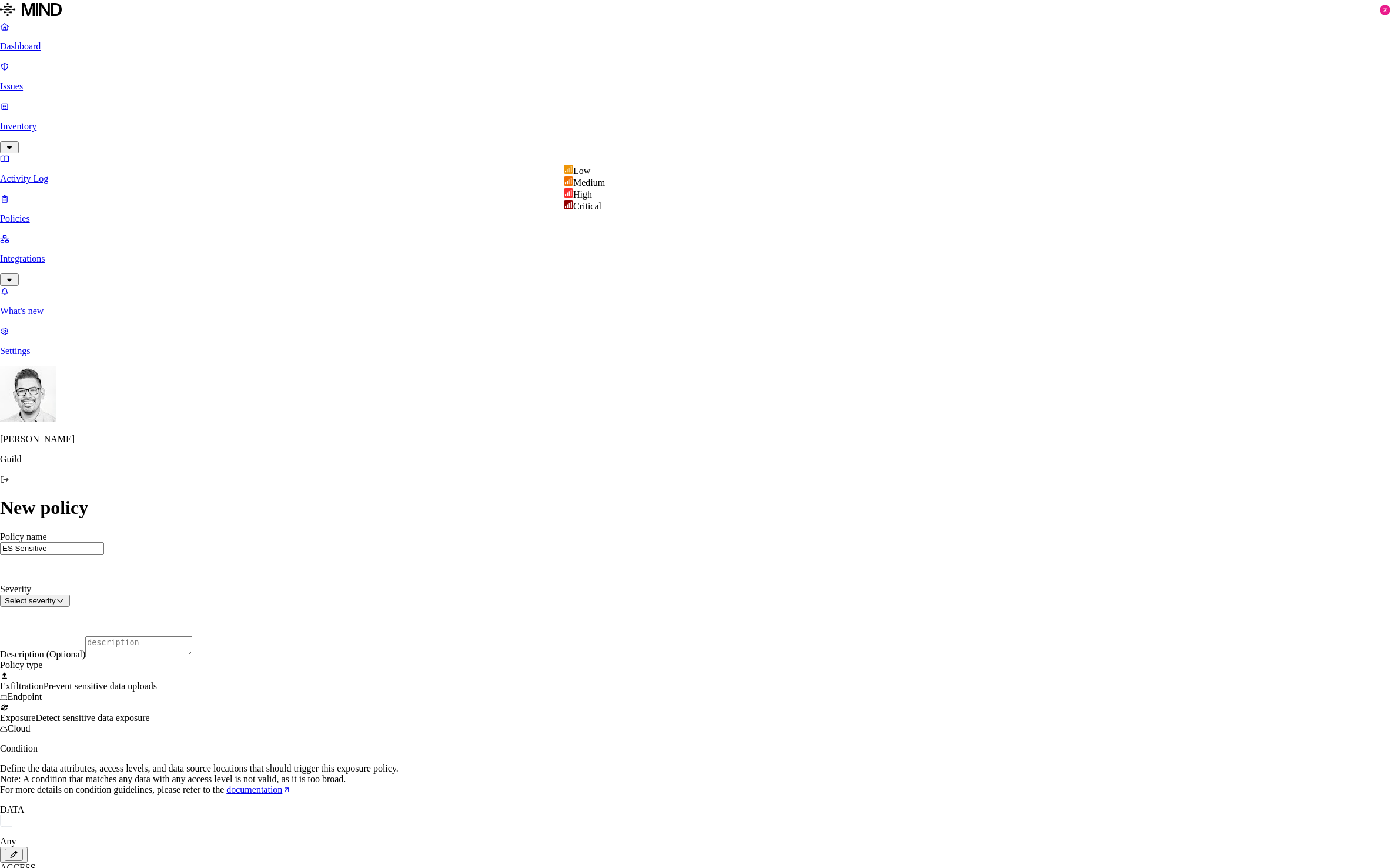
click at [625, 152] on html "Dashboard Issues Inventory Activity Log Policies Integrations What's new 2 Sett…" at bounding box center [697, 578] width 1395 height 1157
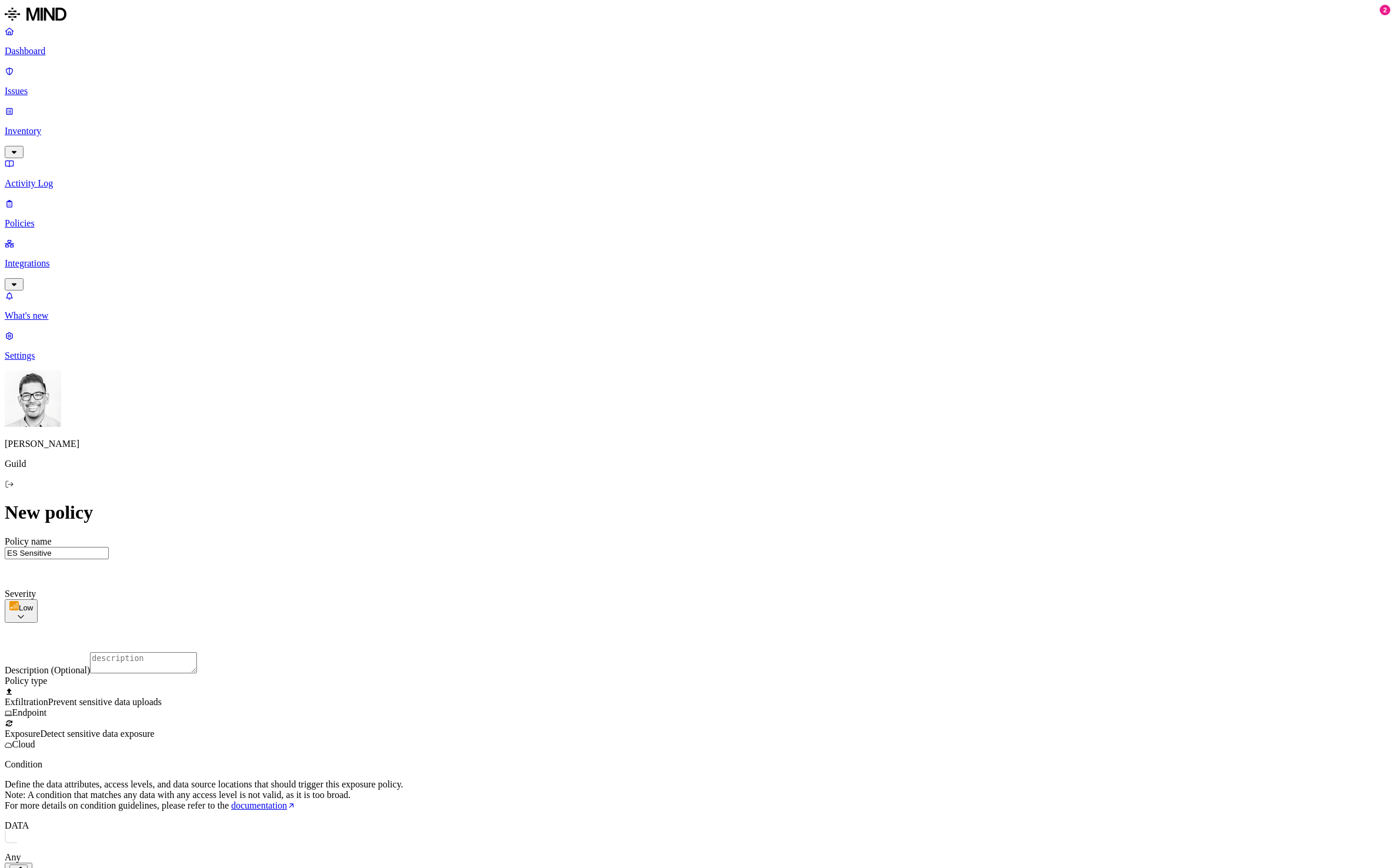
click at [197, 652] on textarea "Description (Optional)" at bounding box center [143, 662] width 107 height 21
type textarea "ES Policy"
click at [767, 653] on html "Dashboard Issues Inventory Activity Log Policies Integrations What's new 2 Sett…" at bounding box center [697, 586] width 1395 height 1173
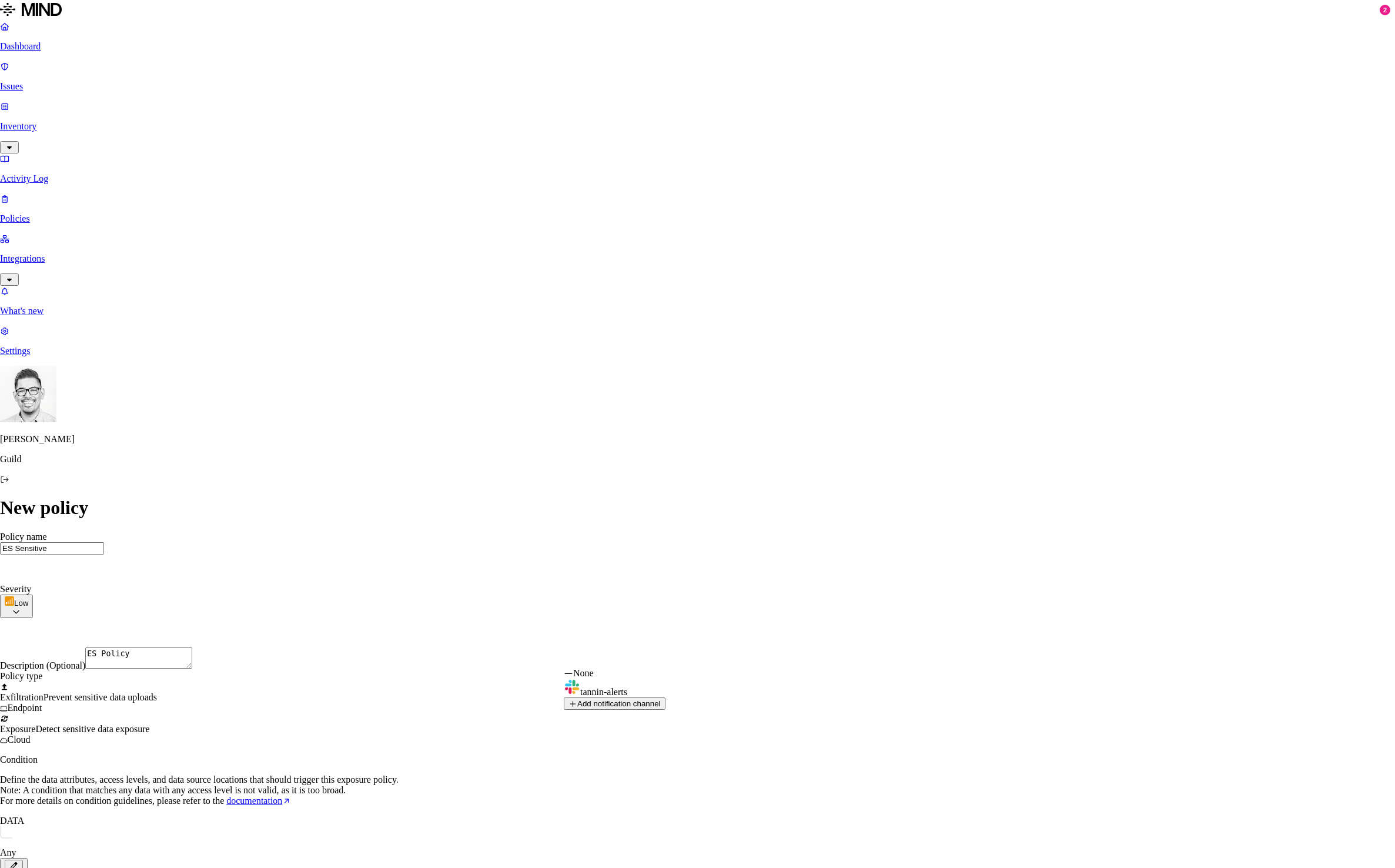
drag, startPoint x: 735, startPoint y: 679, endPoint x: 742, endPoint y: 686, distance: 9.9
click at [706, 766] on html "Dashboard Issues Inventory Activity Log Policies Integrations What's new 2 Sett…" at bounding box center [697, 584] width 1395 height 1168
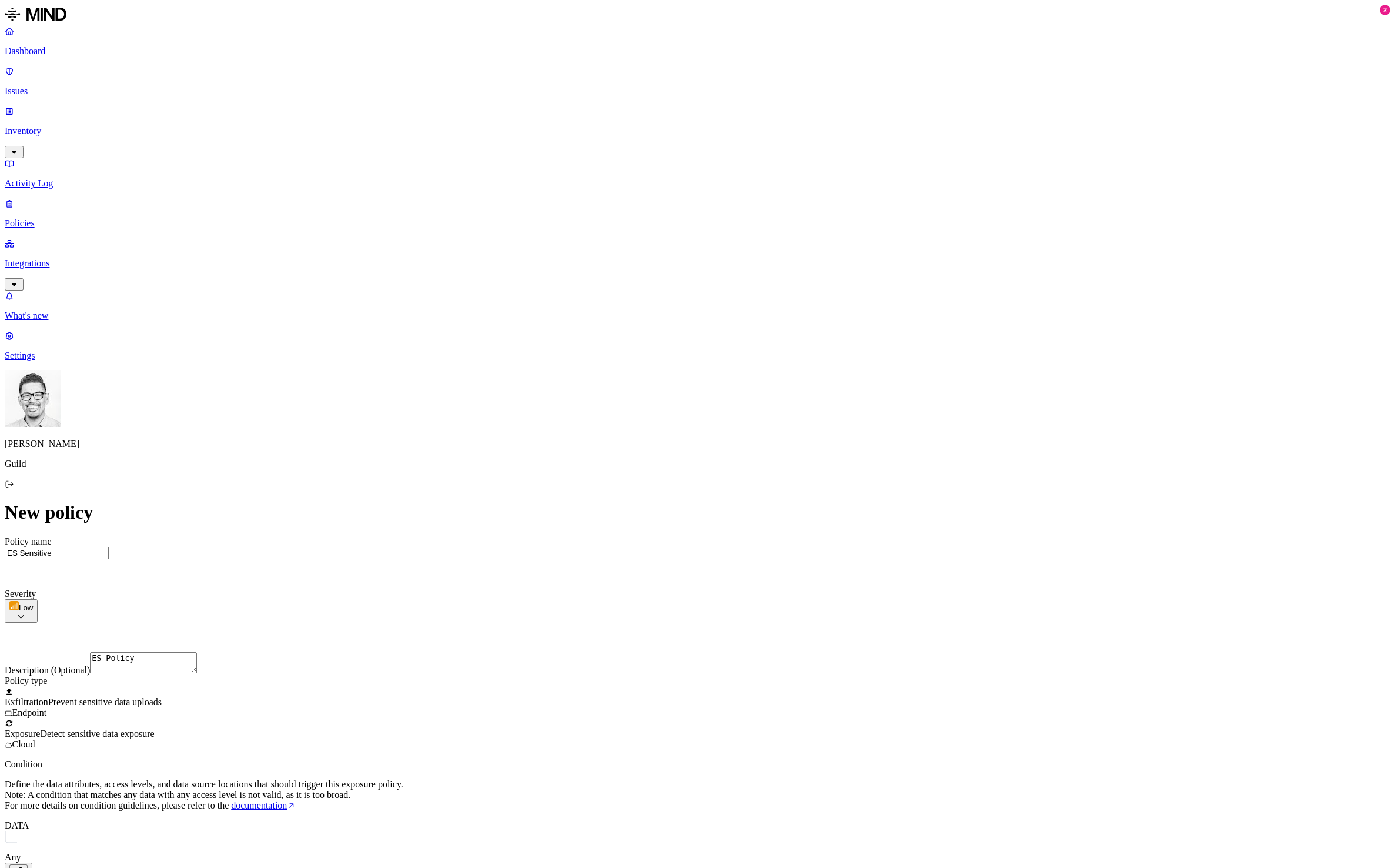
click at [1117, 700] on div "New policy Policy name ES Sensitive Severity Low Low Medium High Critical Descr…" at bounding box center [697, 832] width 1386 height 661
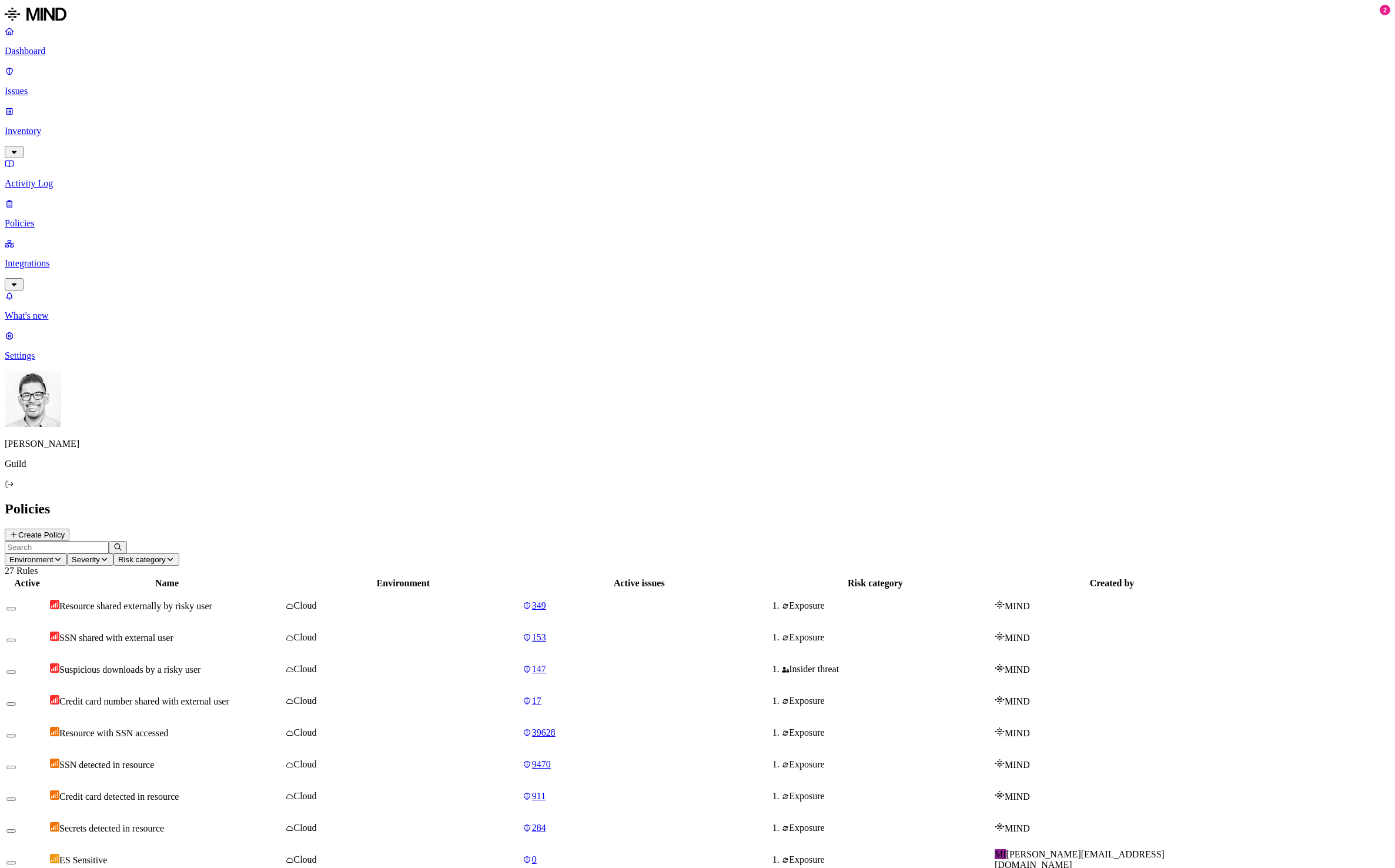
click at [53, 126] on p "Inventory" at bounding box center [697, 131] width 1386 height 11
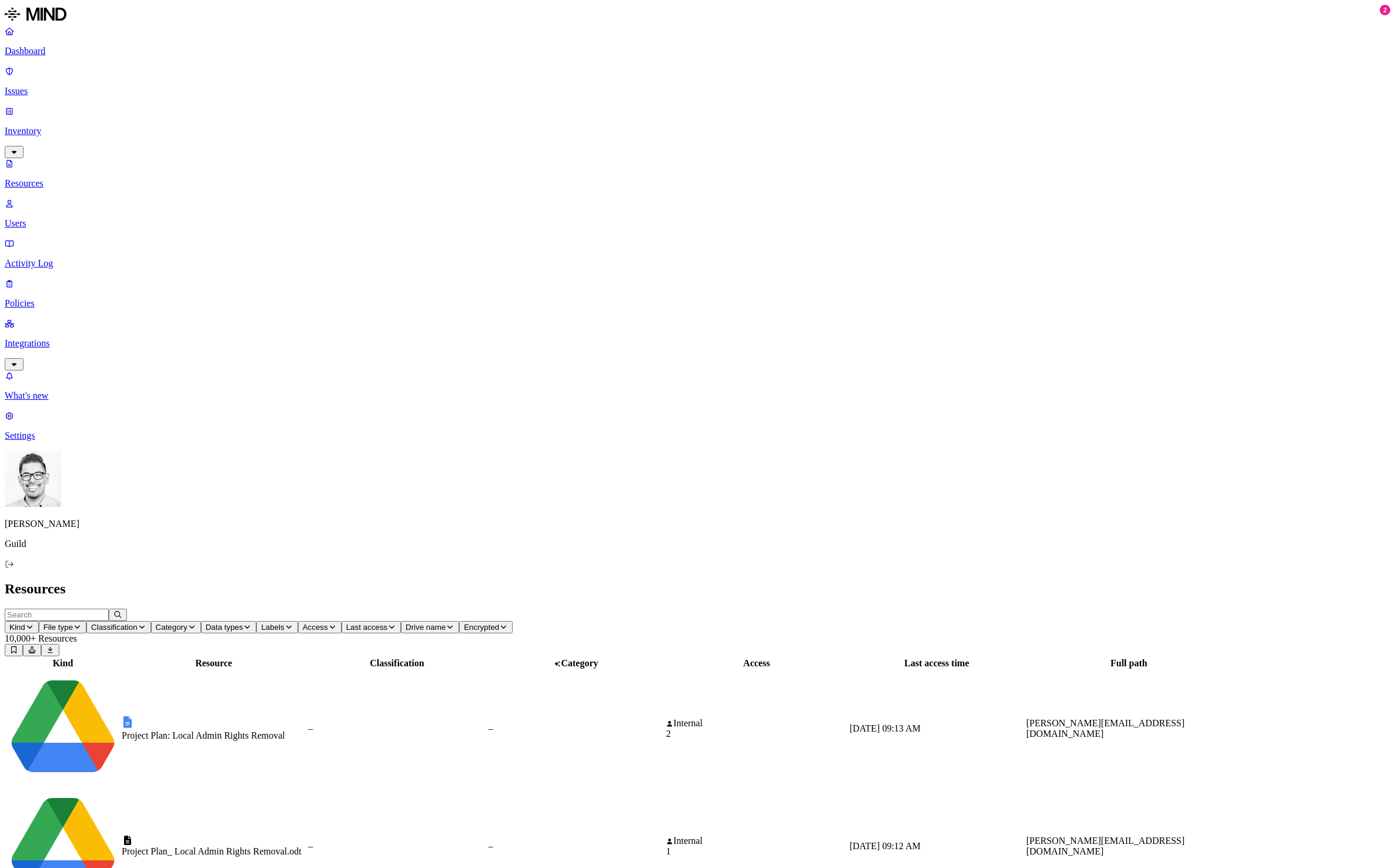
click at [64, 218] on p "Users" at bounding box center [697, 224] width 1386 height 11
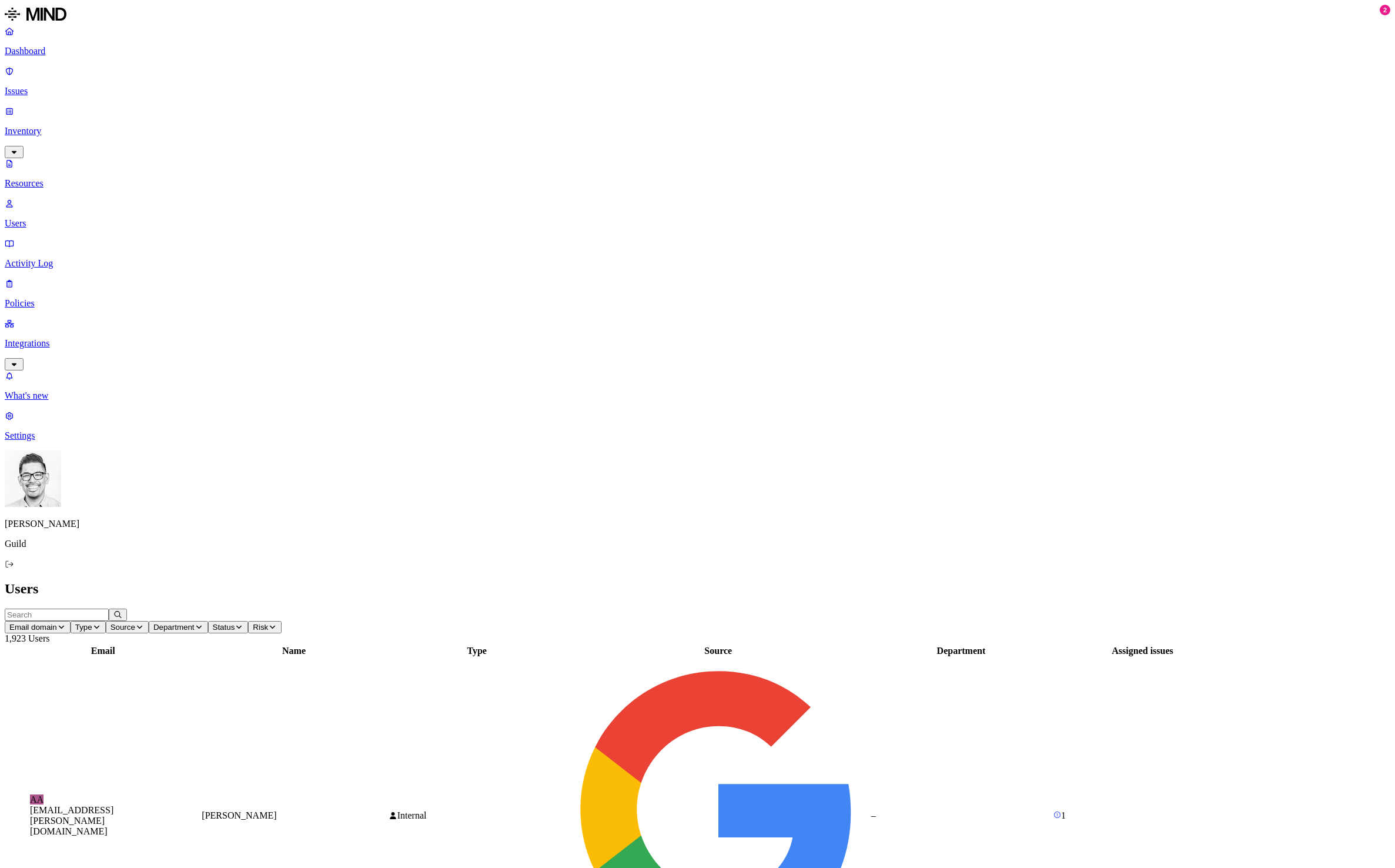
click at [108, 608] on input "text" at bounding box center [56, 615] width 104 height 12
type input "elsita"
click at [175, 810] on figcaption "[EMAIL_ADDRESS][DOMAIN_NAME]" at bounding box center [102, 820] width 146 height 21
drag, startPoint x: 501, startPoint y: 188, endPoint x: 508, endPoint y: 187, distance: 7.1
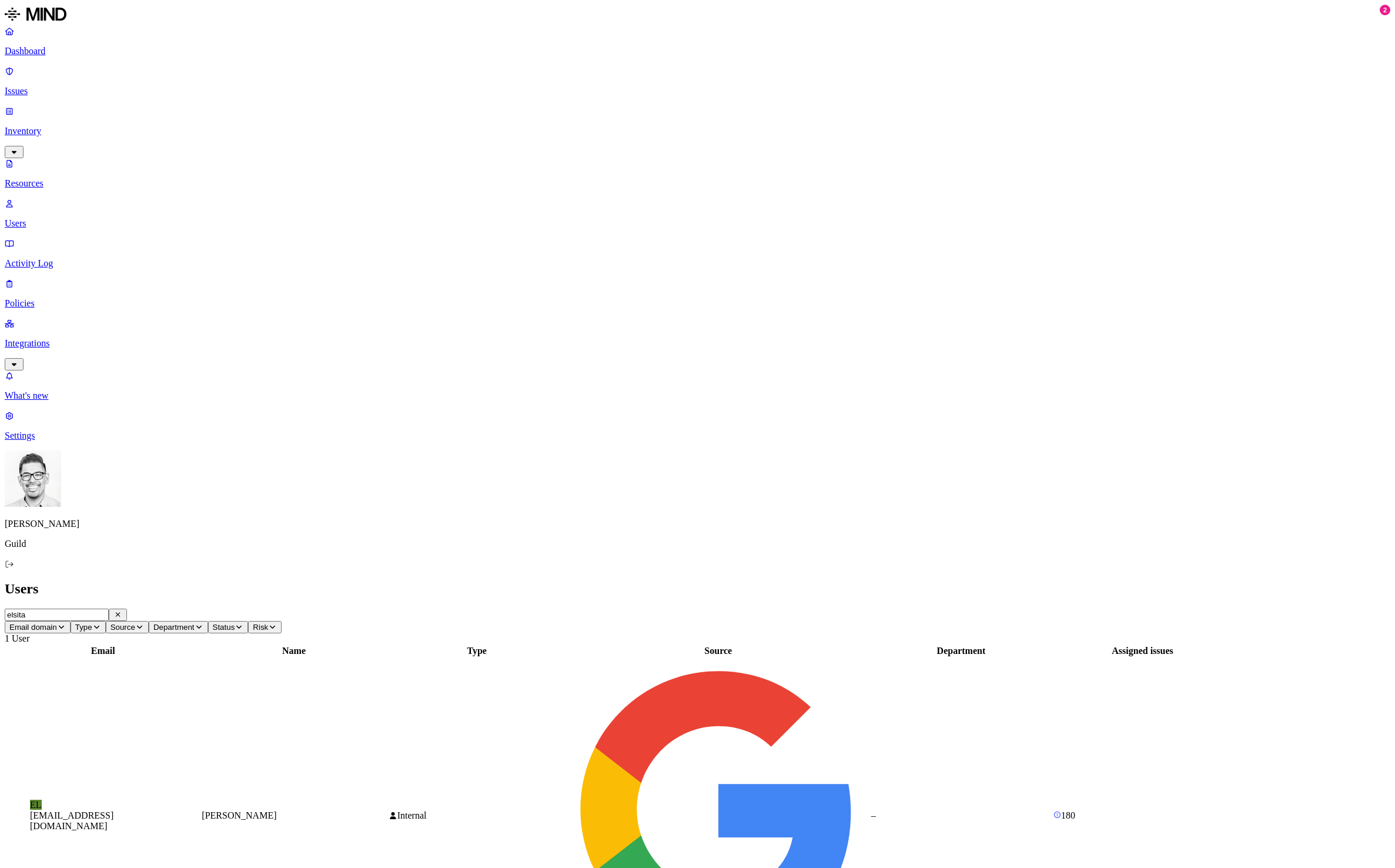
click at [501, 644] on div "Email Name Type Source Department Assigned issues EL [EMAIL_ADDRESS][DOMAIN_NAM…" at bounding box center [697, 810] width 1386 height 331
click at [56, 86] on p "Issues" at bounding box center [697, 91] width 1386 height 11
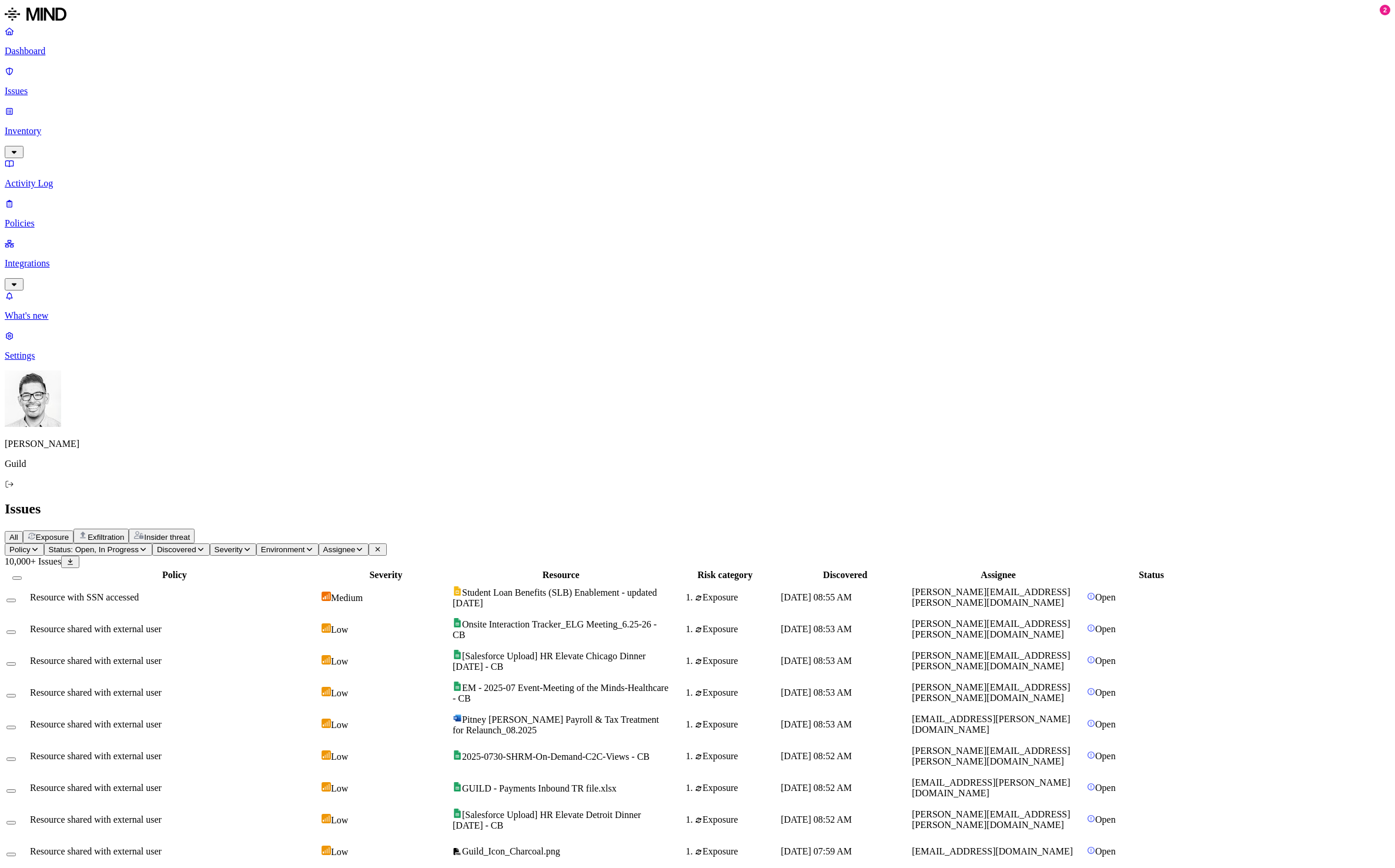
click at [197, 545] on span "Discovered" at bounding box center [176, 549] width 40 height 9
click at [139, 545] on span "Status: Open, In Progress" at bounding box center [94, 549] width 90 height 9
click at [40, 546] on icon "button" at bounding box center [34, 549] width 9 height 7
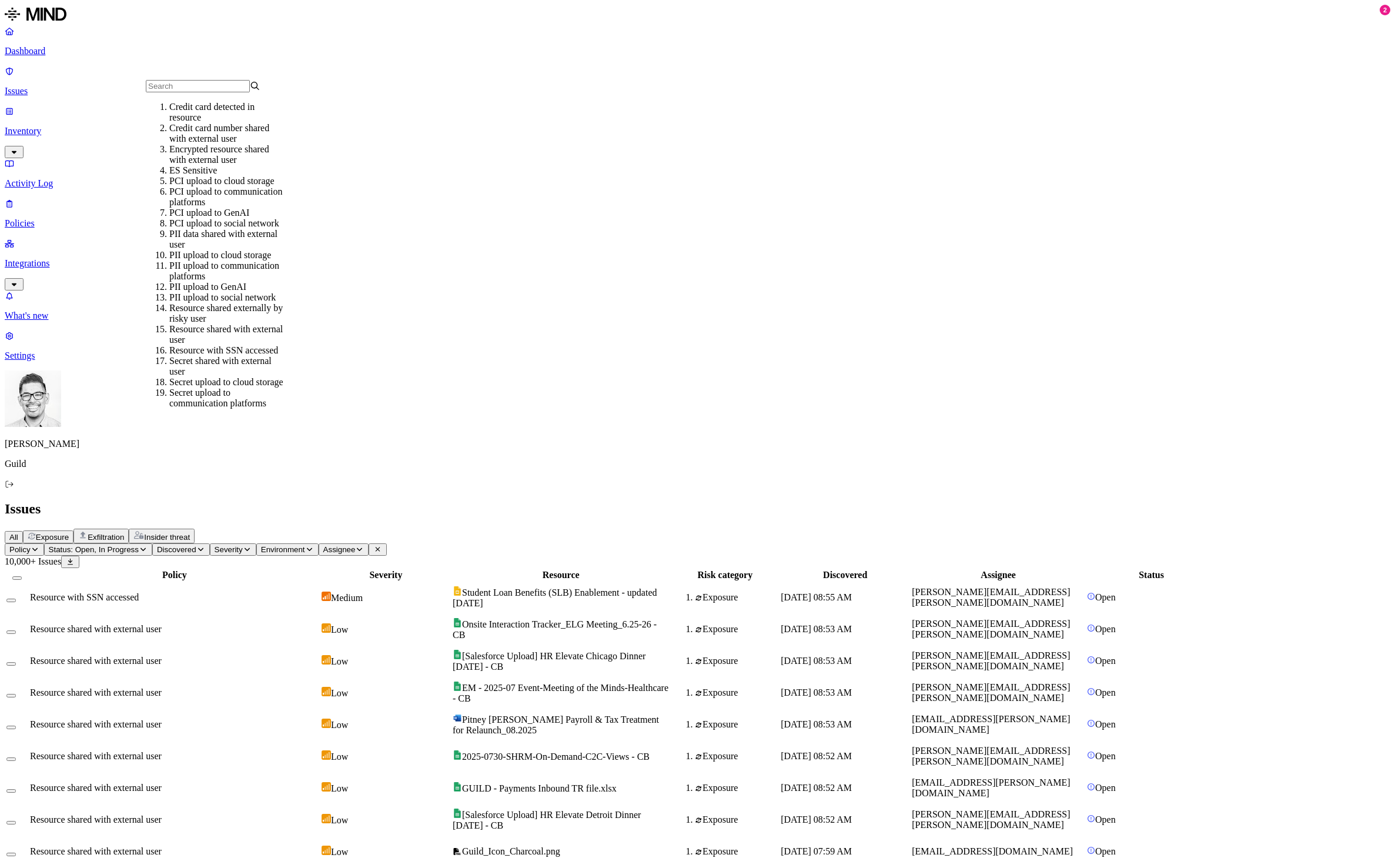
click at [208, 175] on div "ES Sensitive" at bounding box center [226, 171] width 115 height 11
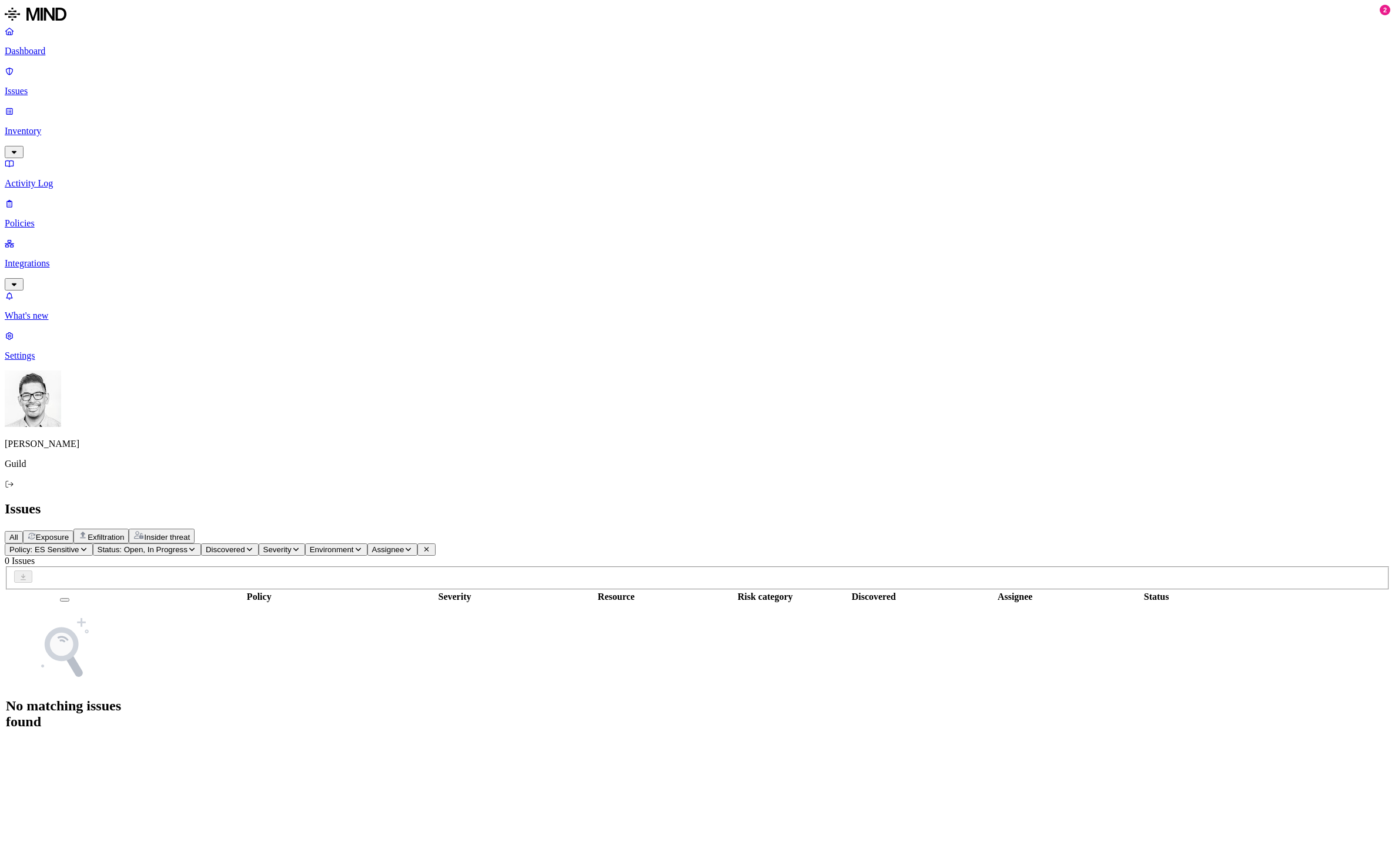
click at [76, 252] on nav "Dashboard Issues Inventory Activity Log Policies Integrations What's new 2 Sett…" at bounding box center [697, 193] width 1386 height 335
